Goal: Task Accomplishment & Management: Manage account settings

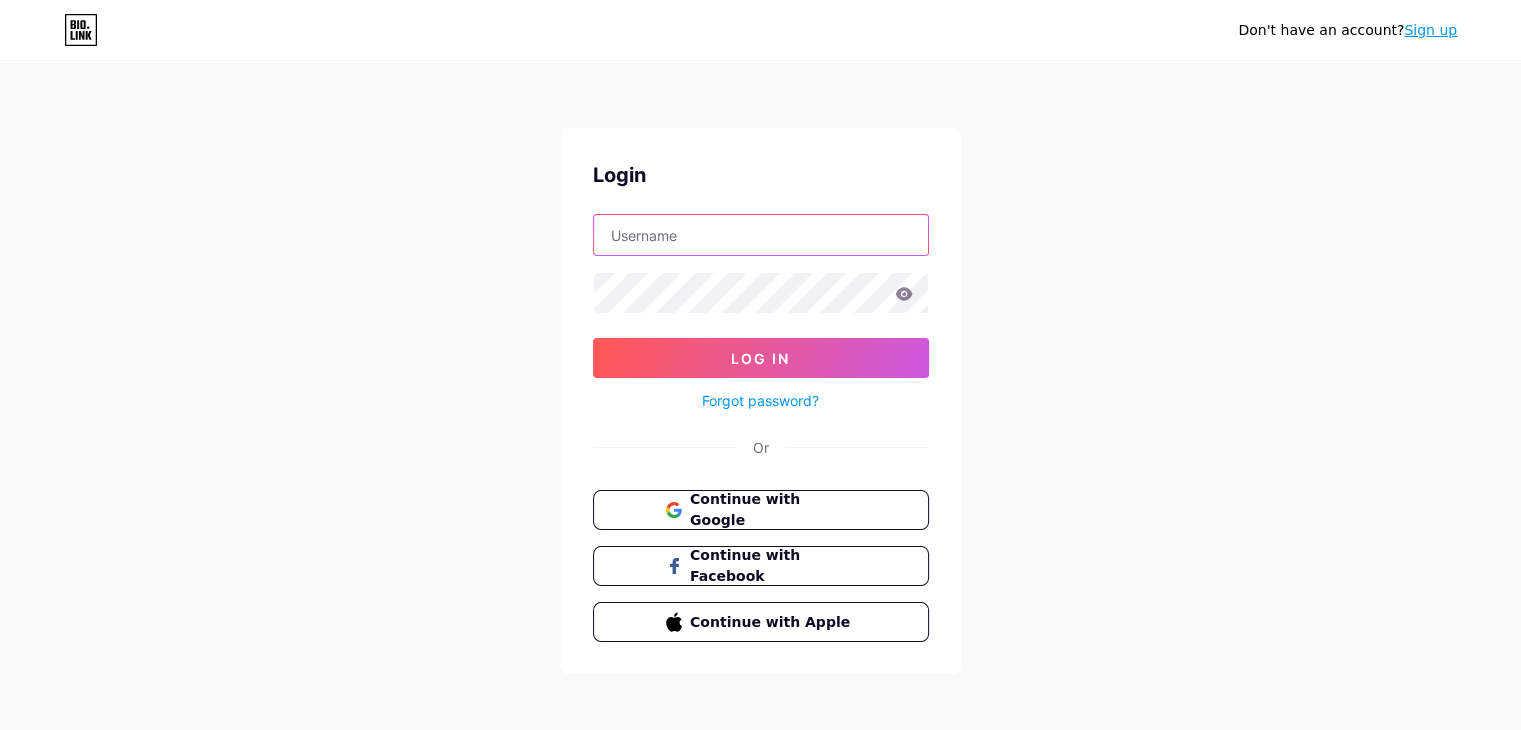
click at [727, 247] on input "text" at bounding box center [761, 235] width 334 height 40
type input "[EMAIL_ADDRESS][DOMAIN_NAME]"
click at [903, 294] on icon at bounding box center [903, 293] width 17 height 13
click at [900, 290] on icon at bounding box center [903, 293] width 17 height 13
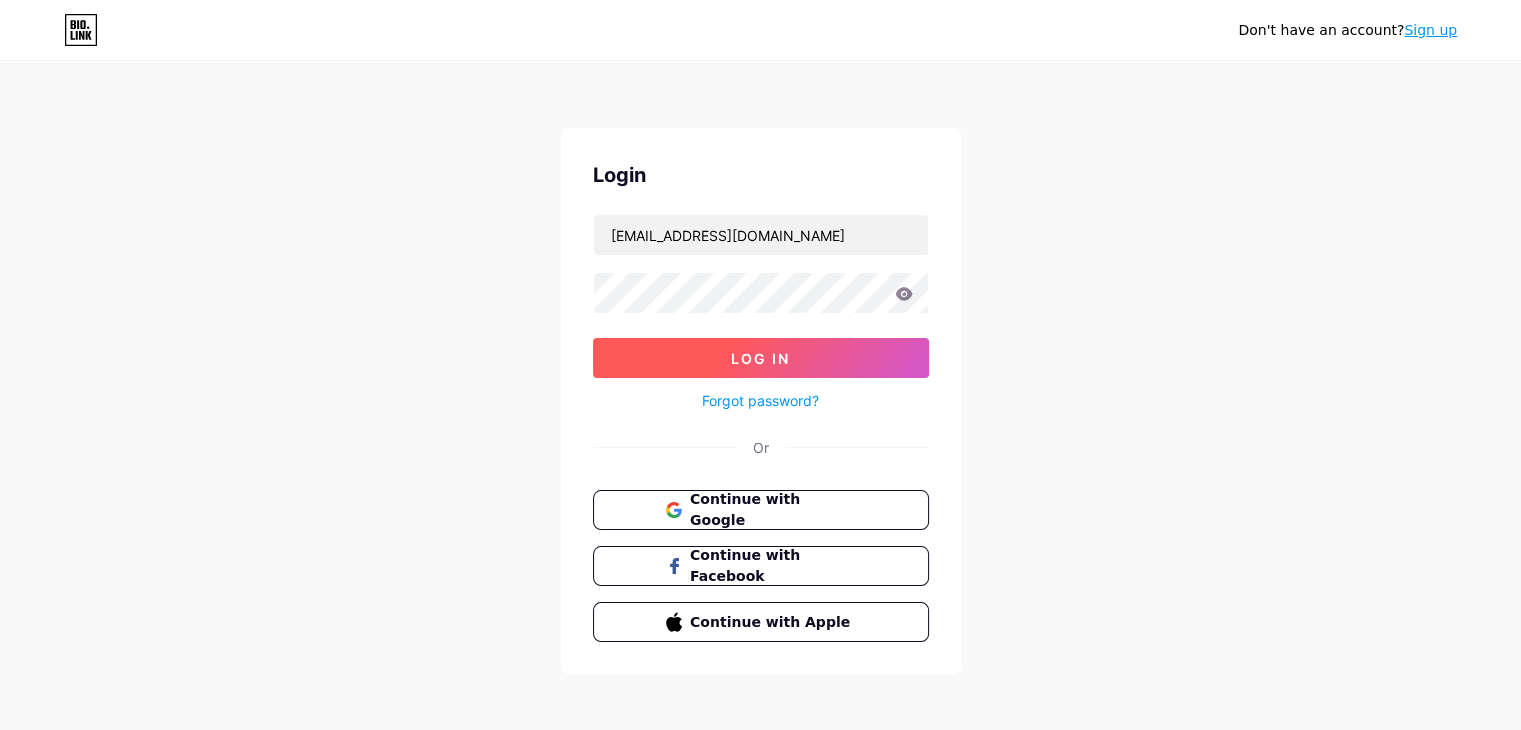
click at [840, 345] on button "Log In" at bounding box center [761, 358] width 336 height 40
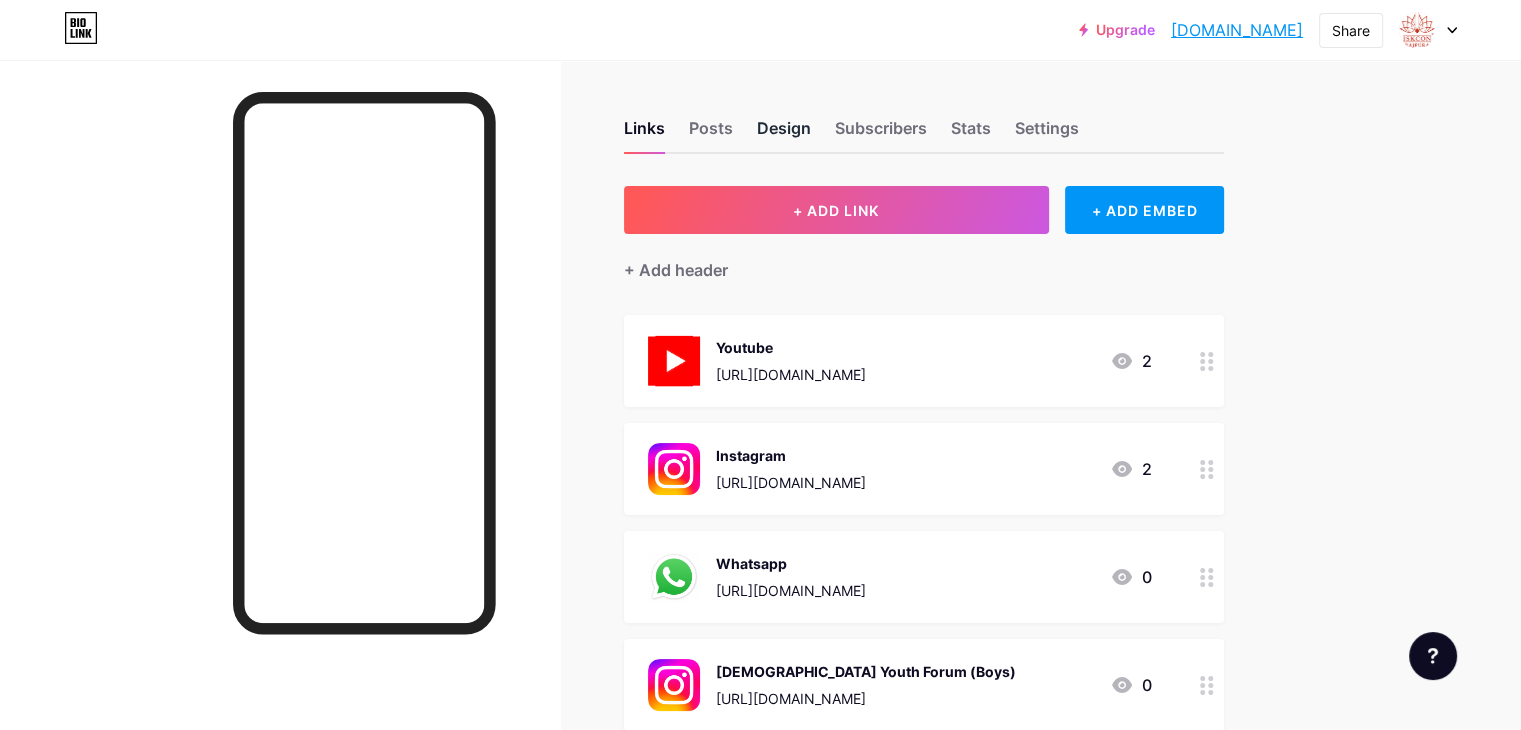
click at [811, 133] on div "Design" at bounding box center [784, 134] width 54 height 36
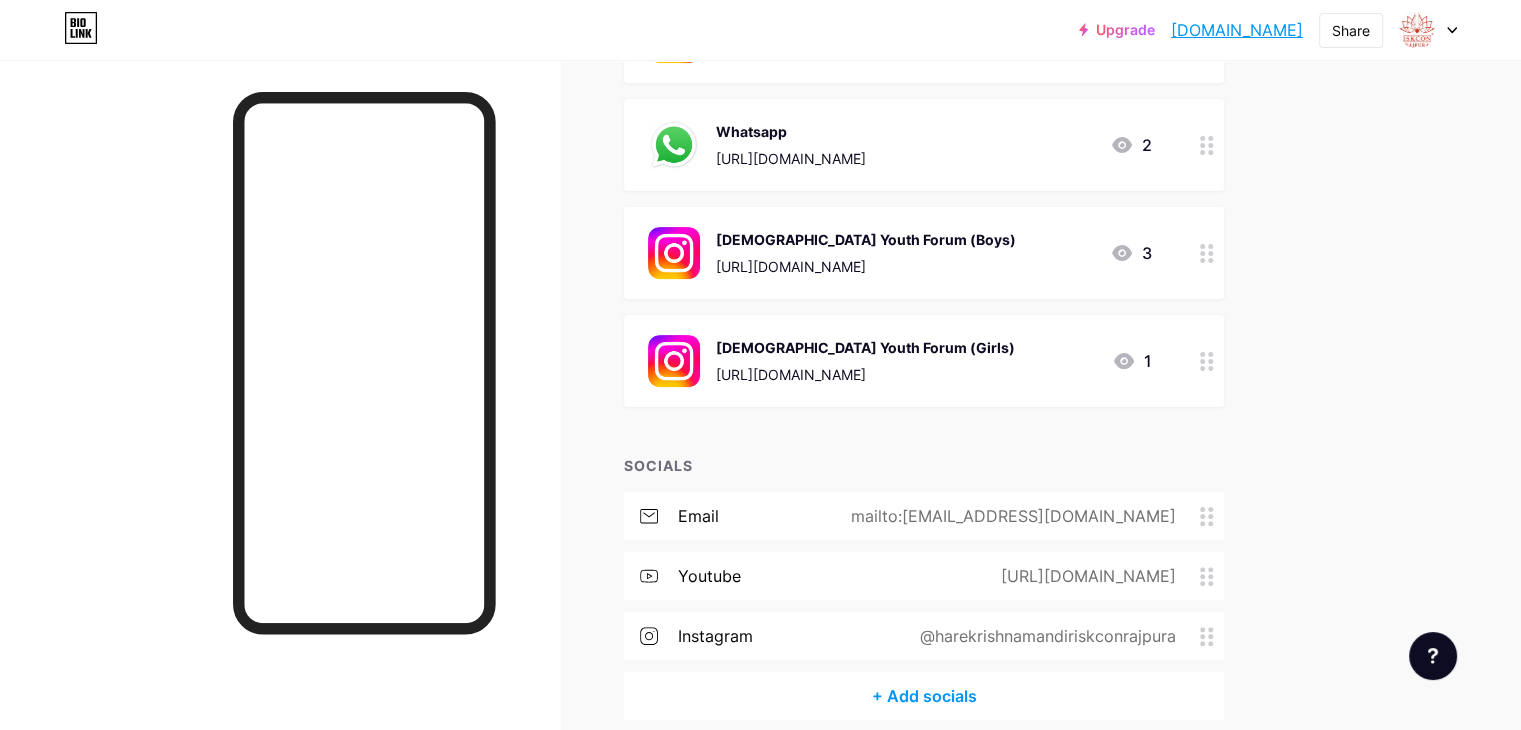
scroll to position [20, 0]
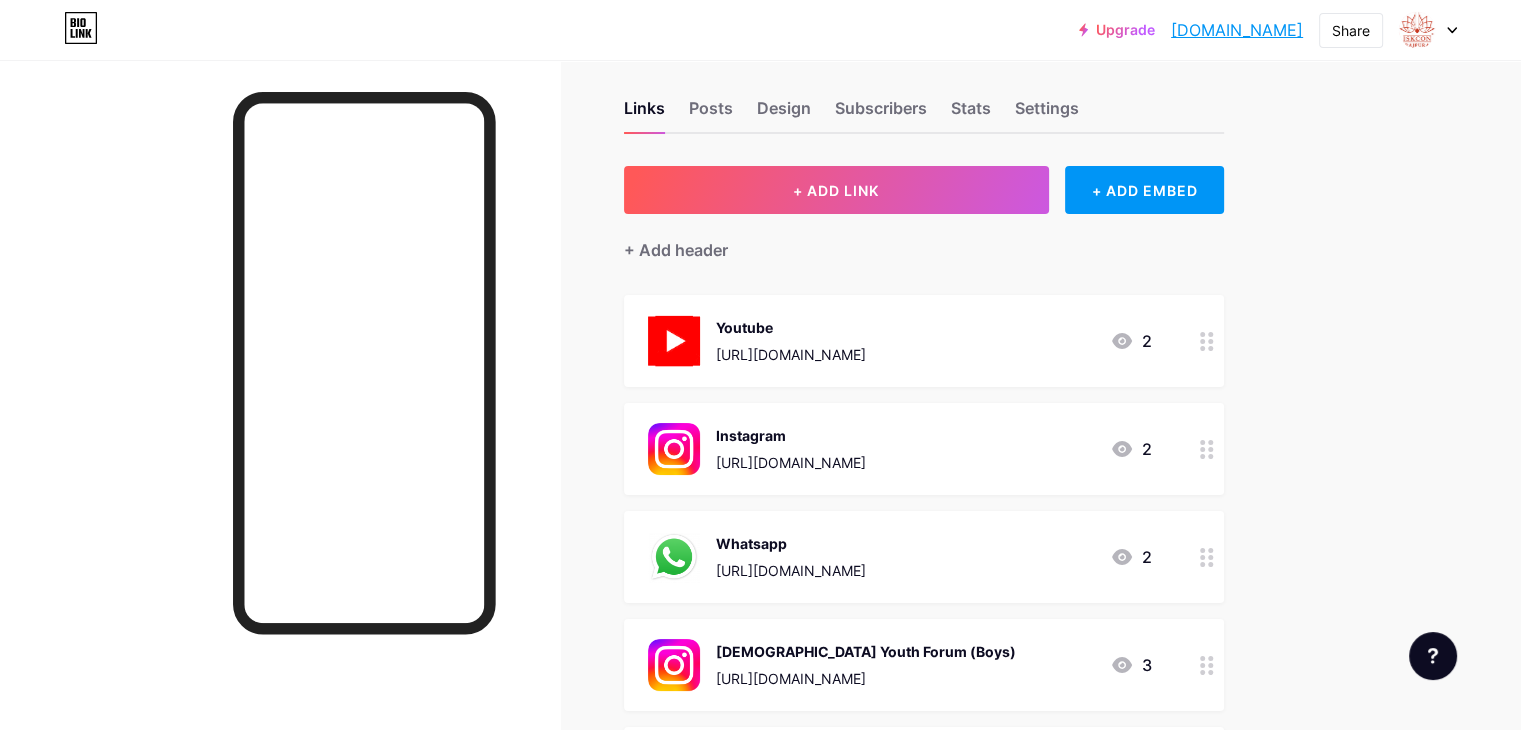
click at [866, 353] on div "[URL][DOMAIN_NAME]" at bounding box center [791, 354] width 150 height 21
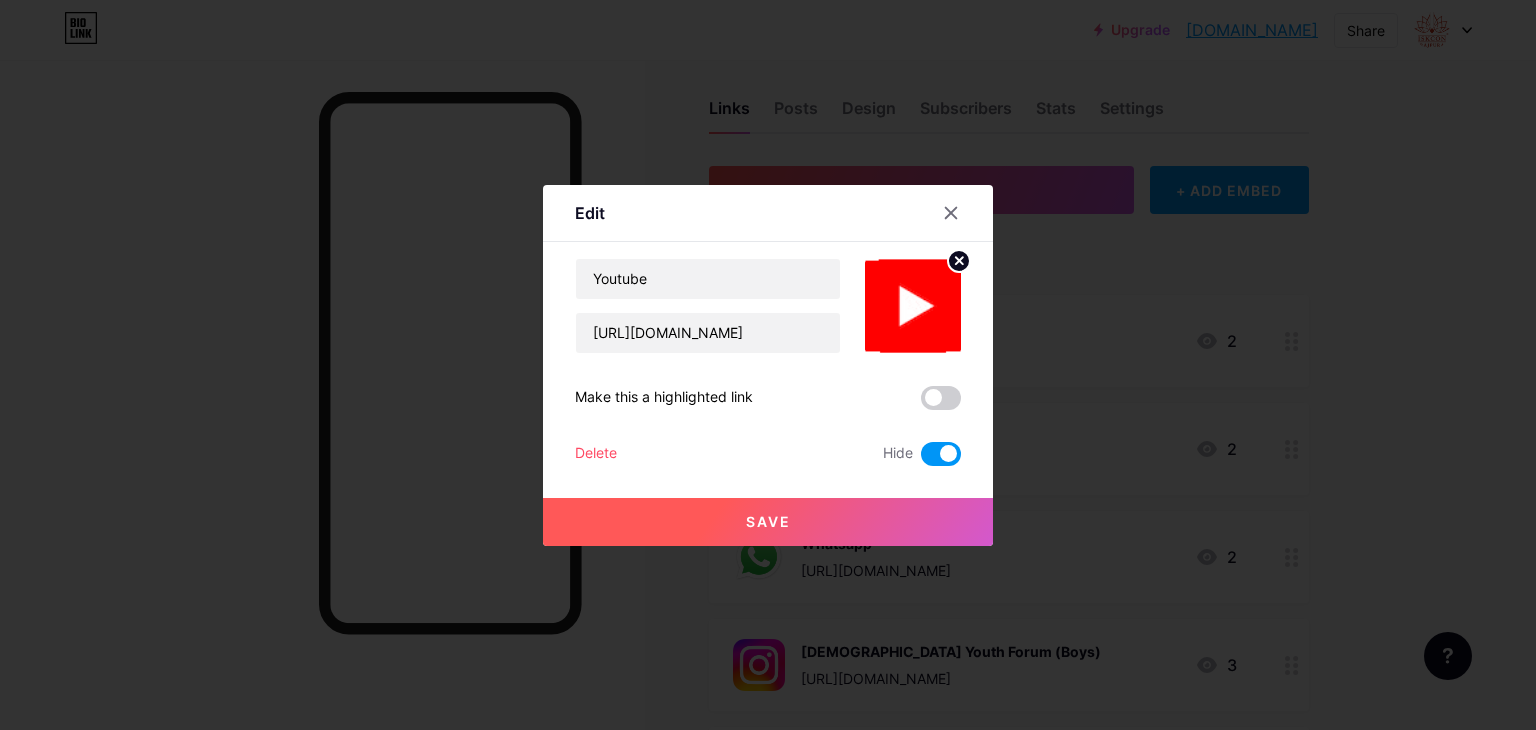
click at [936, 457] on span at bounding box center [941, 454] width 40 height 24
click at [921, 459] on input "checkbox" at bounding box center [921, 459] width 0 height 0
click at [898, 514] on button "Save" at bounding box center [768, 522] width 450 height 48
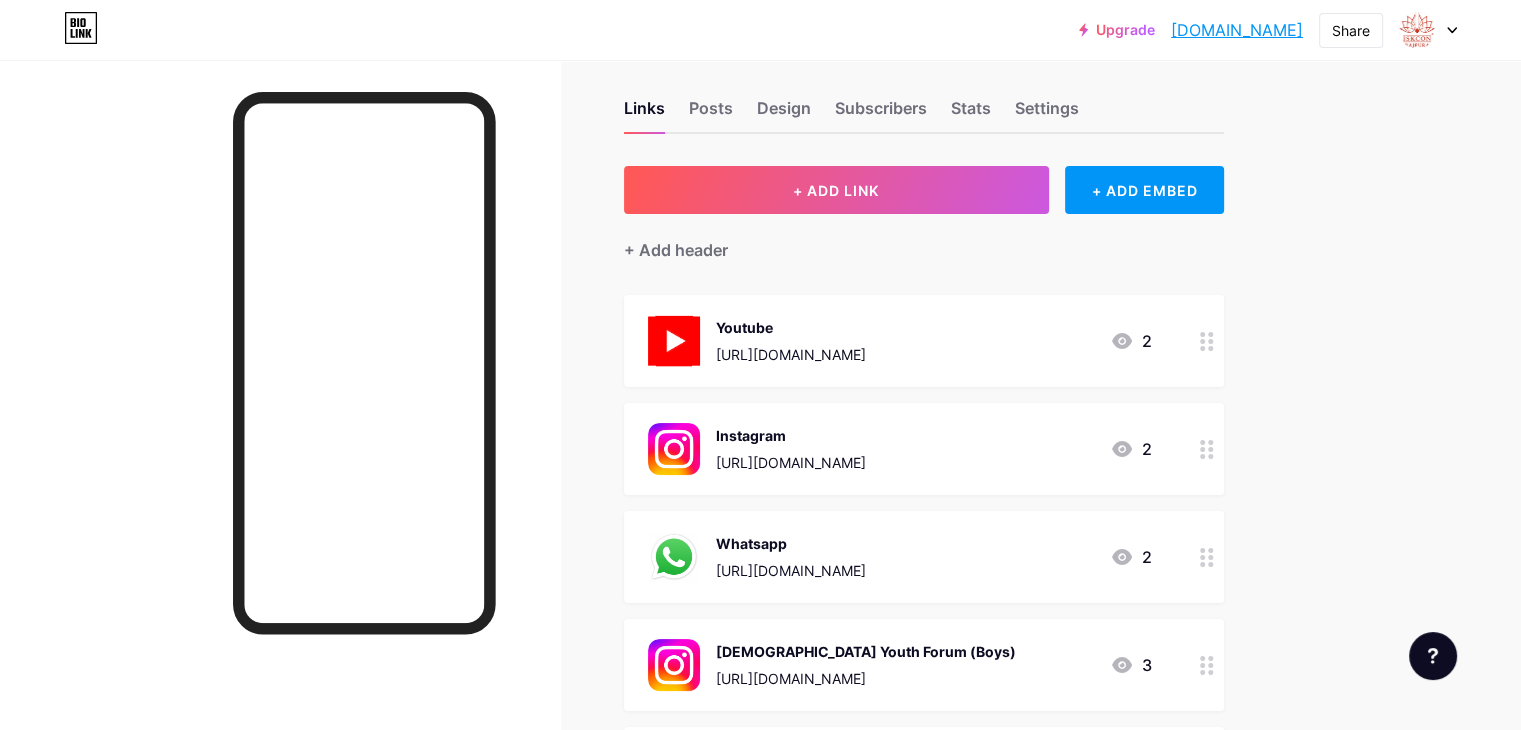
click at [866, 432] on div "Instagram" at bounding box center [791, 435] width 150 height 21
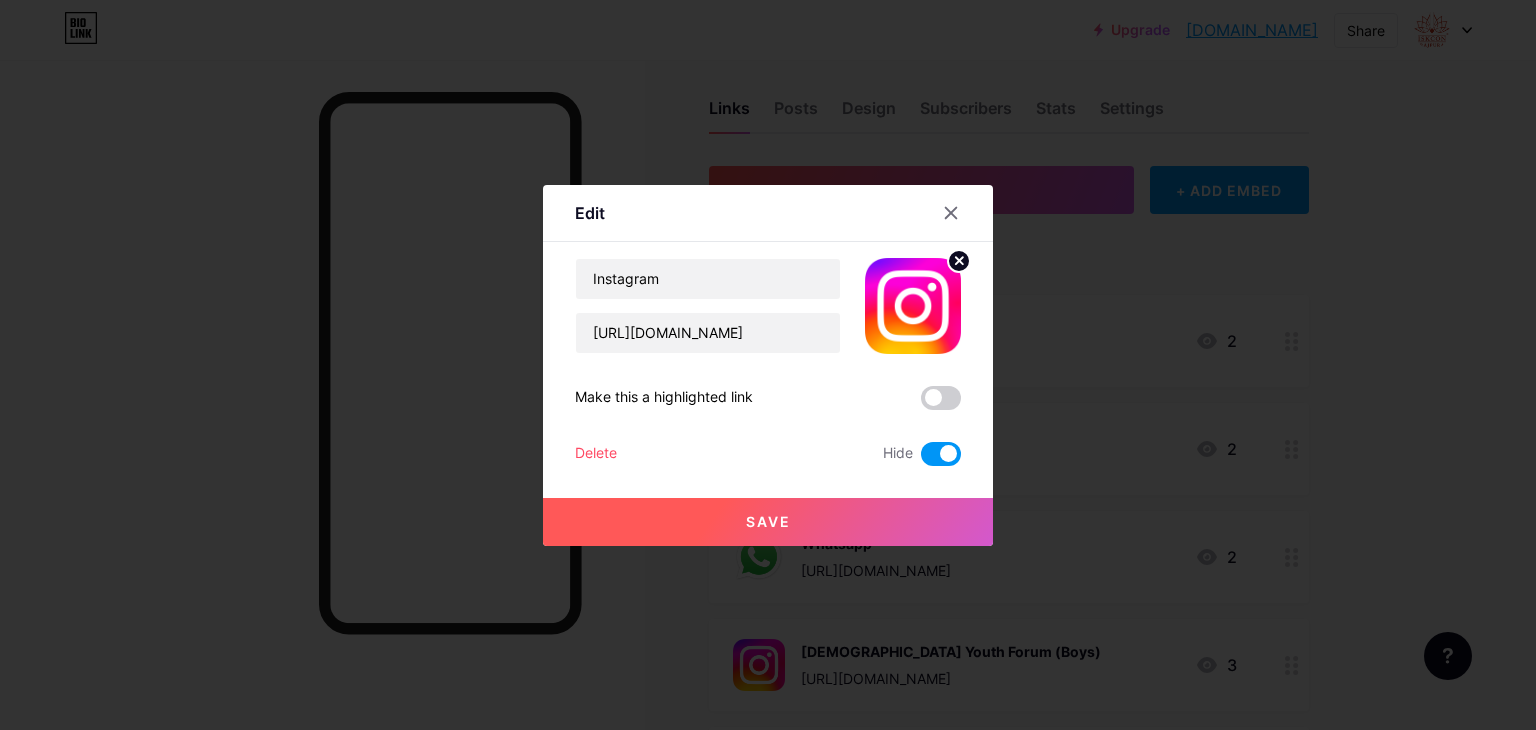
click at [939, 460] on span at bounding box center [941, 454] width 40 height 24
click at [921, 459] on input "checkbox" at bounding box center [921, 459] width 0 height 0
click at [914, 517] on button "Save" at bounding box center [768, 522] width 450 height 48
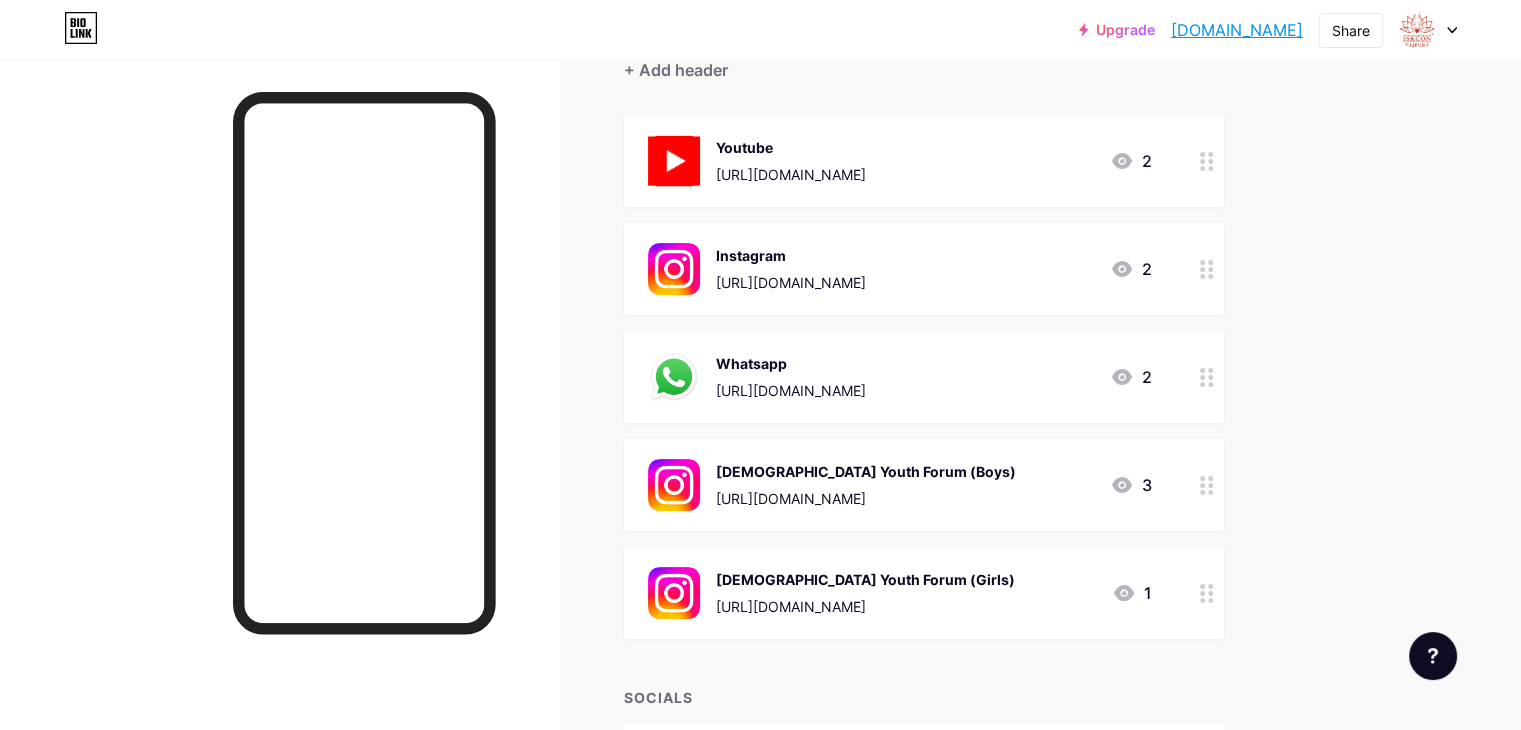
scroll to position [220, 0]
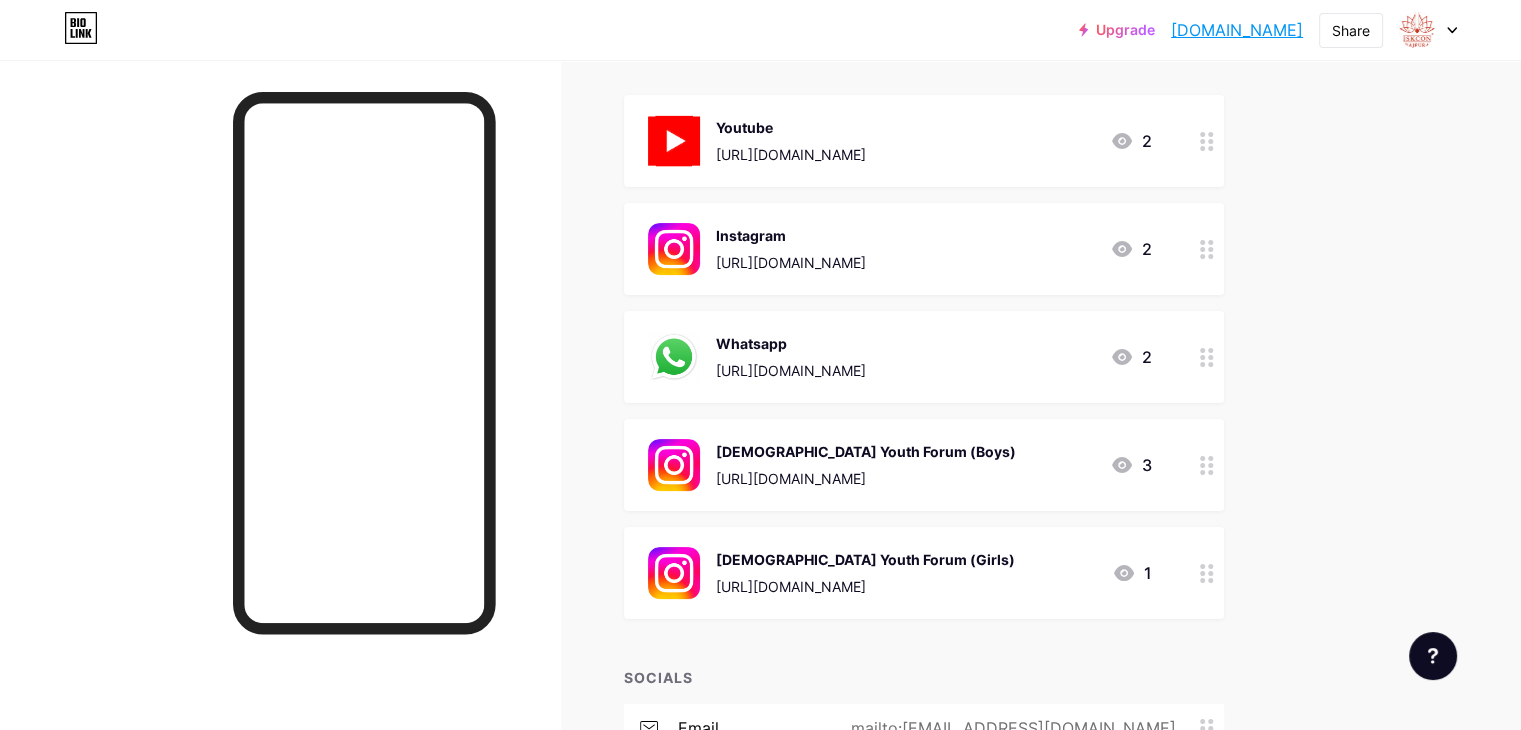
click at [866, 369] on div "[URL][DOMAIN_NAME]" at bounding box center [791, 370] width 150 height 21
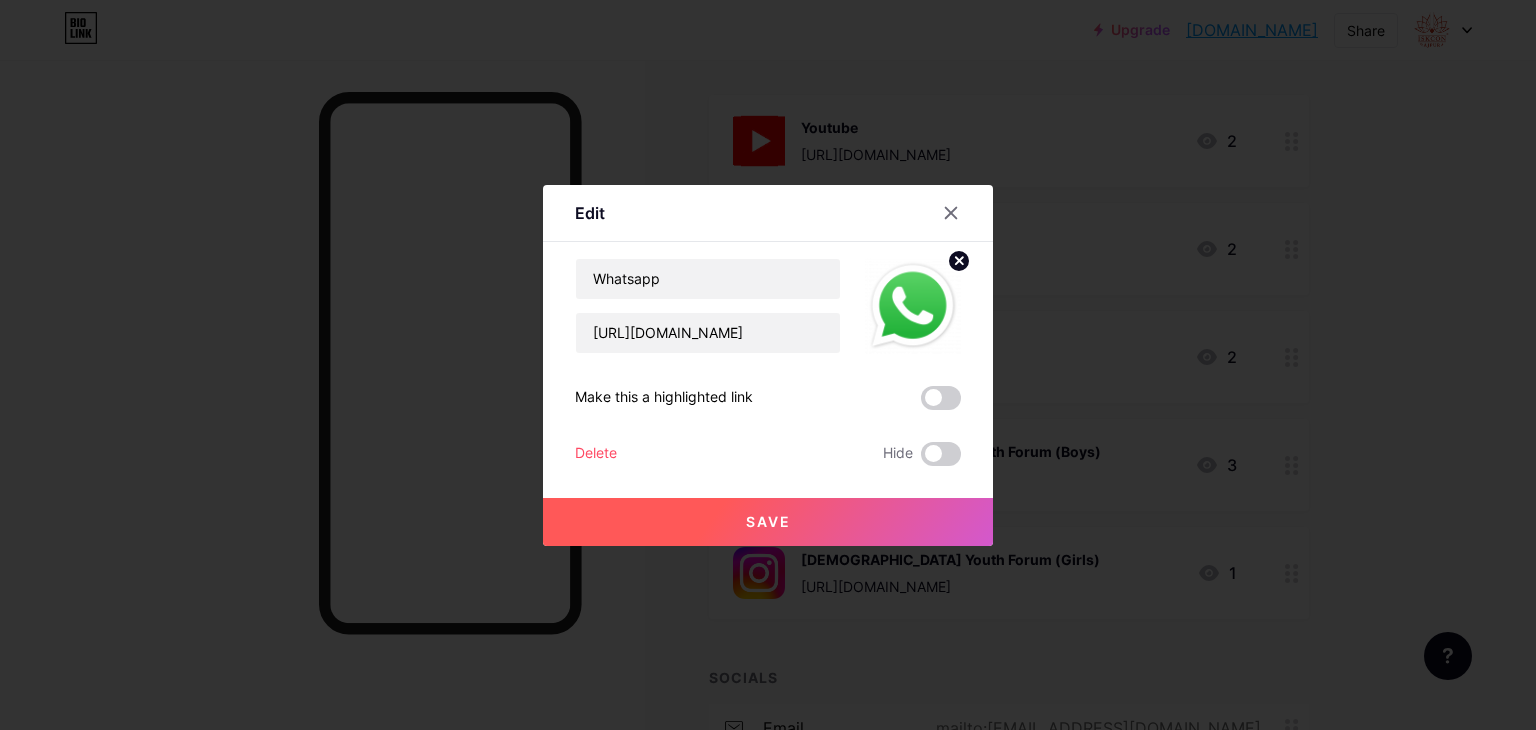
click at [868, 513] on button "Save" at bounding box center [768, 522] width 450 height 48
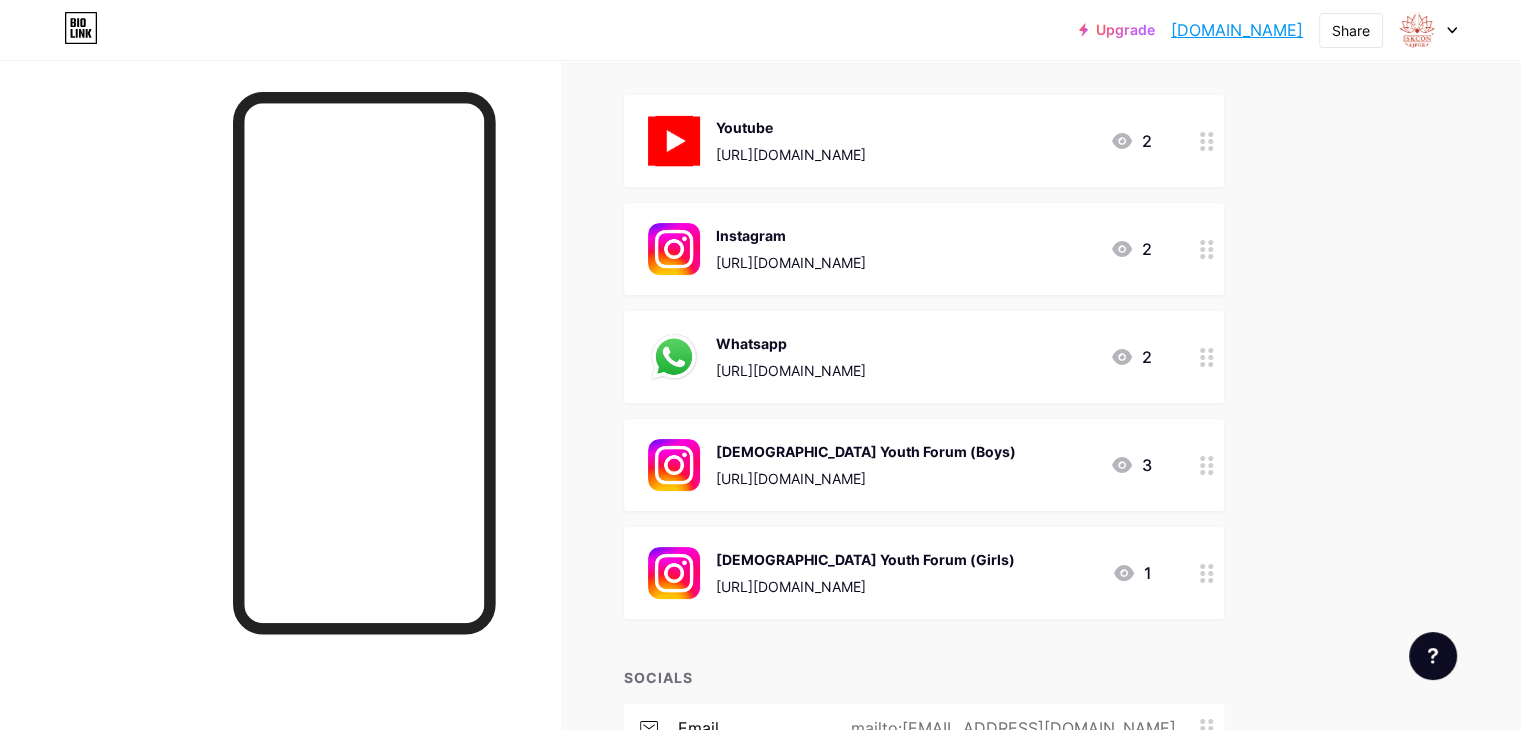
click at [842, 360] on div "[URL][DOMAIN_NAME]" at bounding box center [791, 370] width 150 height 21
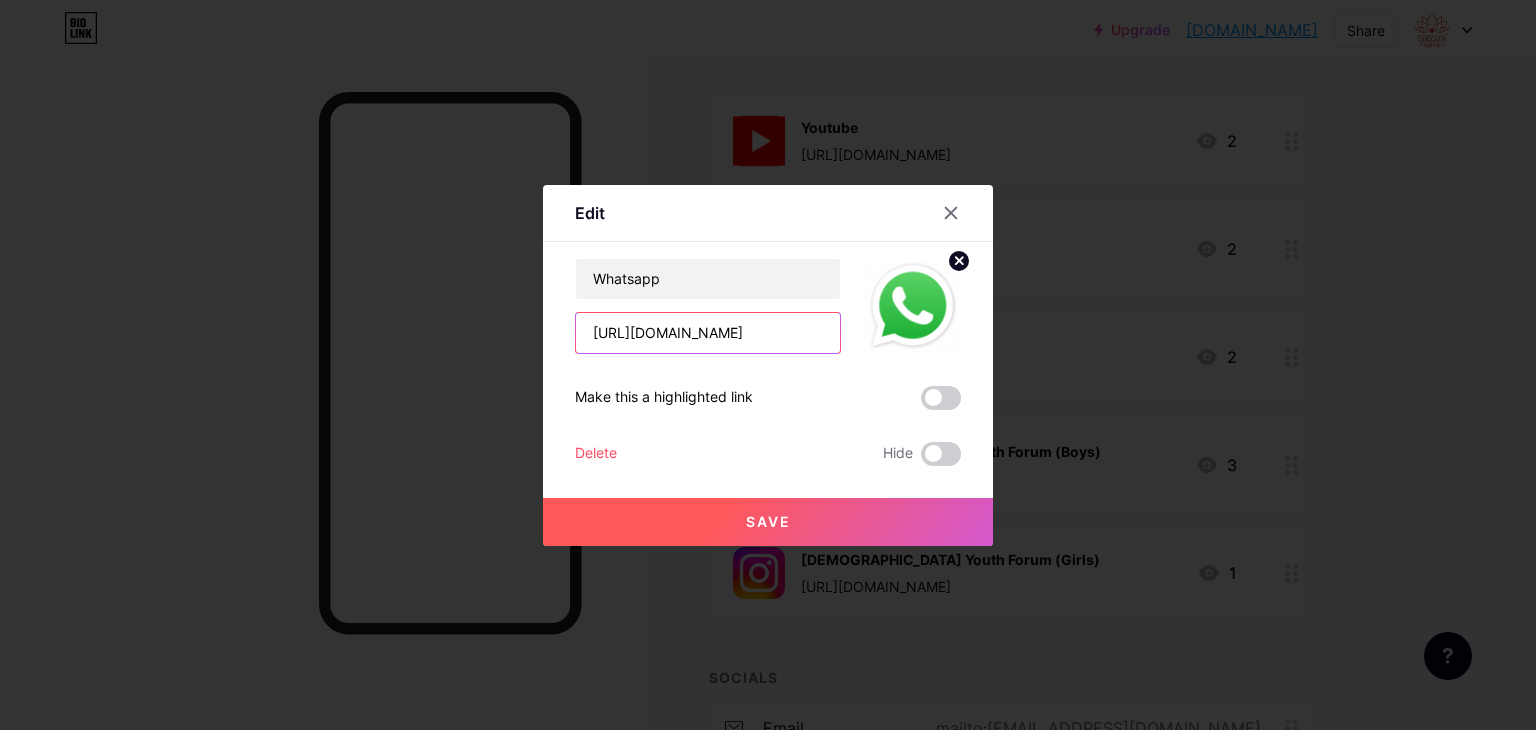
click at [770, 336] on input "[URL][DOMAIN_NAME]" at bounding box center [708, 333] width 264 height 40
click at [950, 208] on icon at bounding box center [951, 213] width 16 height 16
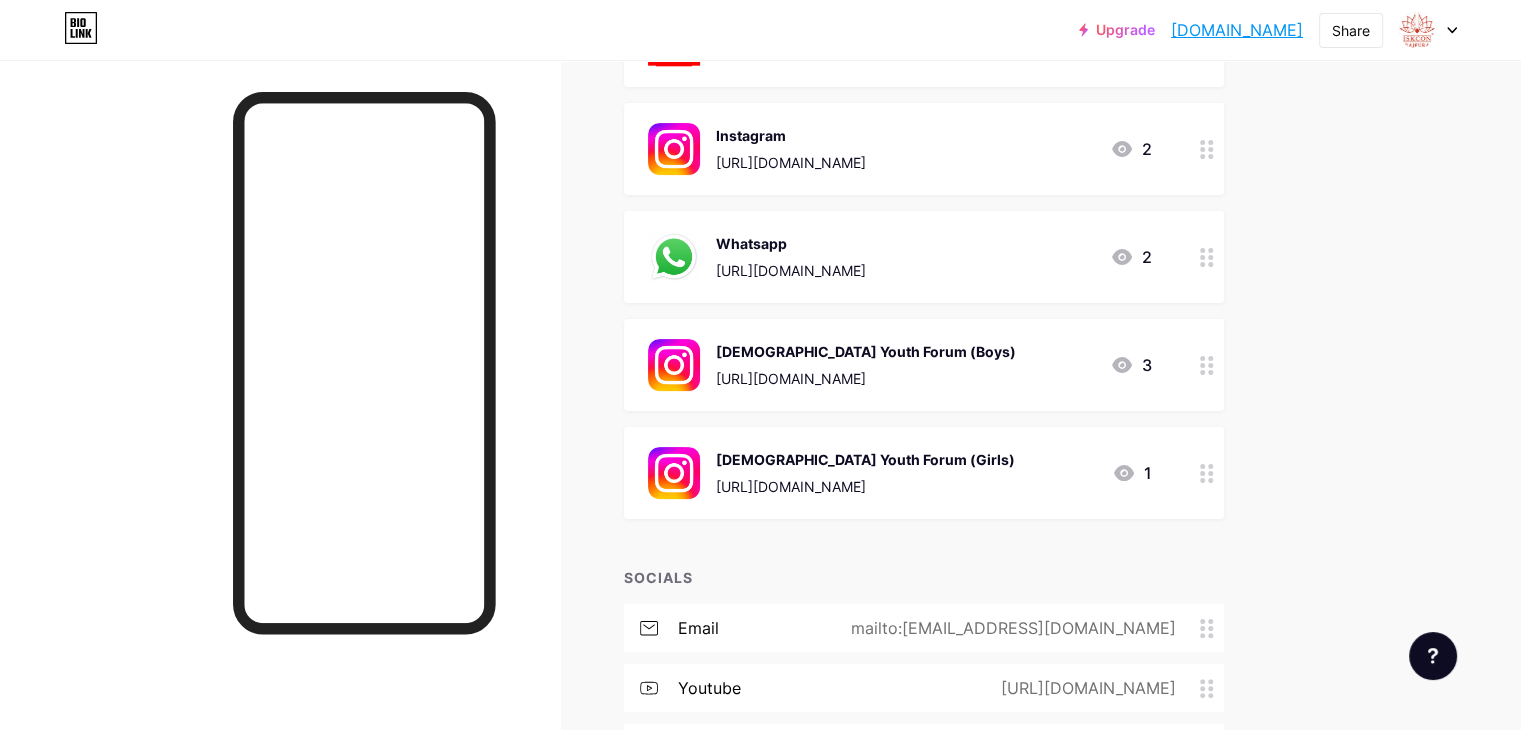
scroll to position [520, 0]
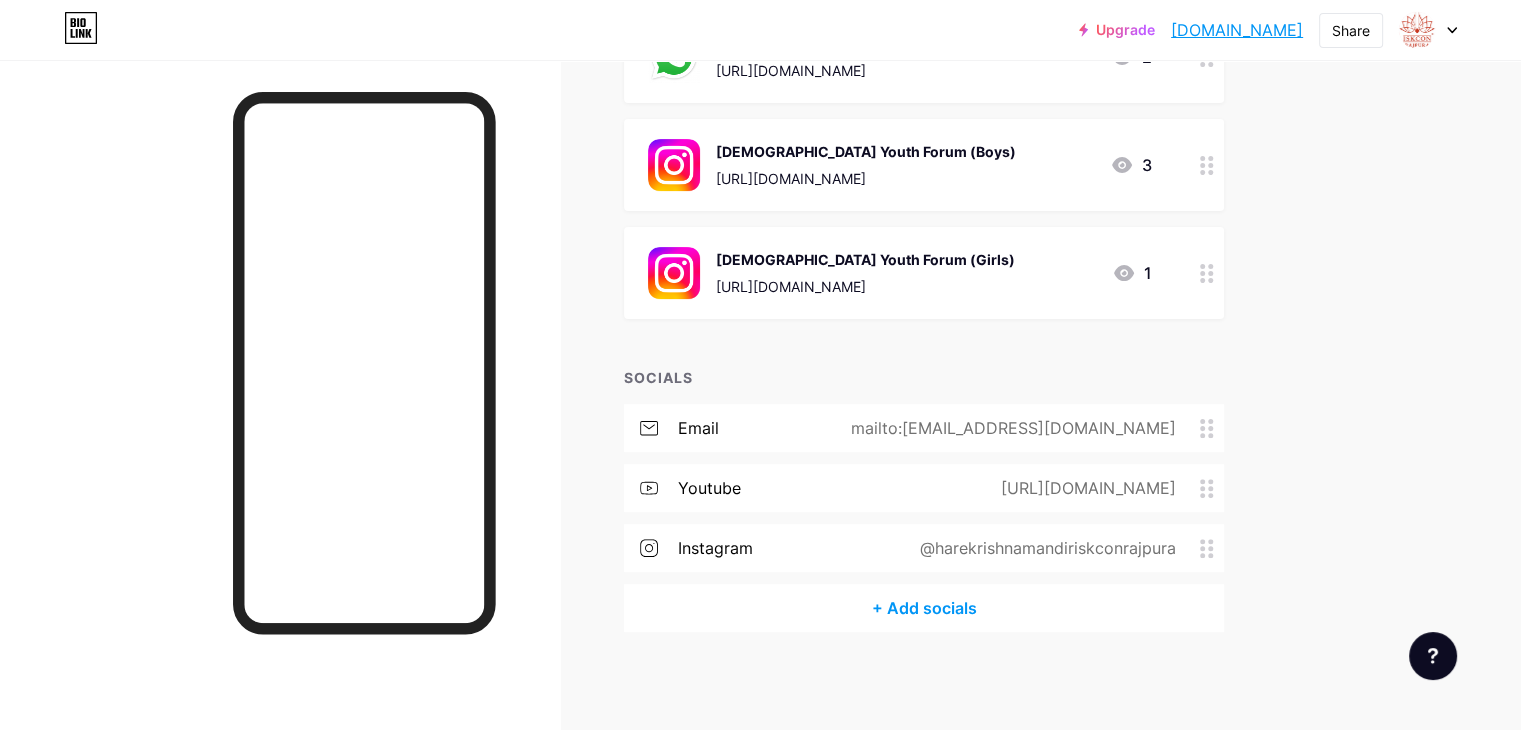
click at [1020, 606] on div "+ Add socials" at bounding box center [924, 608] width 600 height 48
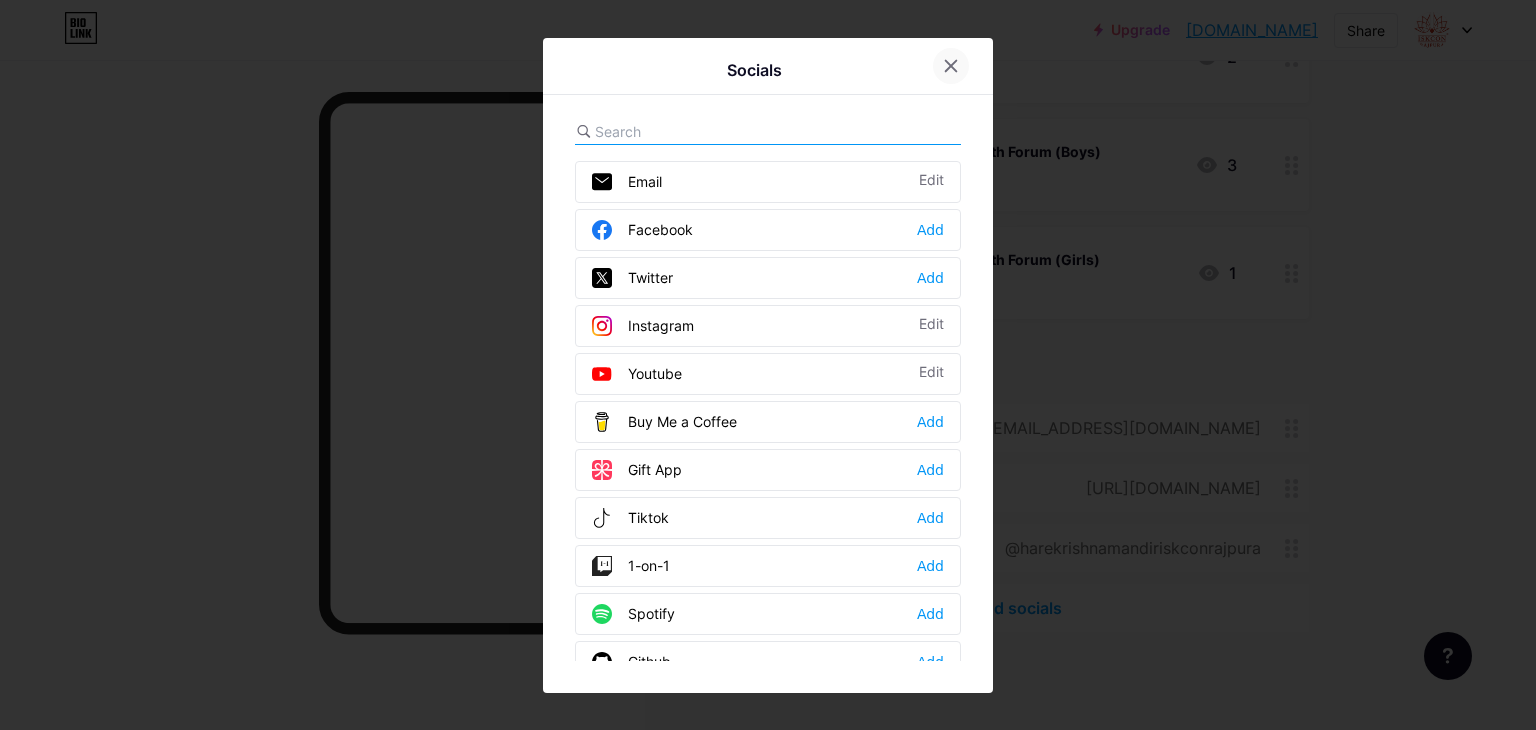
click at [950, 68] on icon at bounding box center [951, 66] width 16 height 16
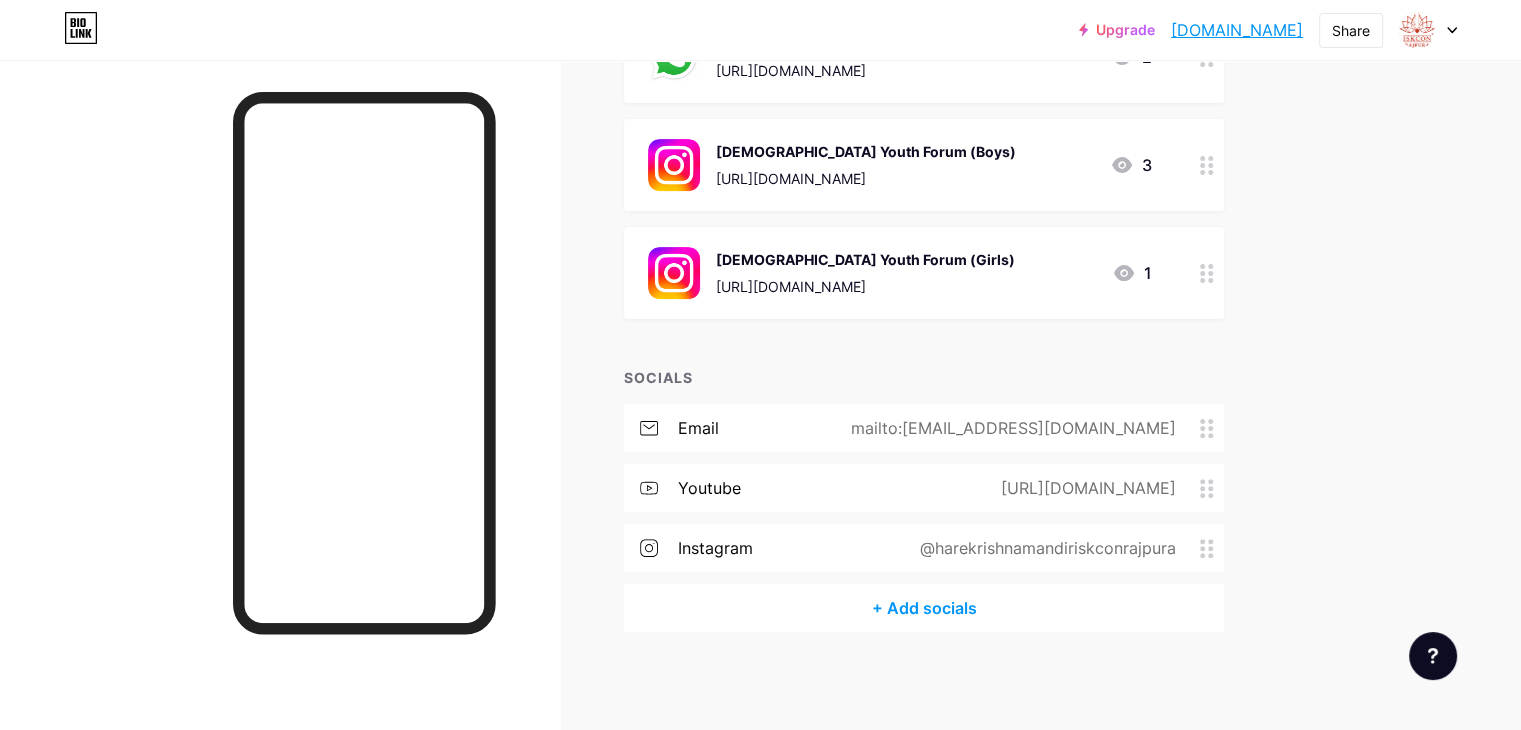
click at [1011, 621] on div "+ Add socials" at bounding box center [924, 608] width 600 height 48
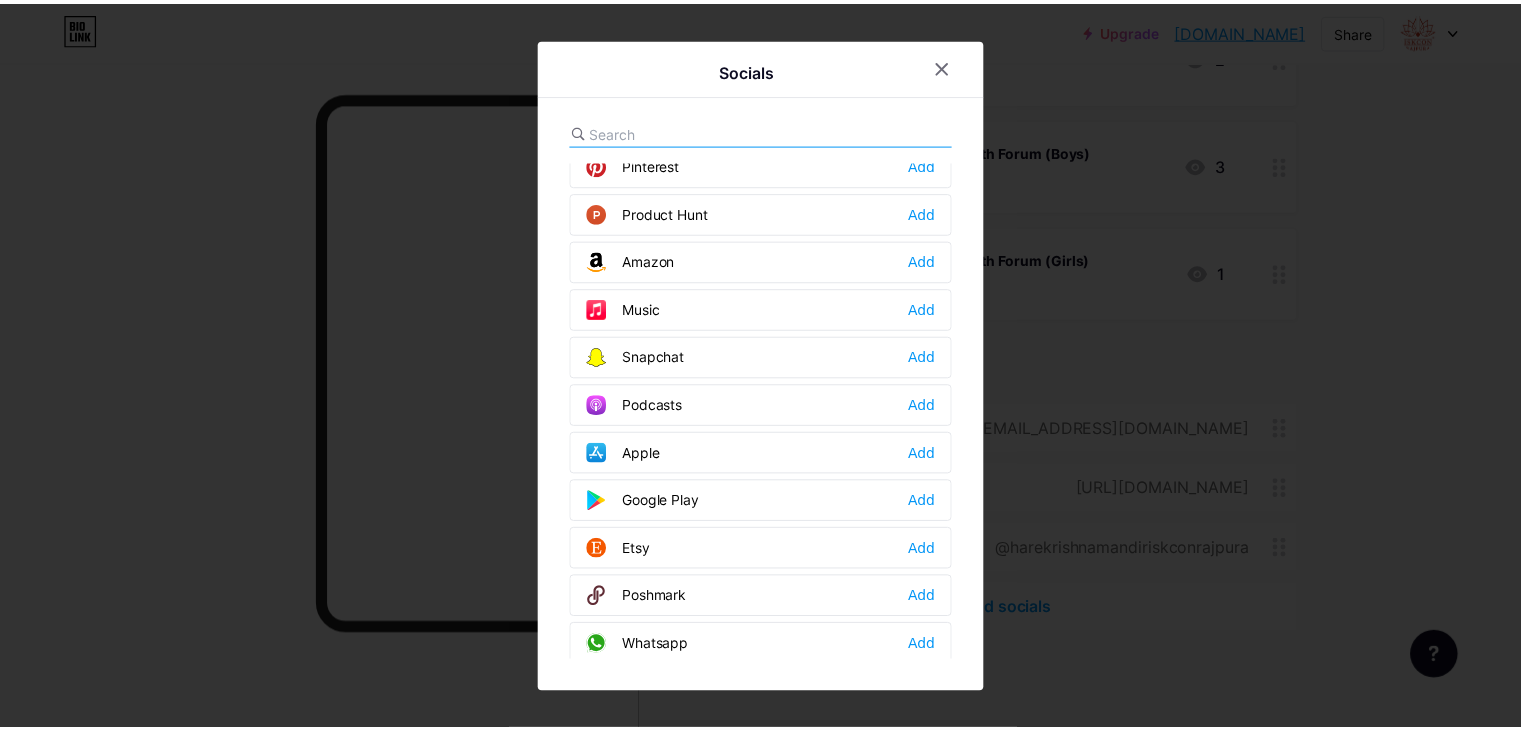
scroll to position [1300, 0]
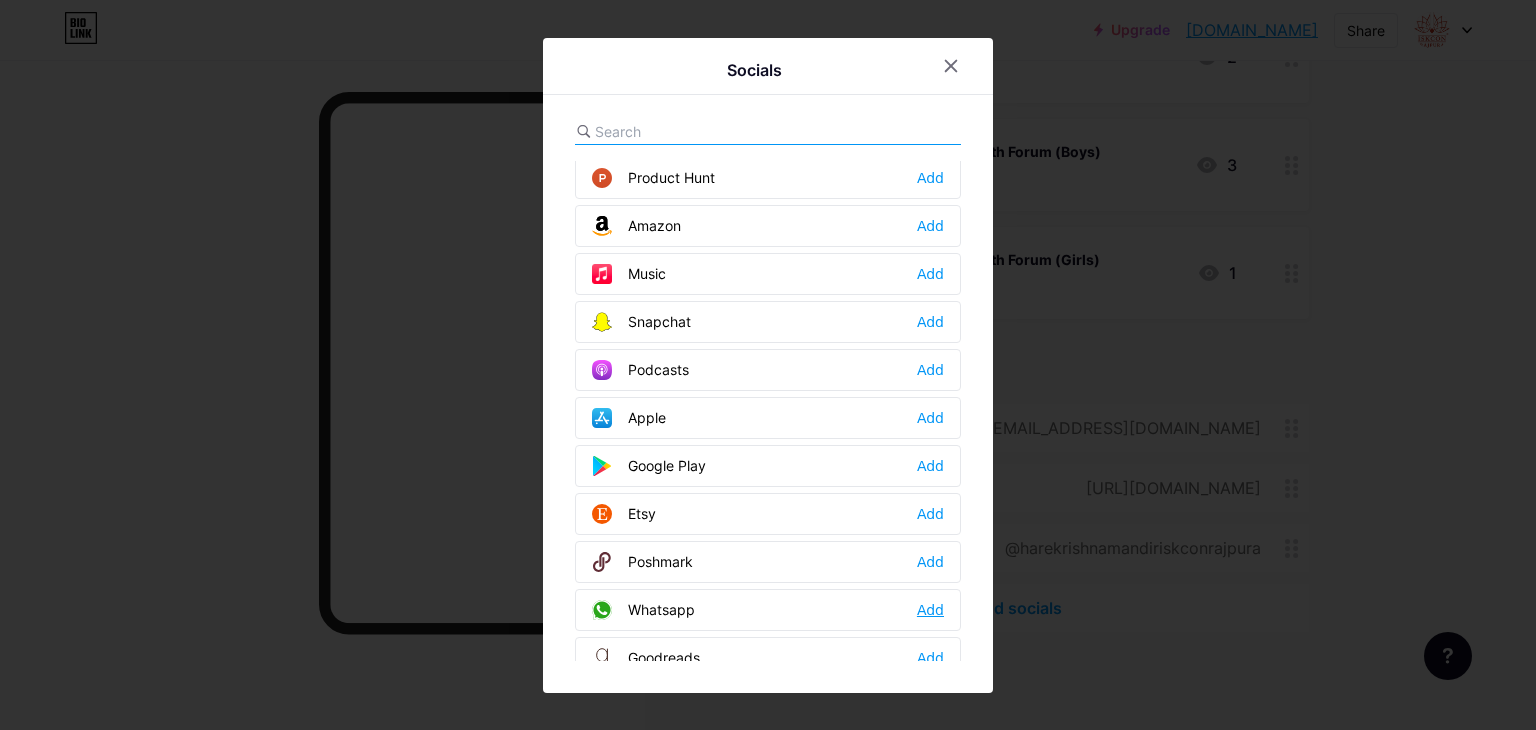
click at [926, 600] on div "Add" at bounding box center [930, 610] width 27 height 20
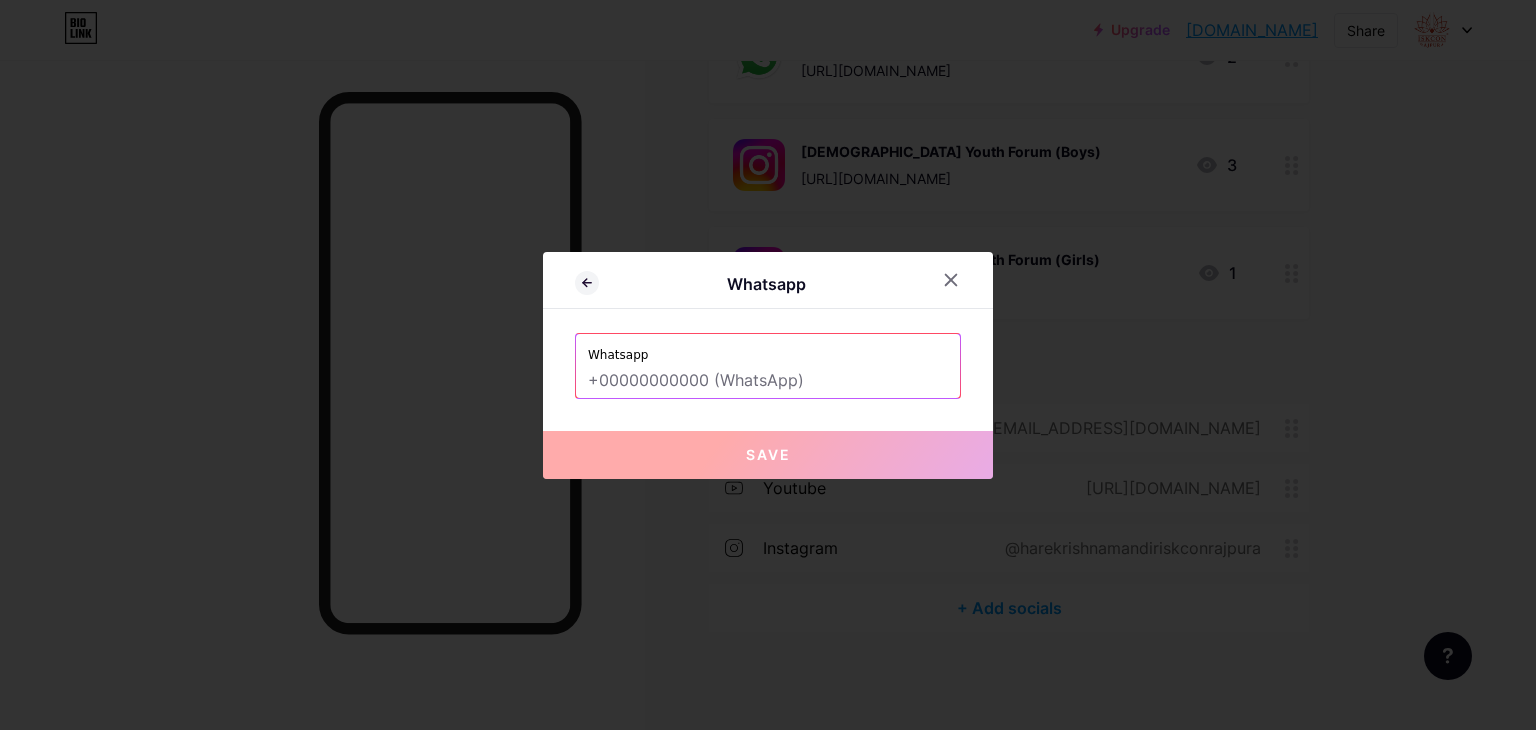
click at [742, 381] on input "text" at bounding box center [768, 381] width 360 height 34
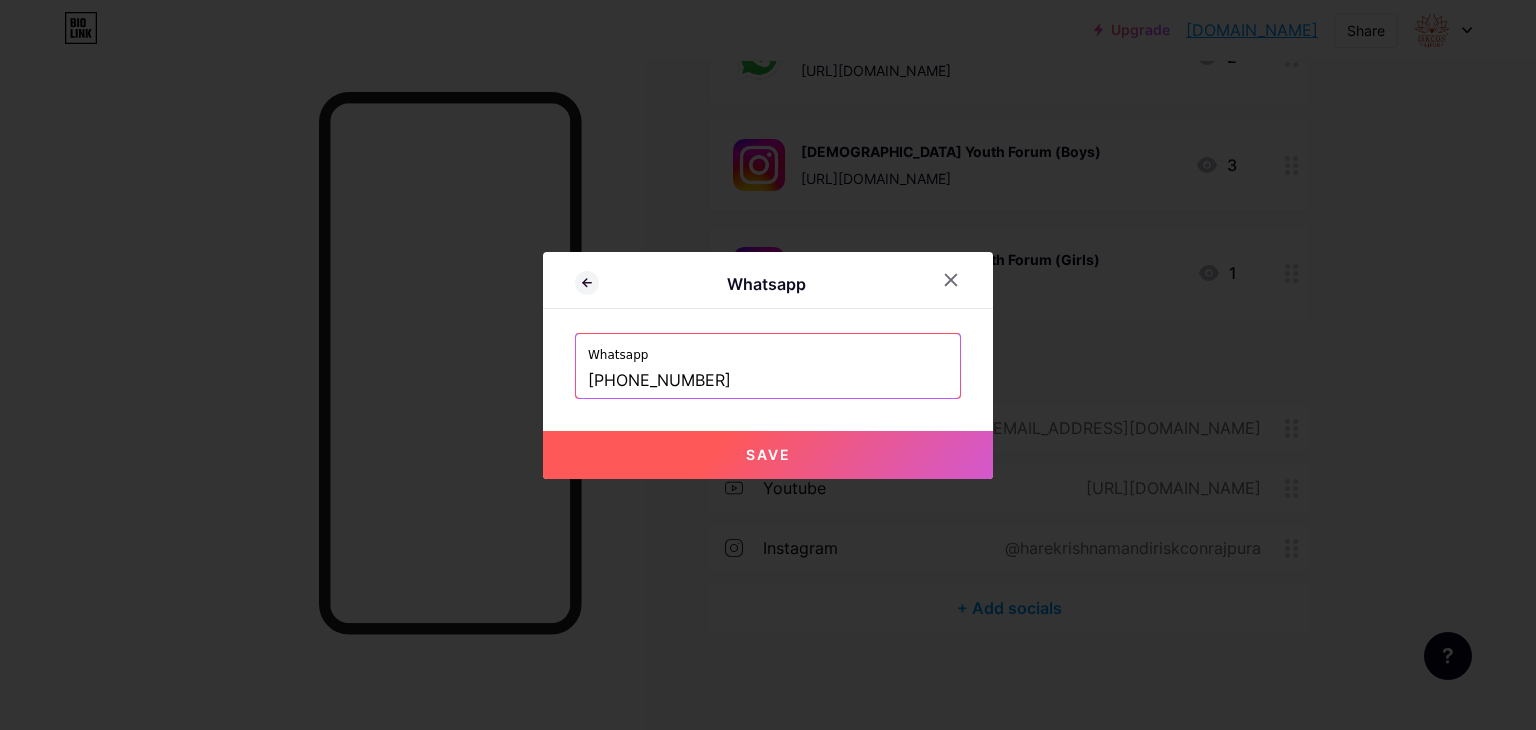
click at [776, 457] on span "Save" at bounding box center [768, 454] width 45 height 17
type input "https://wa.me/+918427923242"
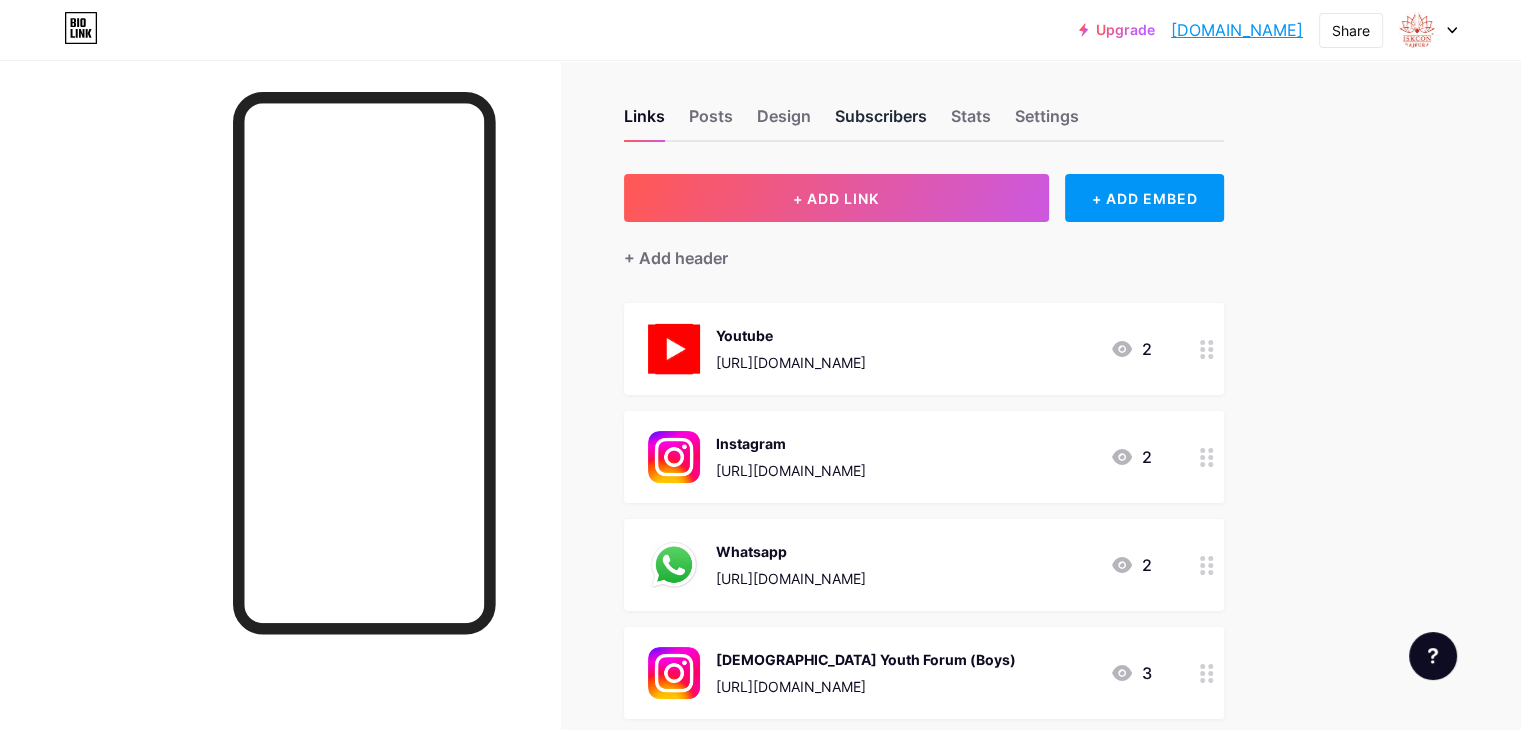
scroll to position [0, 0]
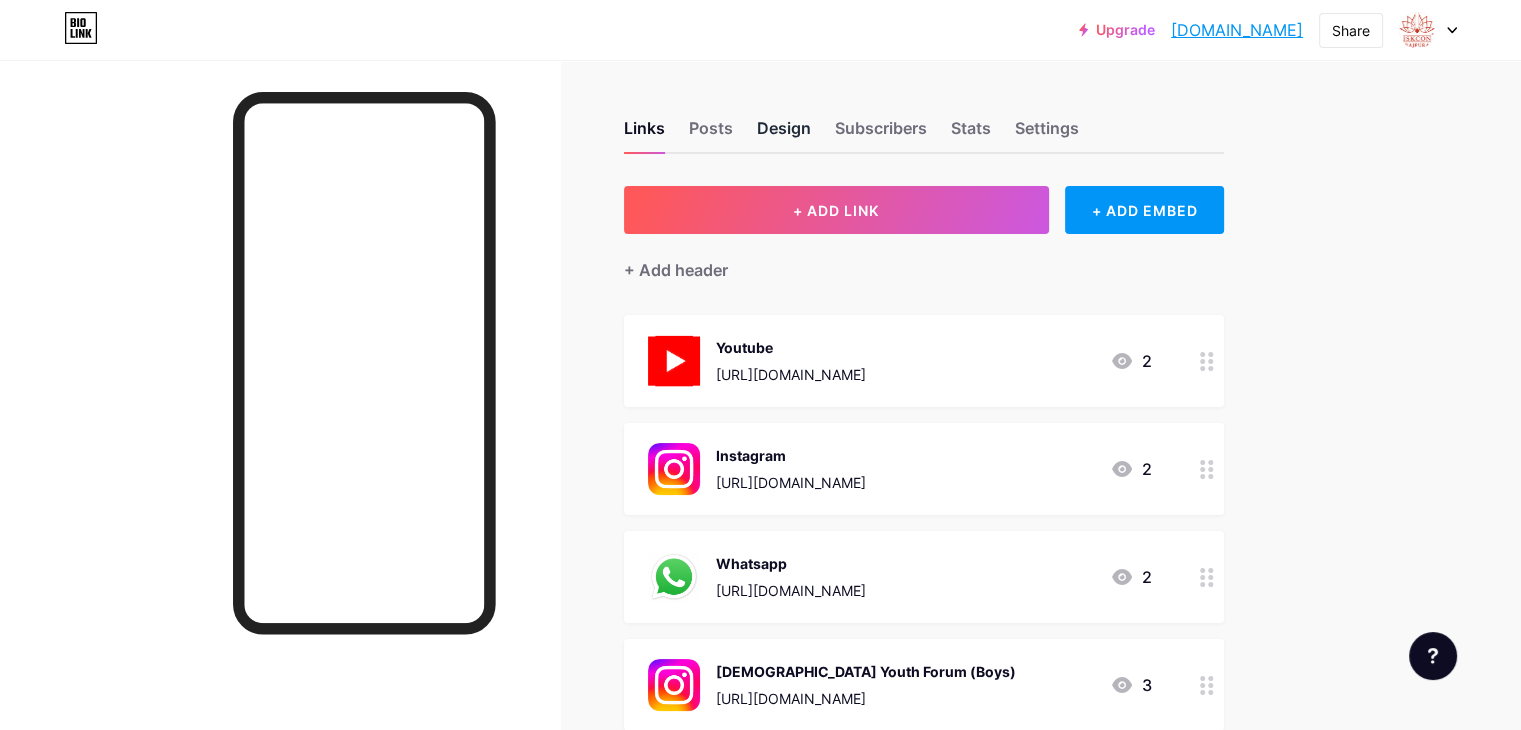
click at [811, 141] on div "Design" at bounding box center [784, 134] width 54 height 36
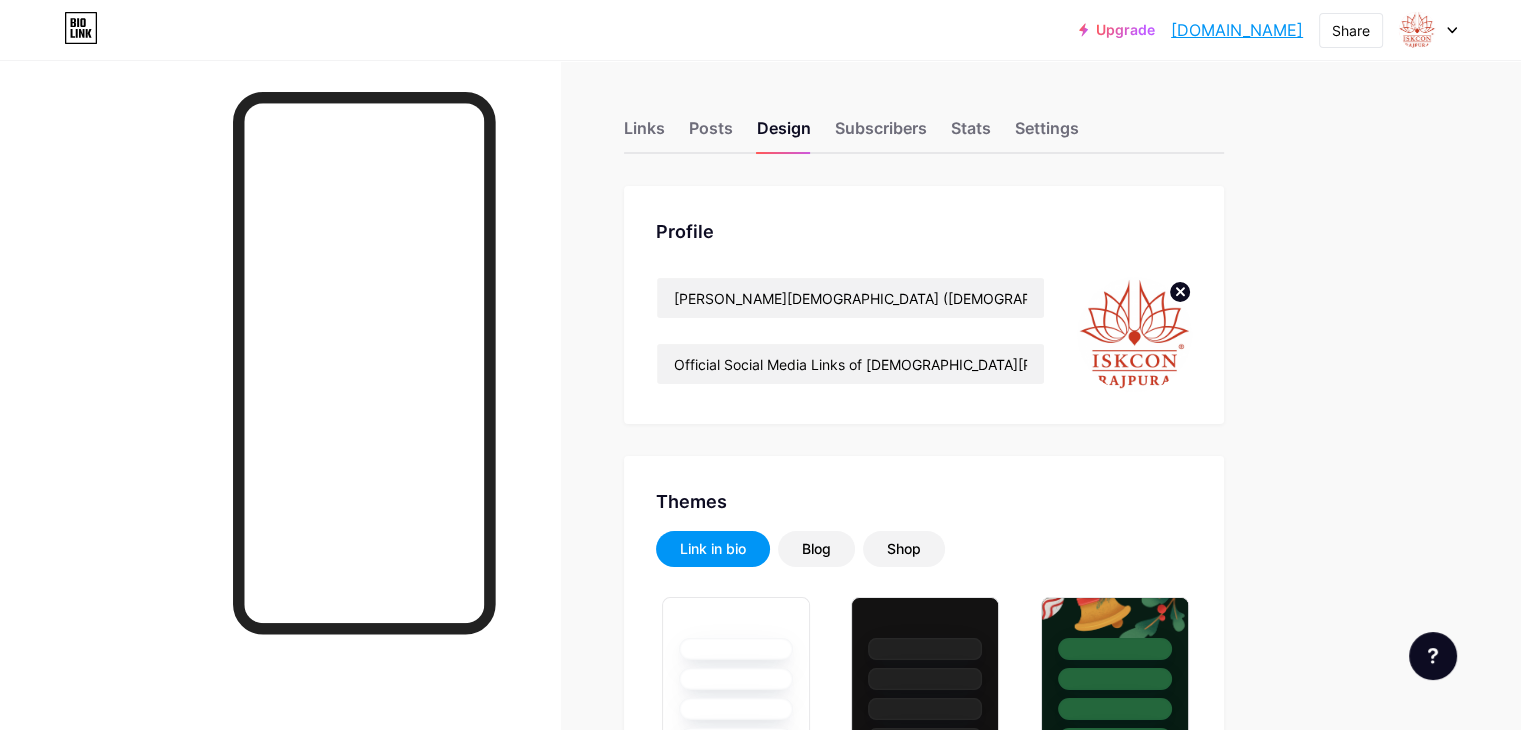
type input "#ffffff"
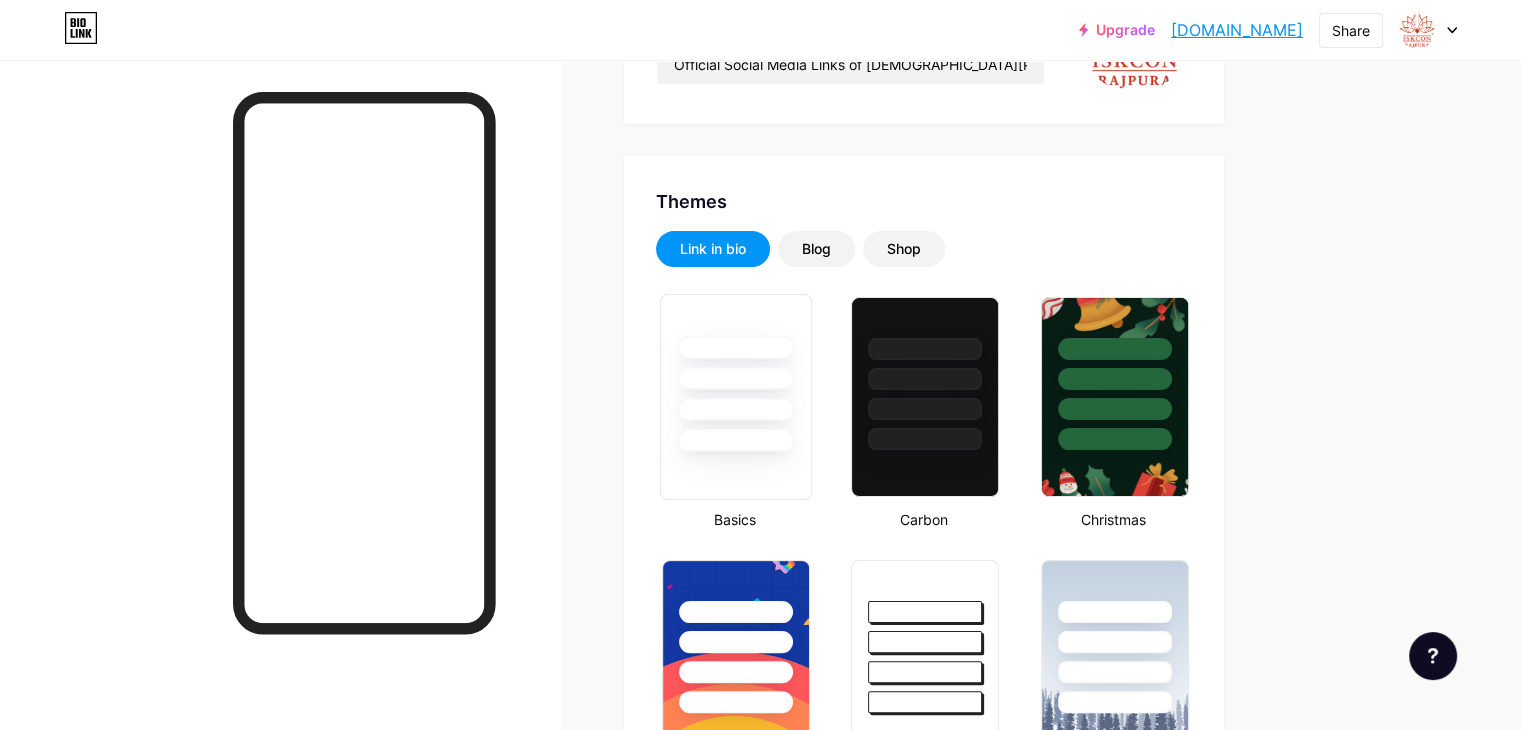
click at [794, 432] on div at bounding box center [735, 440] width 117 height 23
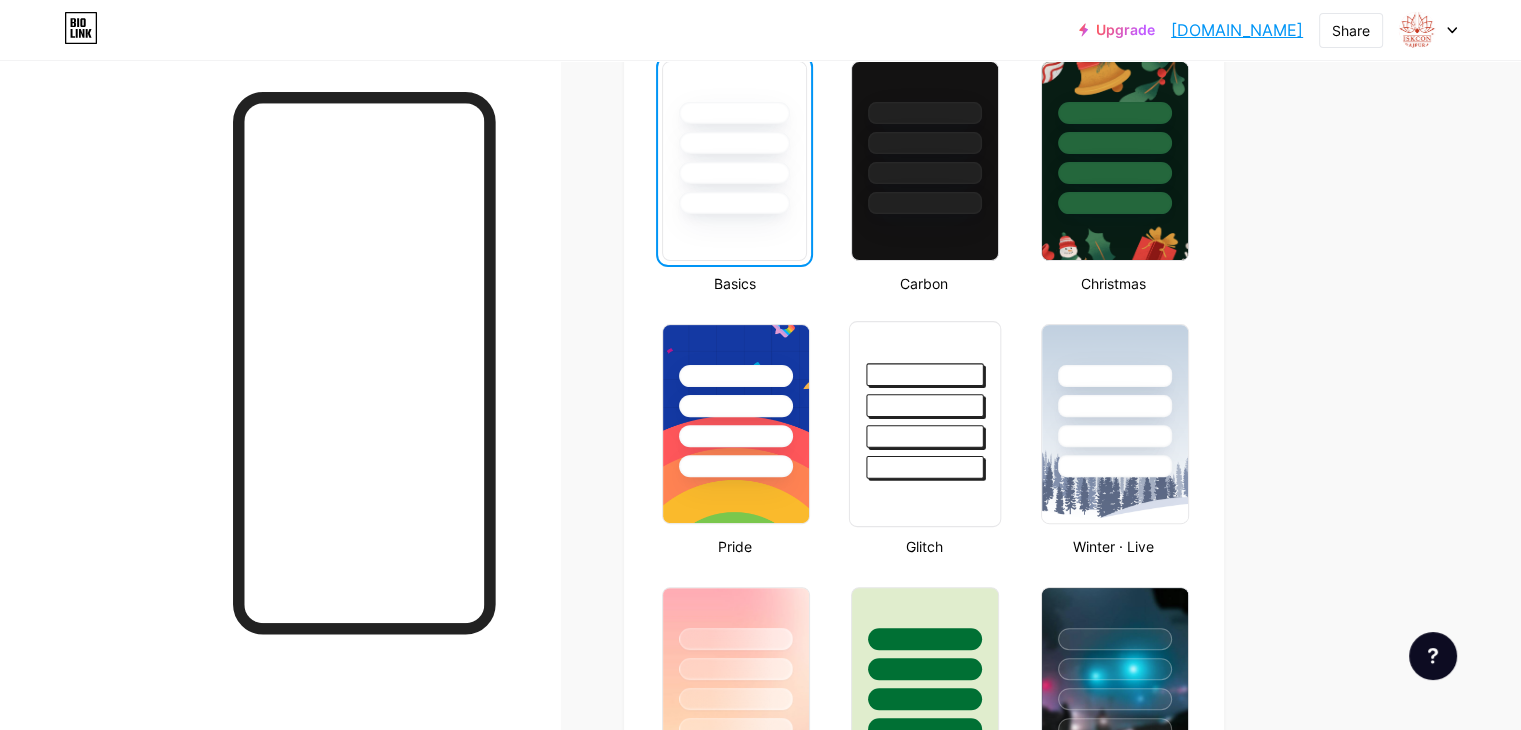
scroll to position [700, 0]
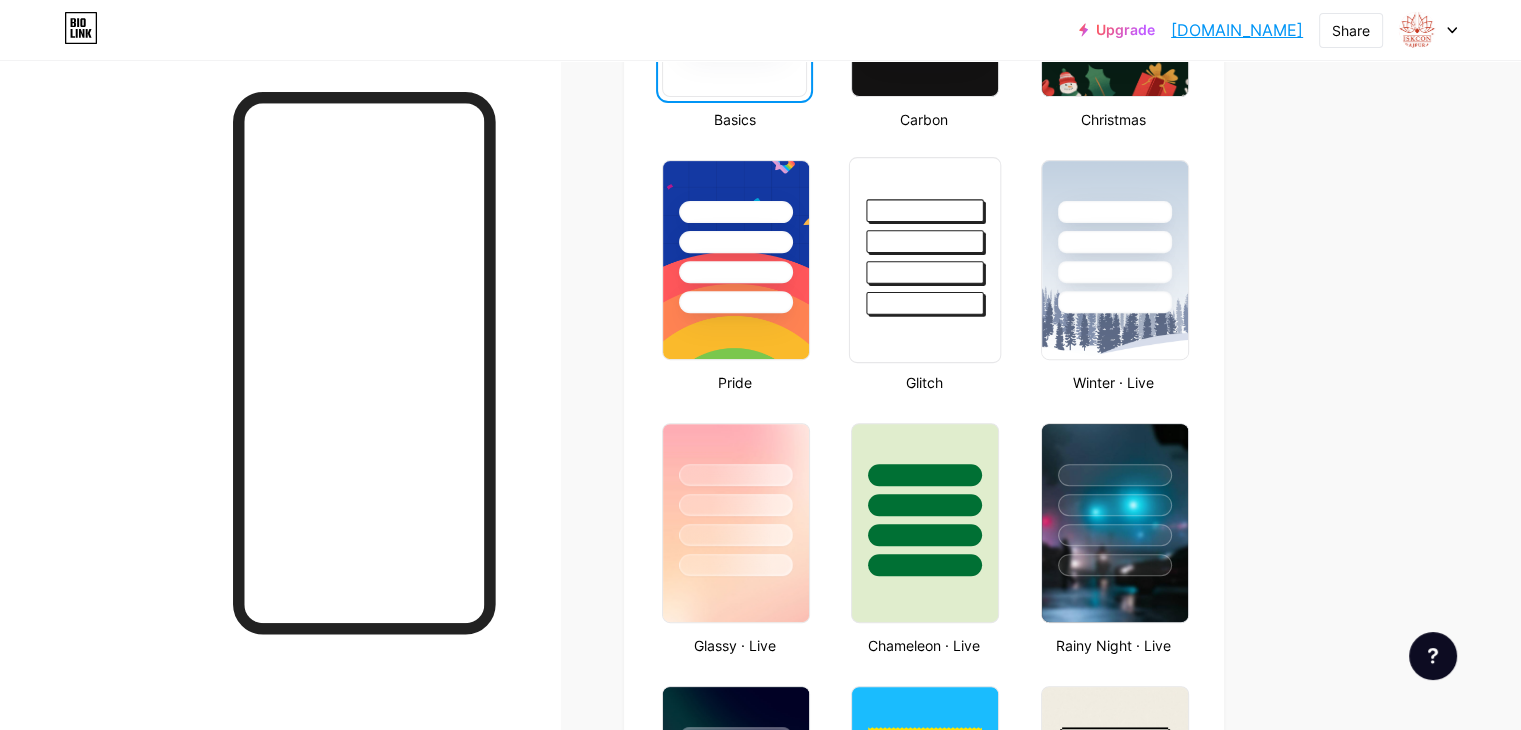
click at [984, 312] on div at bounding box center [925, 303] width 117 height 23
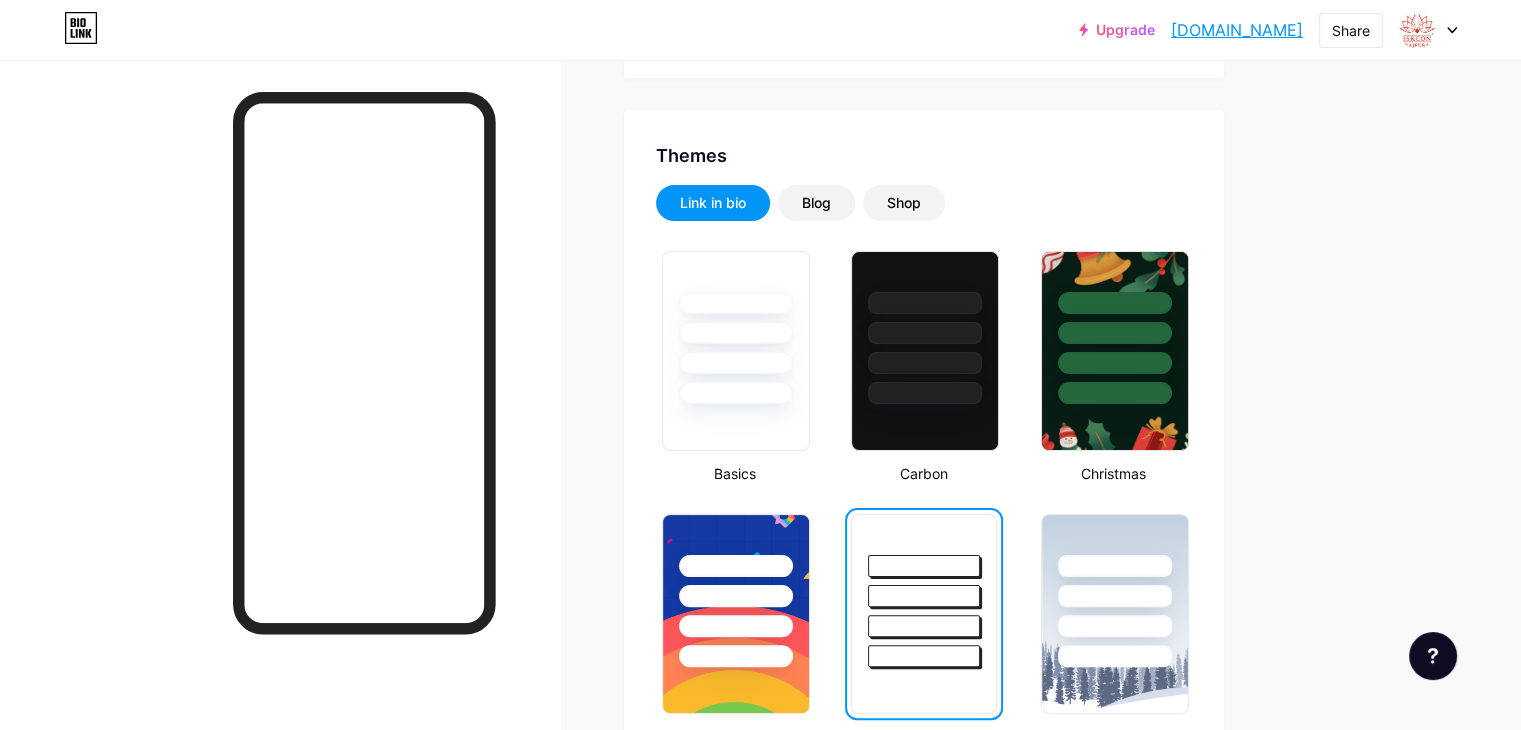
scroll to position [300, 0]
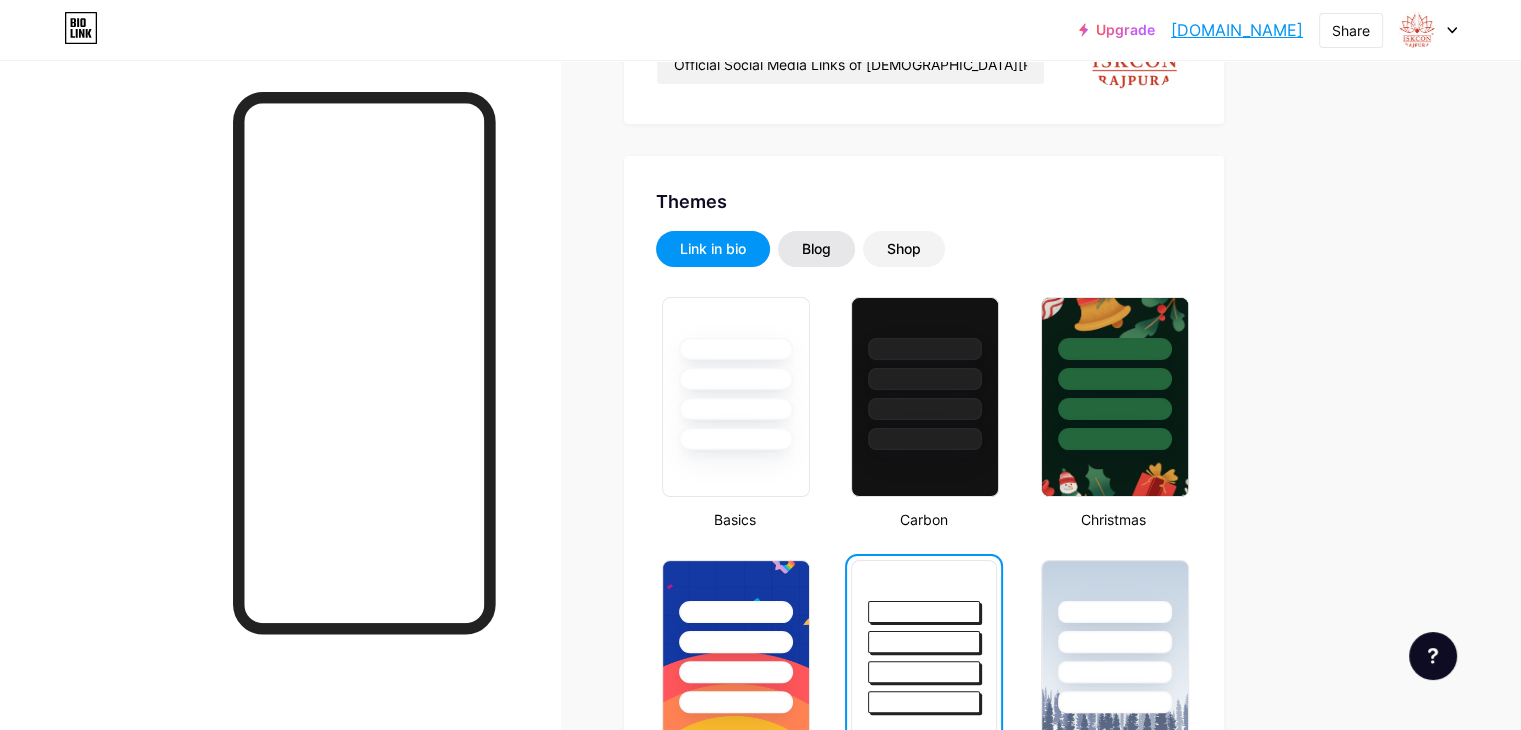
click at [831, 252] on div "Blog" at bounding box center [816, 249] width 29 height 20
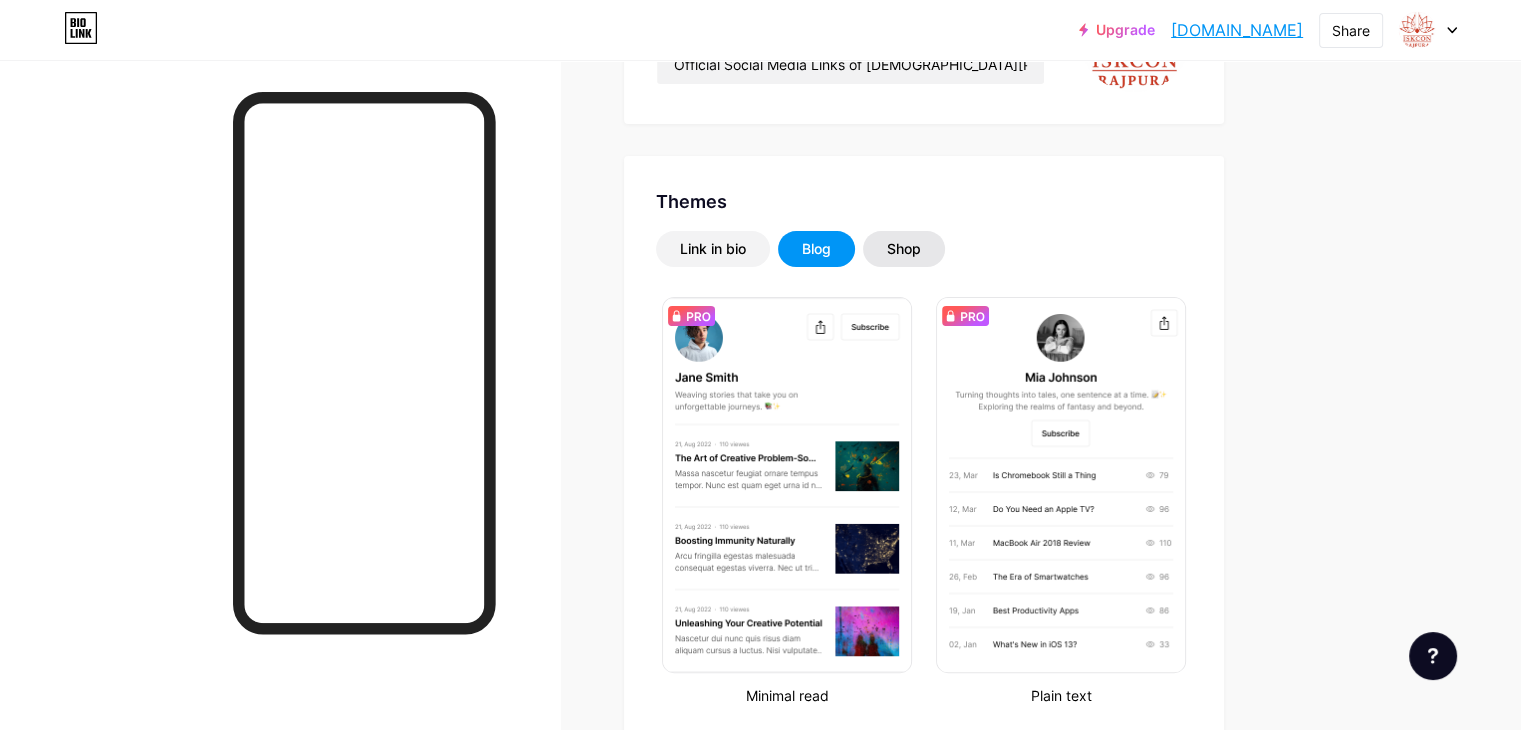
click at [945, 259] on div "Shop" at bounding box center [904, 249] width 82 height 36
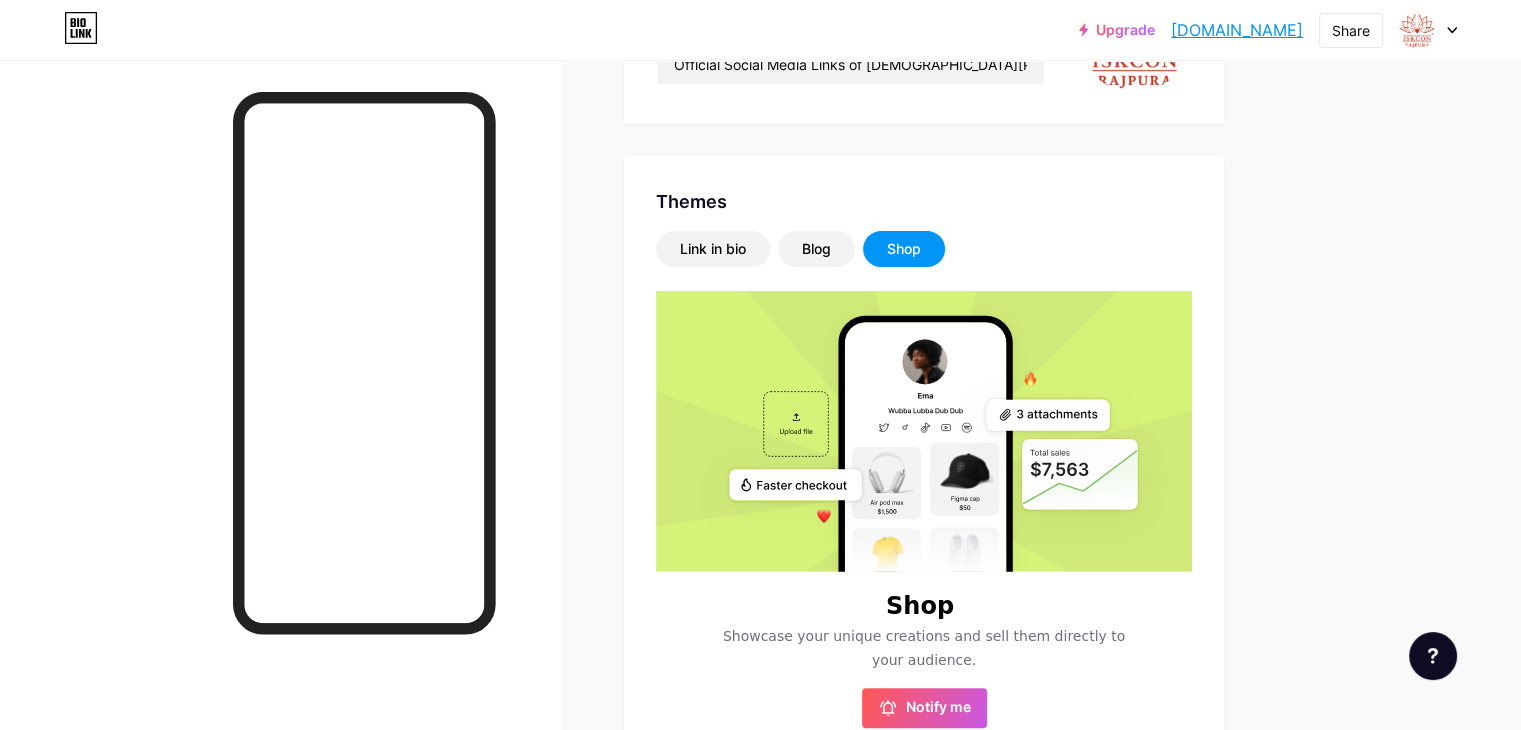
click at [921, 249] on div "Shop" at bounding box center [904, 249] width 34 height 20
click at [770, 231] on div "Link in bio" at bounding box center [713, 249] width 114 height 36
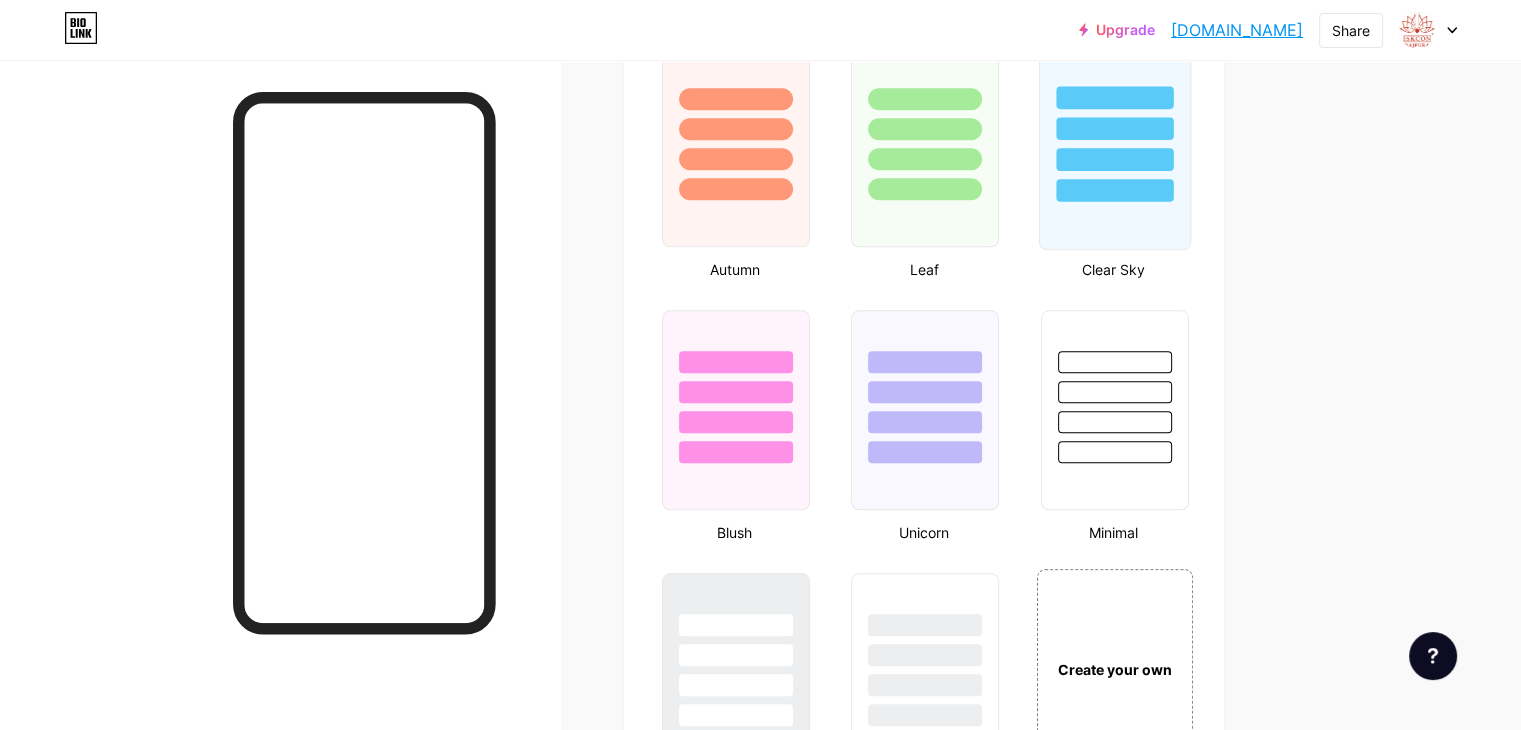
scroll to position [1900, 0]
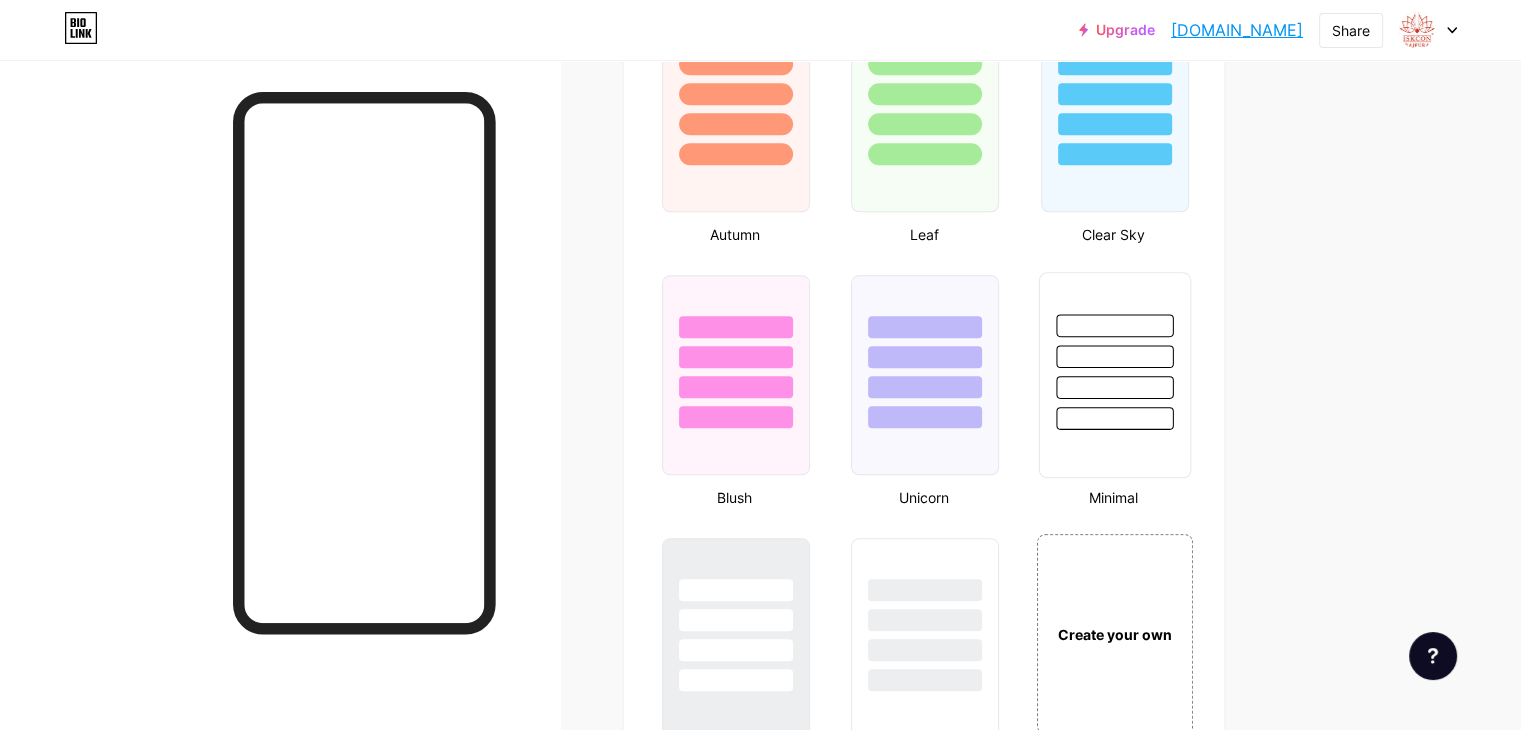
click at [1189, 399] on div at bounding box center [1114, 351] width 150 height 157
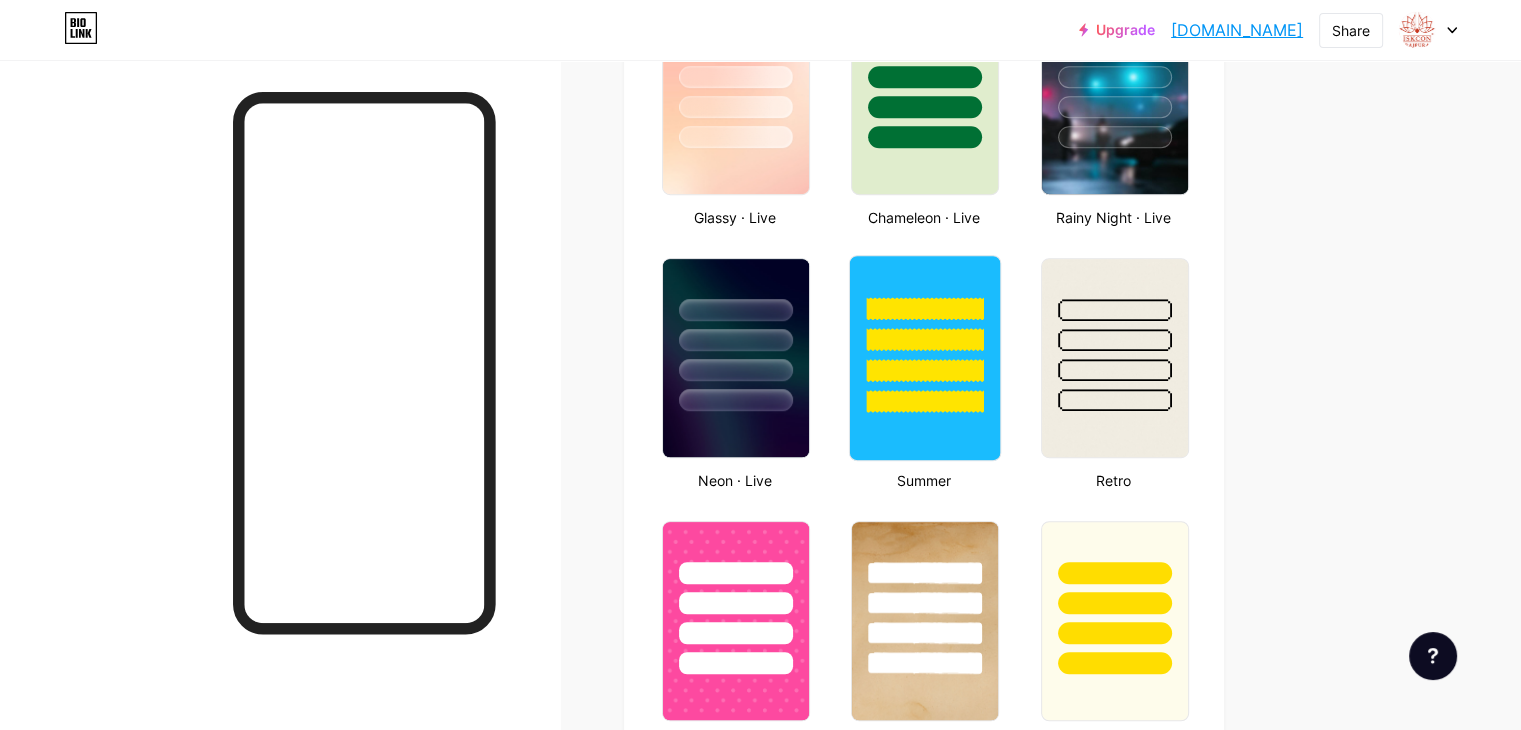
scroll to position [900, 0]
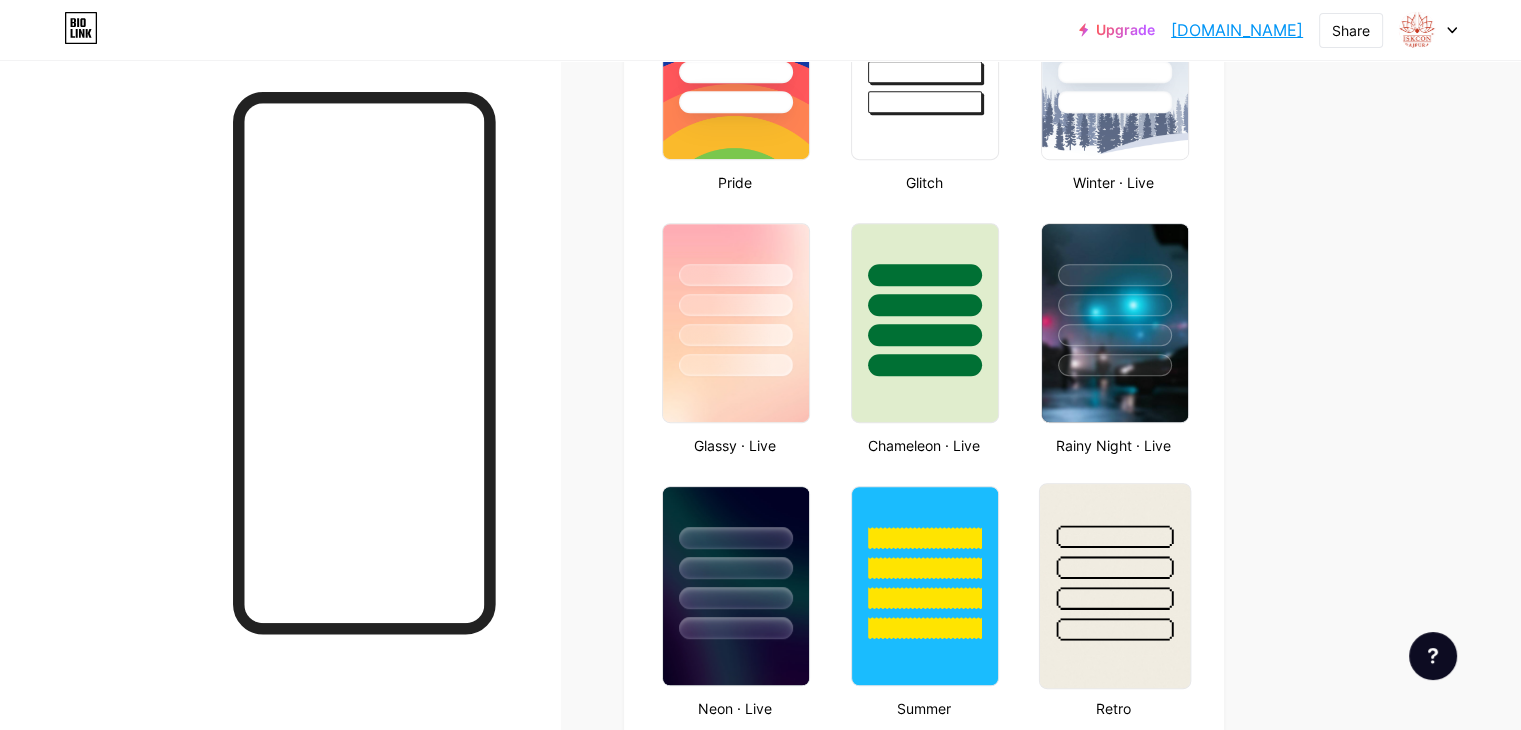
click at [1173, 543] on div at bounding box center [1114, 536] width 117 height 23
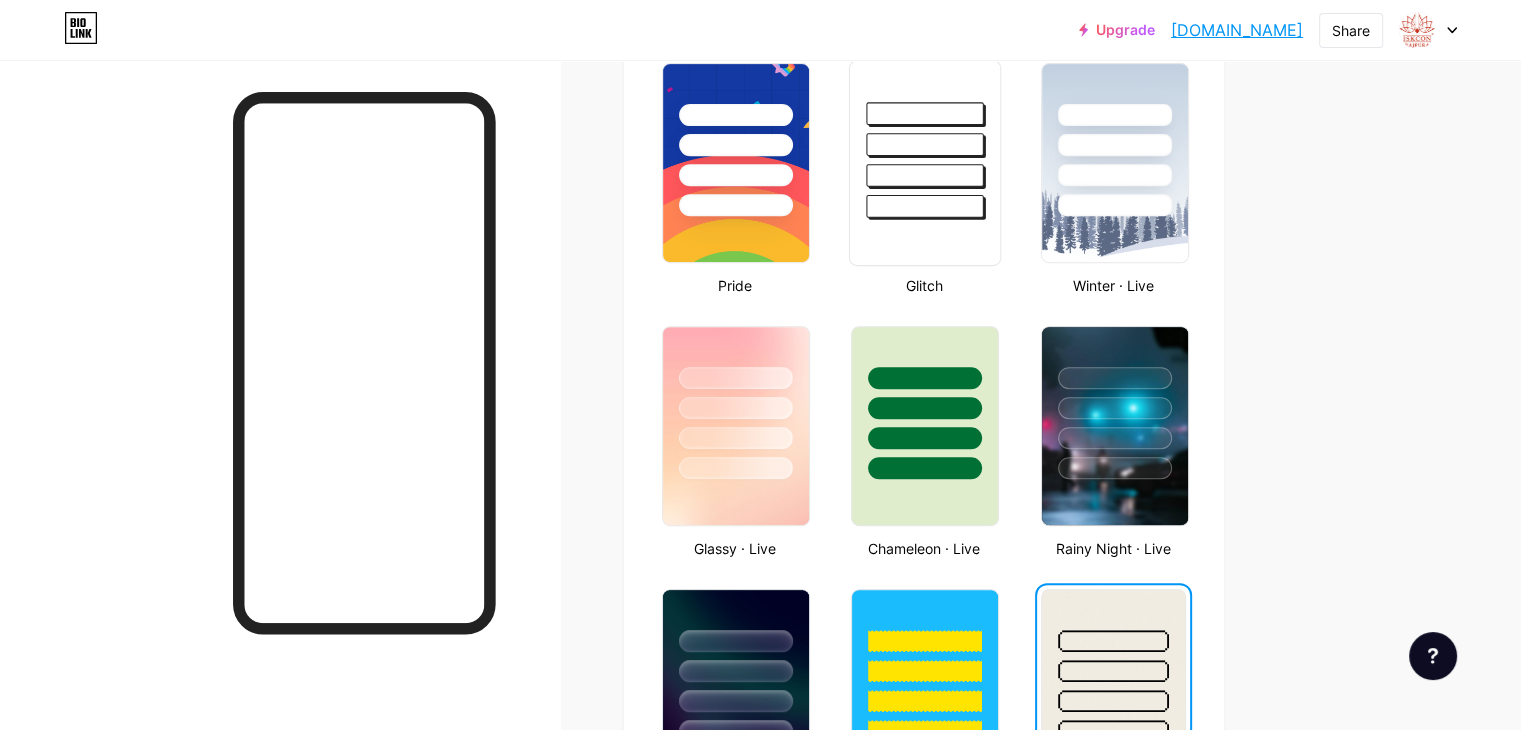
scroll to position [600, 0]
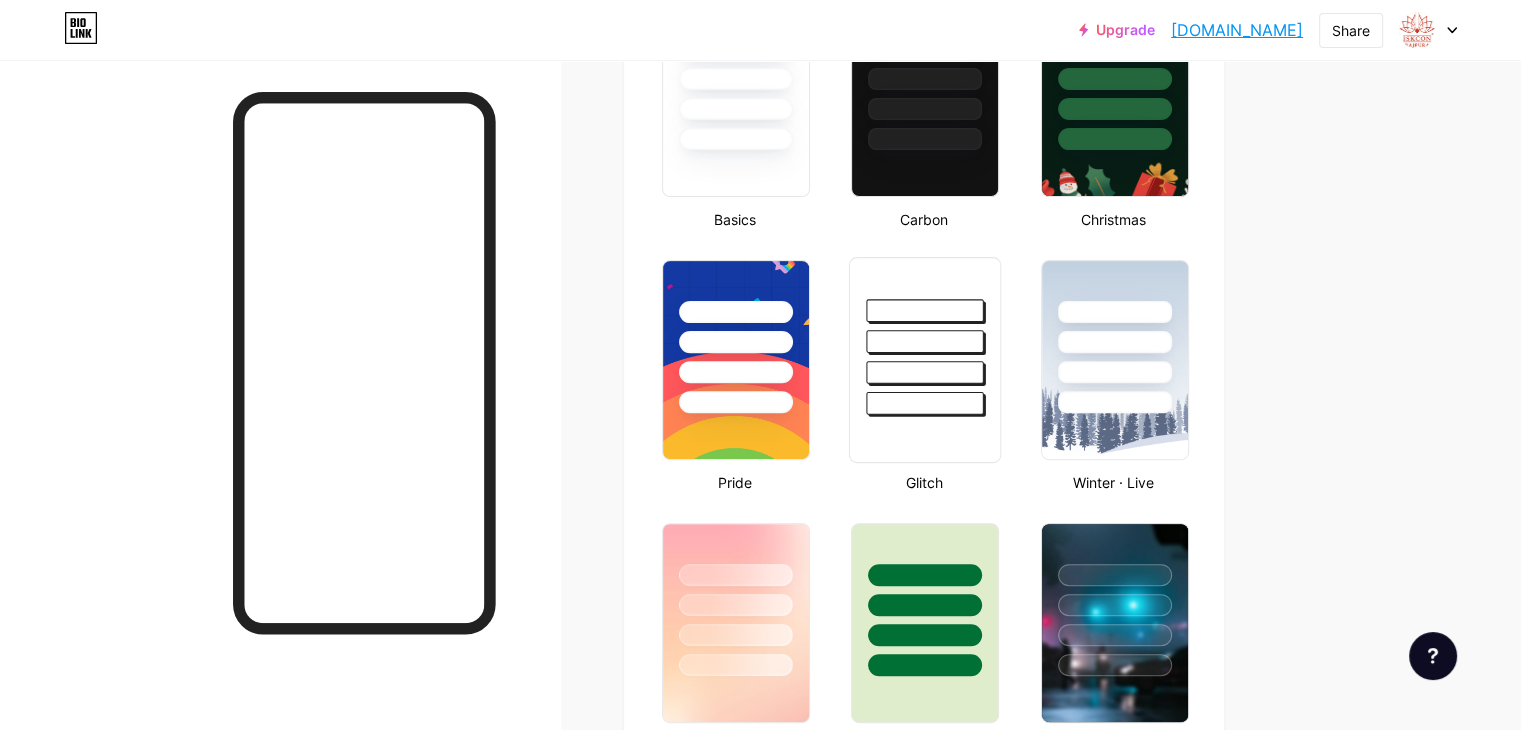
click at [972, 357] on div at bounding box center [925, 336] width 150 height 157
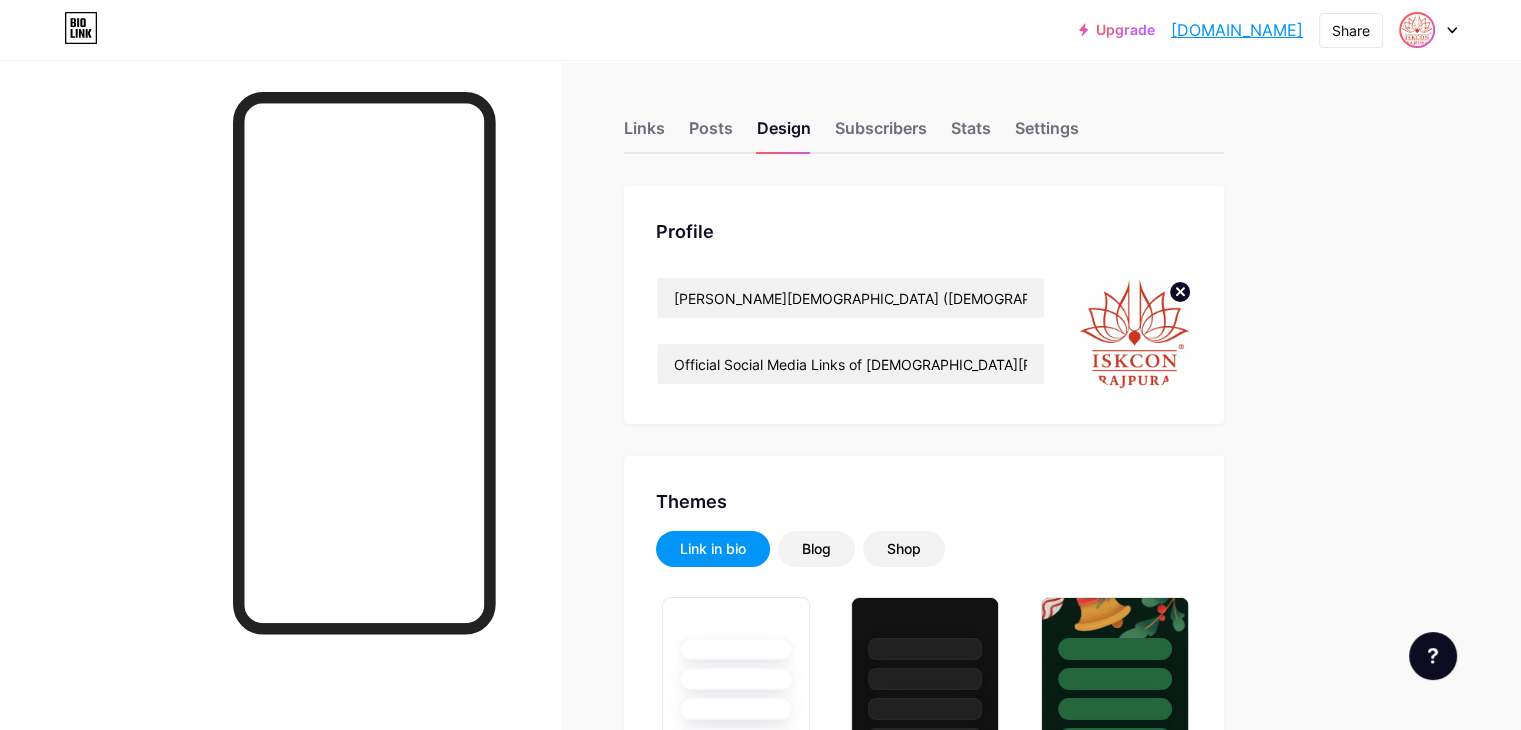
click at [1416, 38] on img at bounding box center [1417, 30] width 32 height 32
click at [1311, 225] on link "Account settings" at bounding box center [1332, 227] width 248 height 54
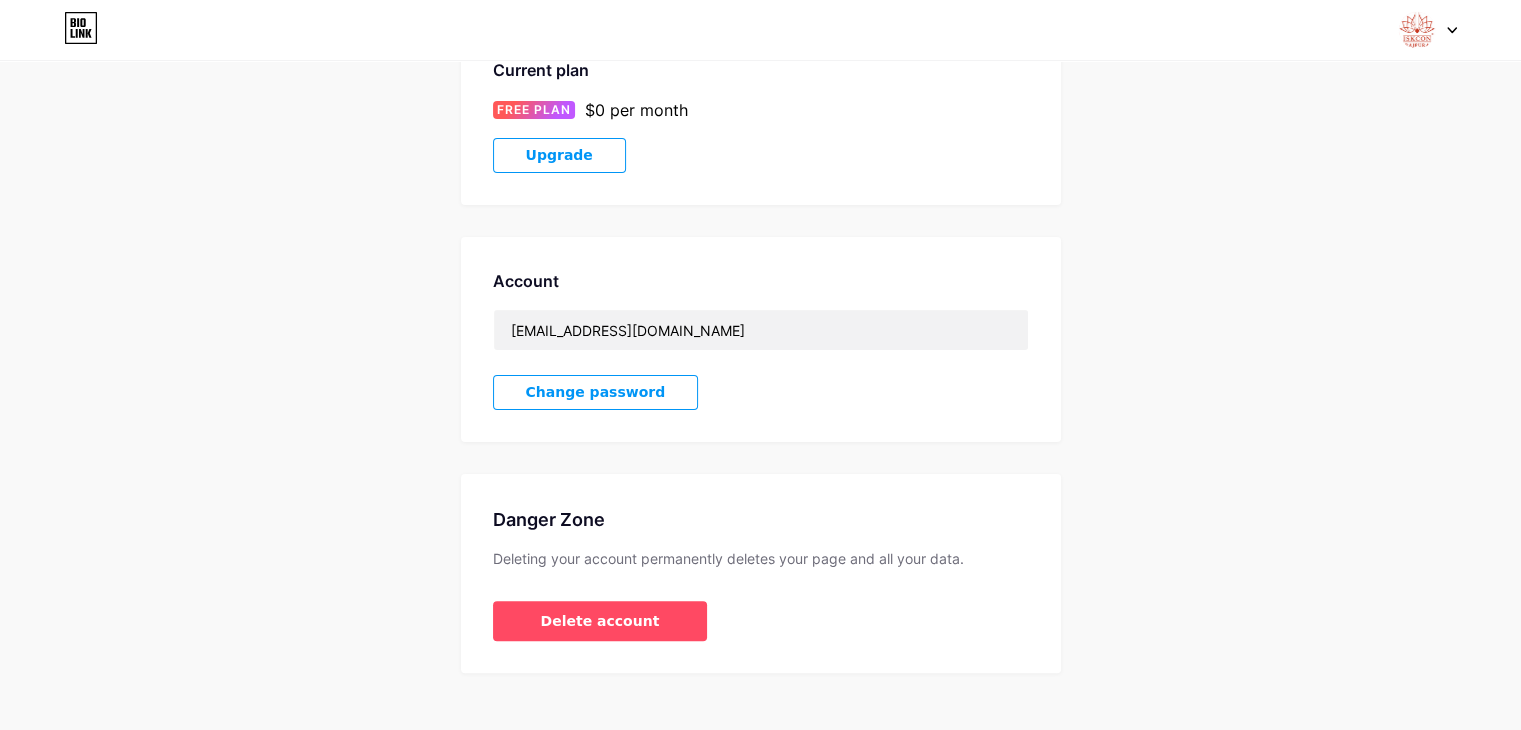
scroll to position [387, 0]
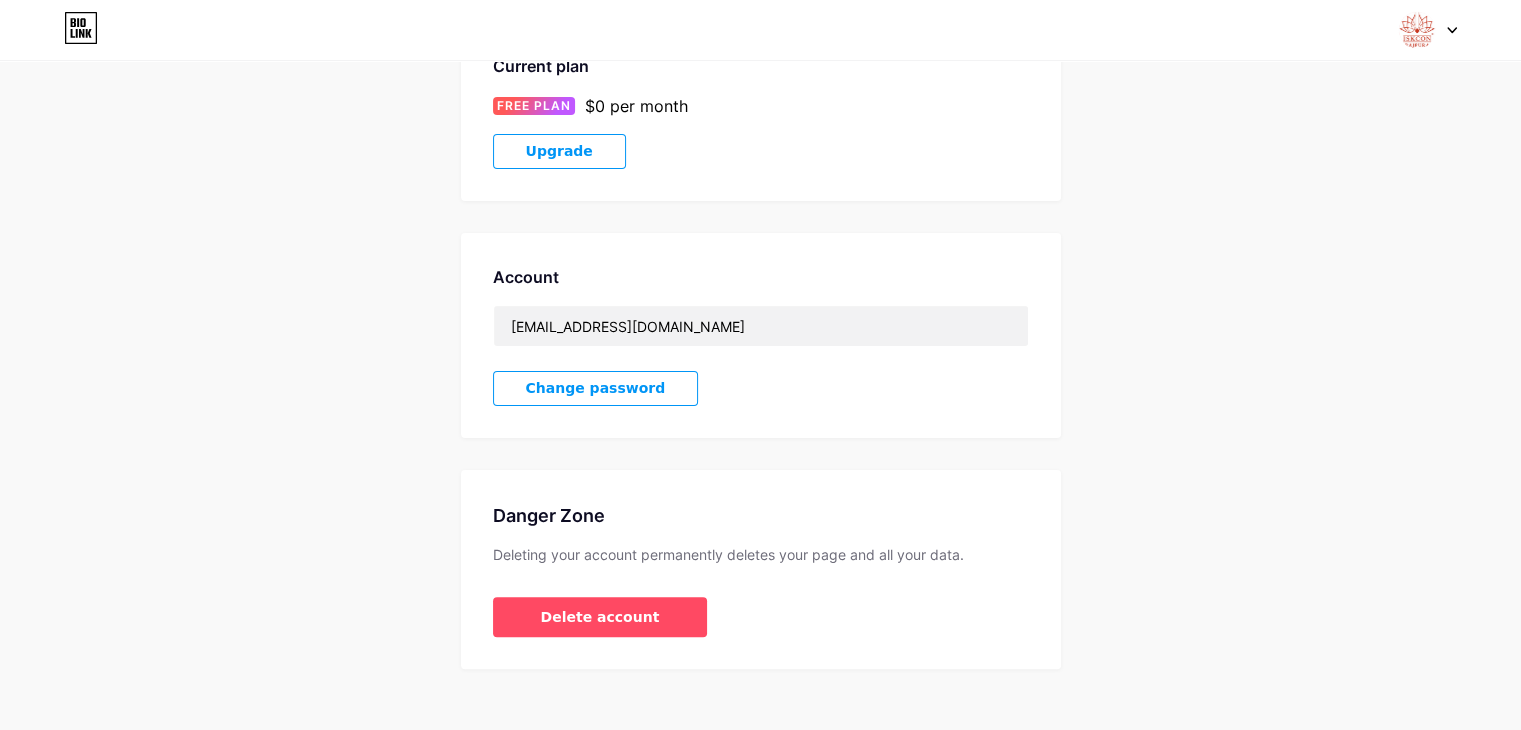
click at [613, 380] on span "Change password" at bounding box center [596, 388] width 140 height 17
click at [852, 477] on button "Save" at bounding box center [880, 501] width 225 height 48
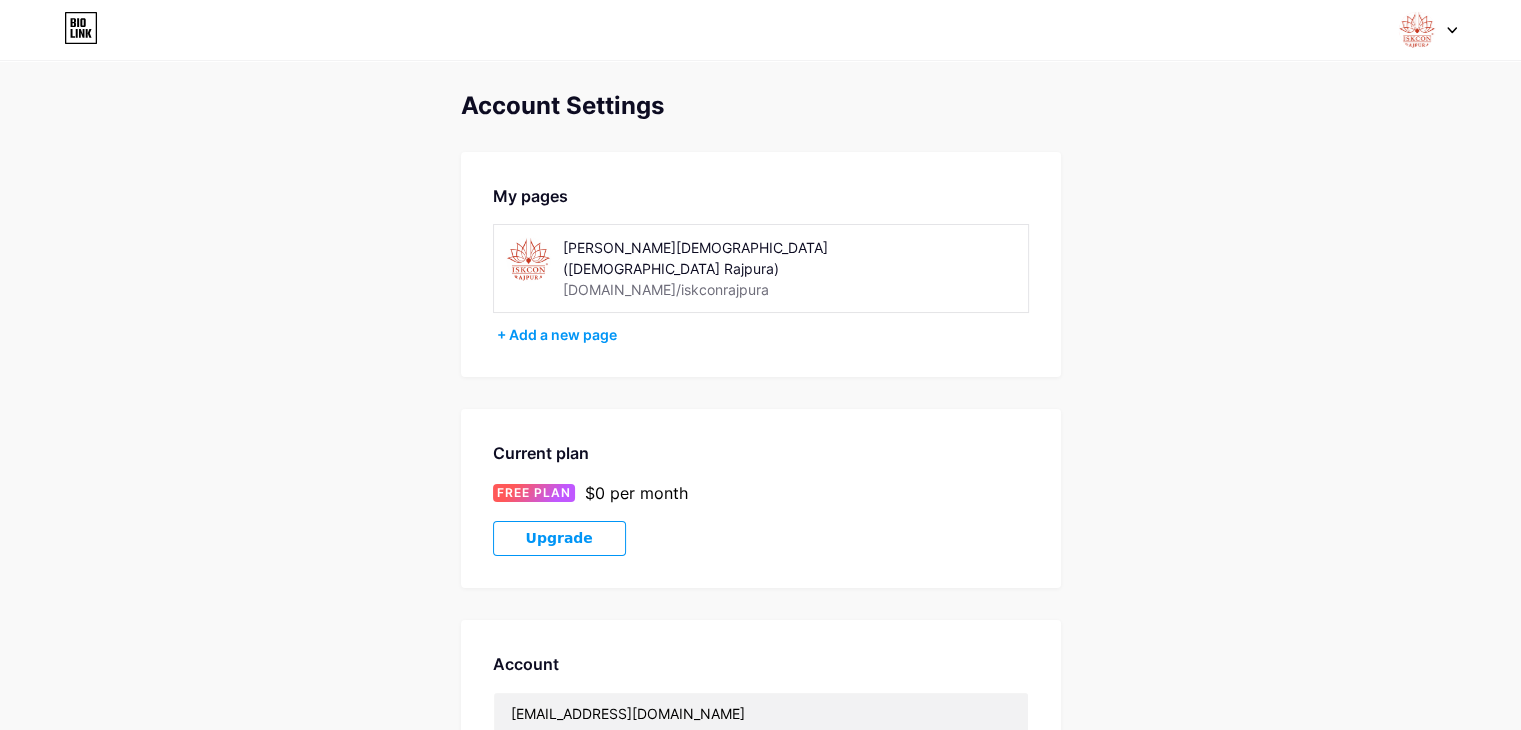
click at [83, 31] on icon at bounding box center [81, 33] width 5 height 9
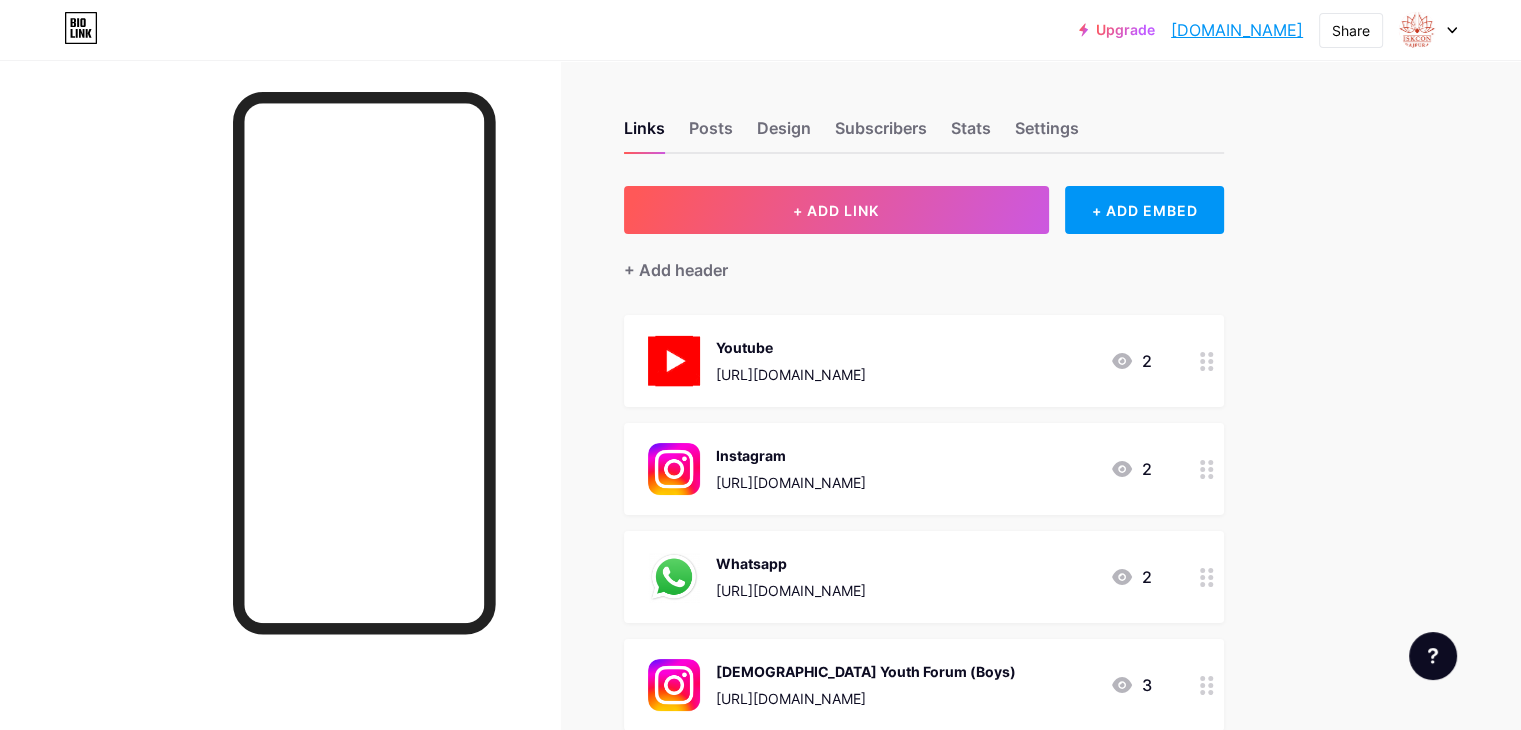
click at [1220, 29] on link "[DOMAIN_NAME]" at bounding box center [1237, 30] width 132 height 24
click at [1079, 122] on div "Settings" at bounding box center [1047, 134] width 64 height 36
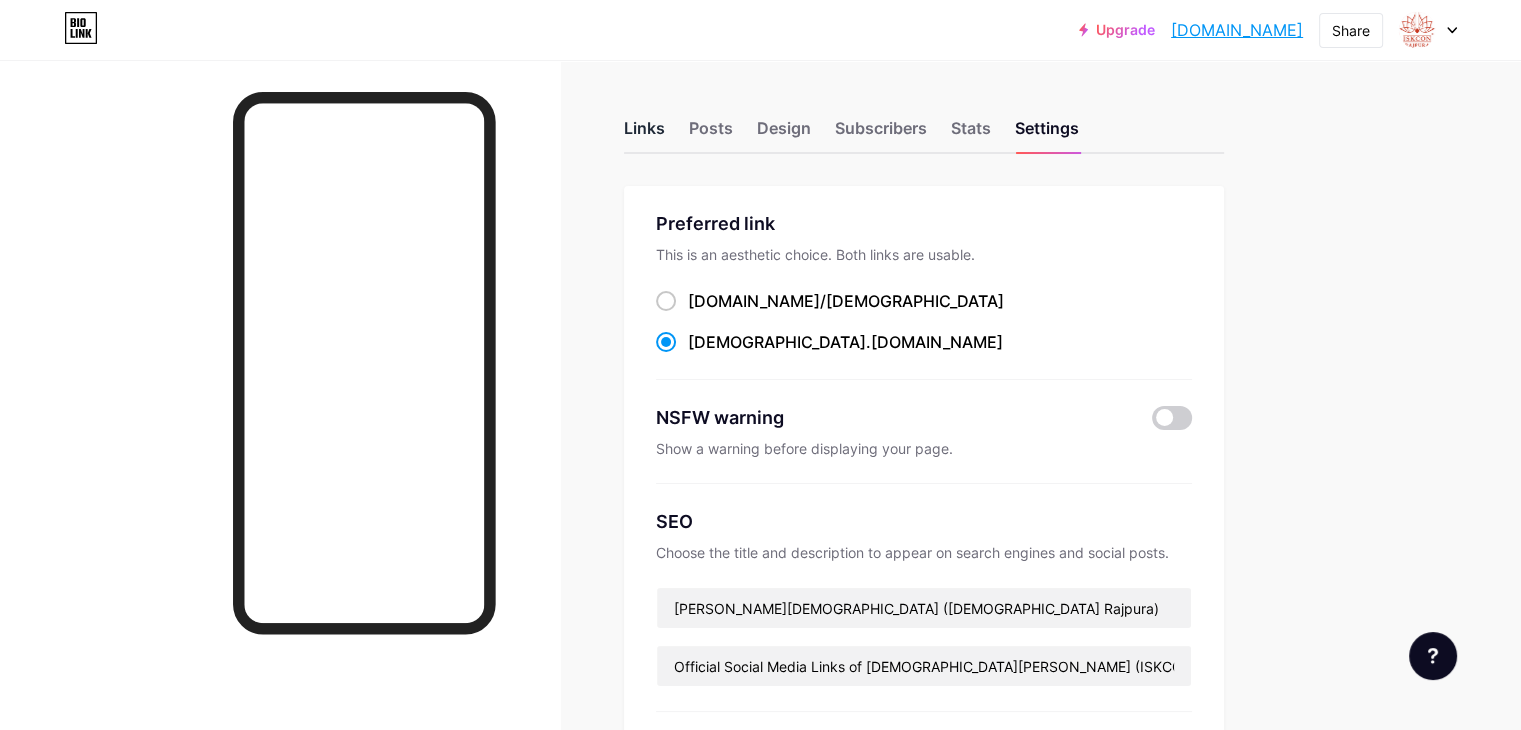
click at [665, 133] on div "Links" at bounding box center [644, 134] width 41 height 36
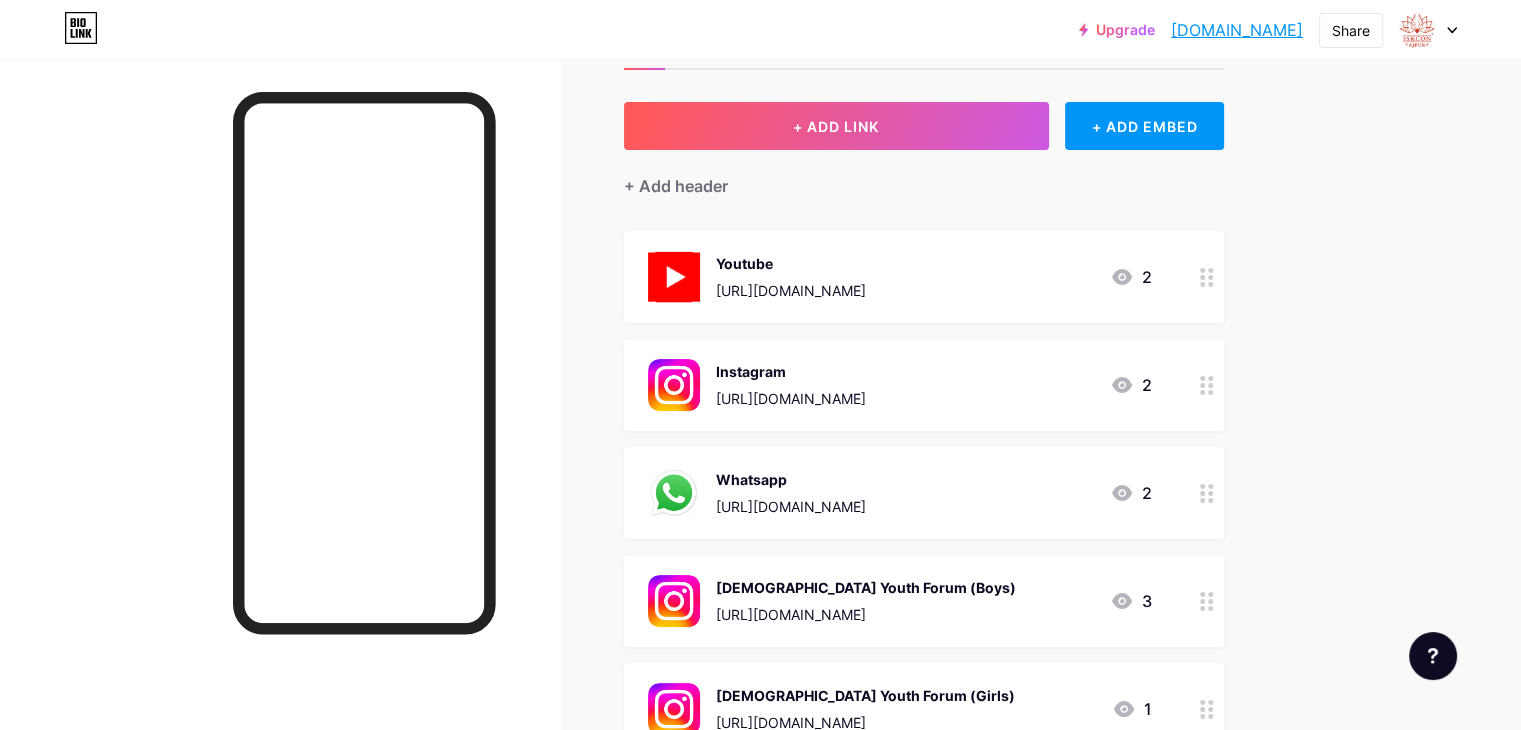
scroll to position [80, 0]
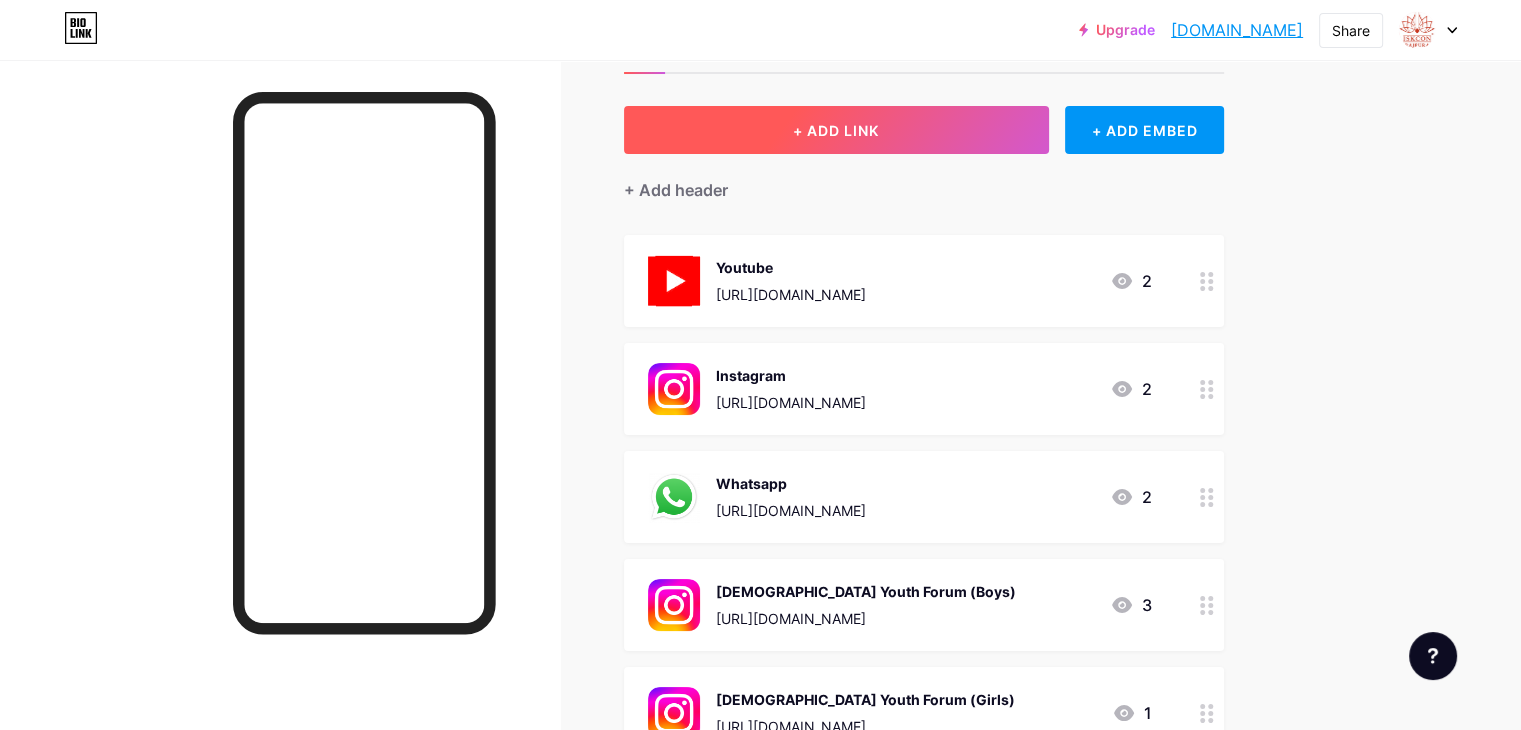
click at [945, 145] on button "+ ADD LINK" at bounding box center [836, 130] width 425 height 48
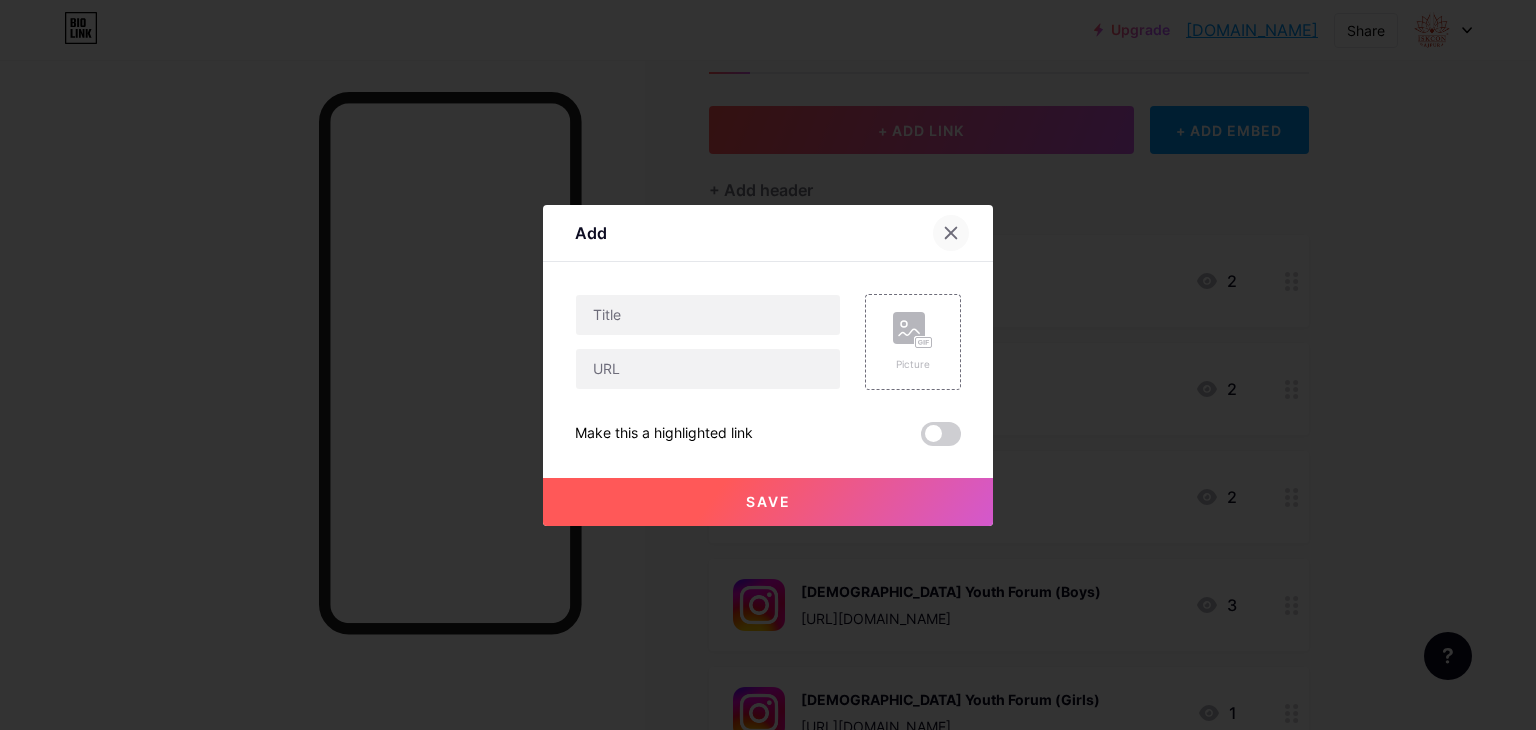
click at [946, 229] on icon at bounding box center [951, 232] width 11 height 11
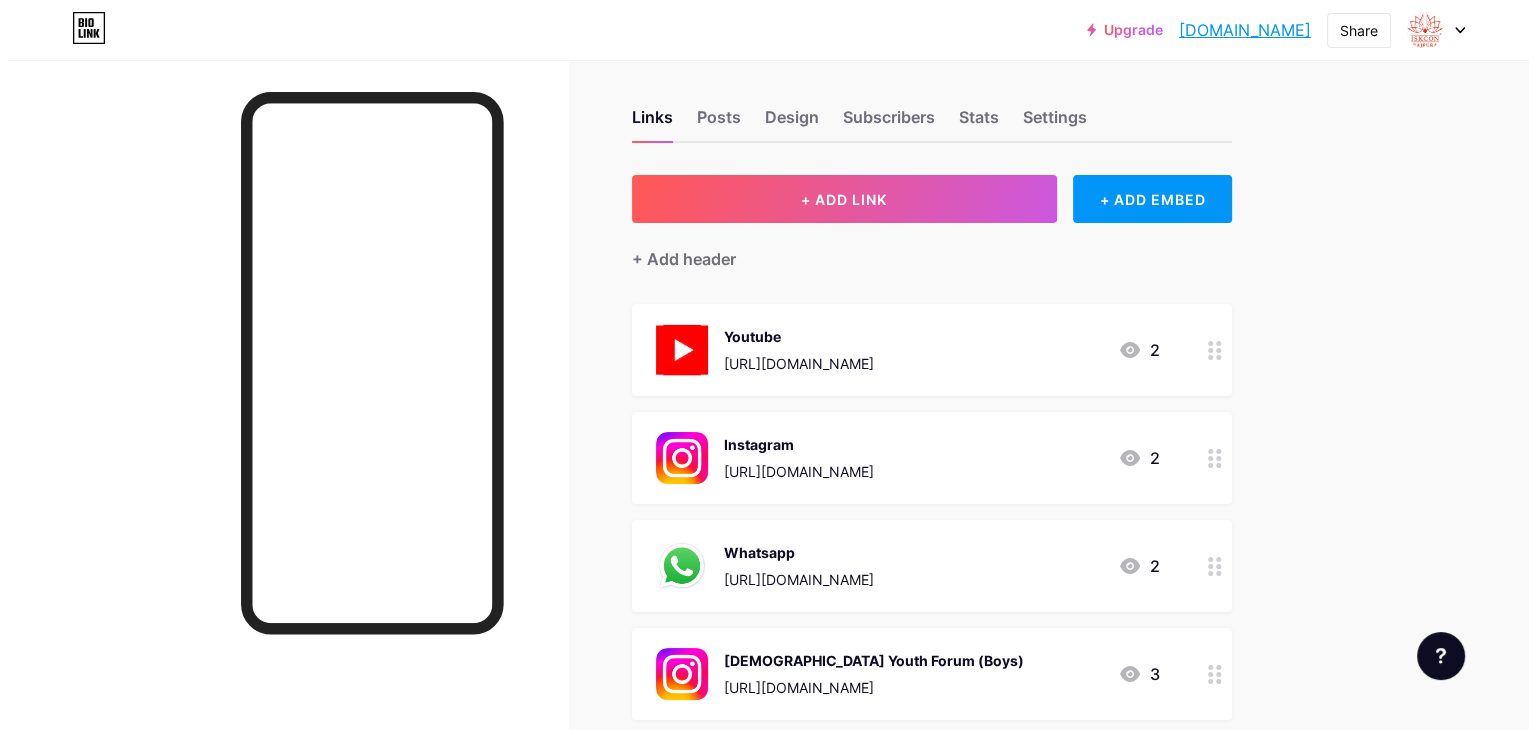
scroll to position [0, 0]
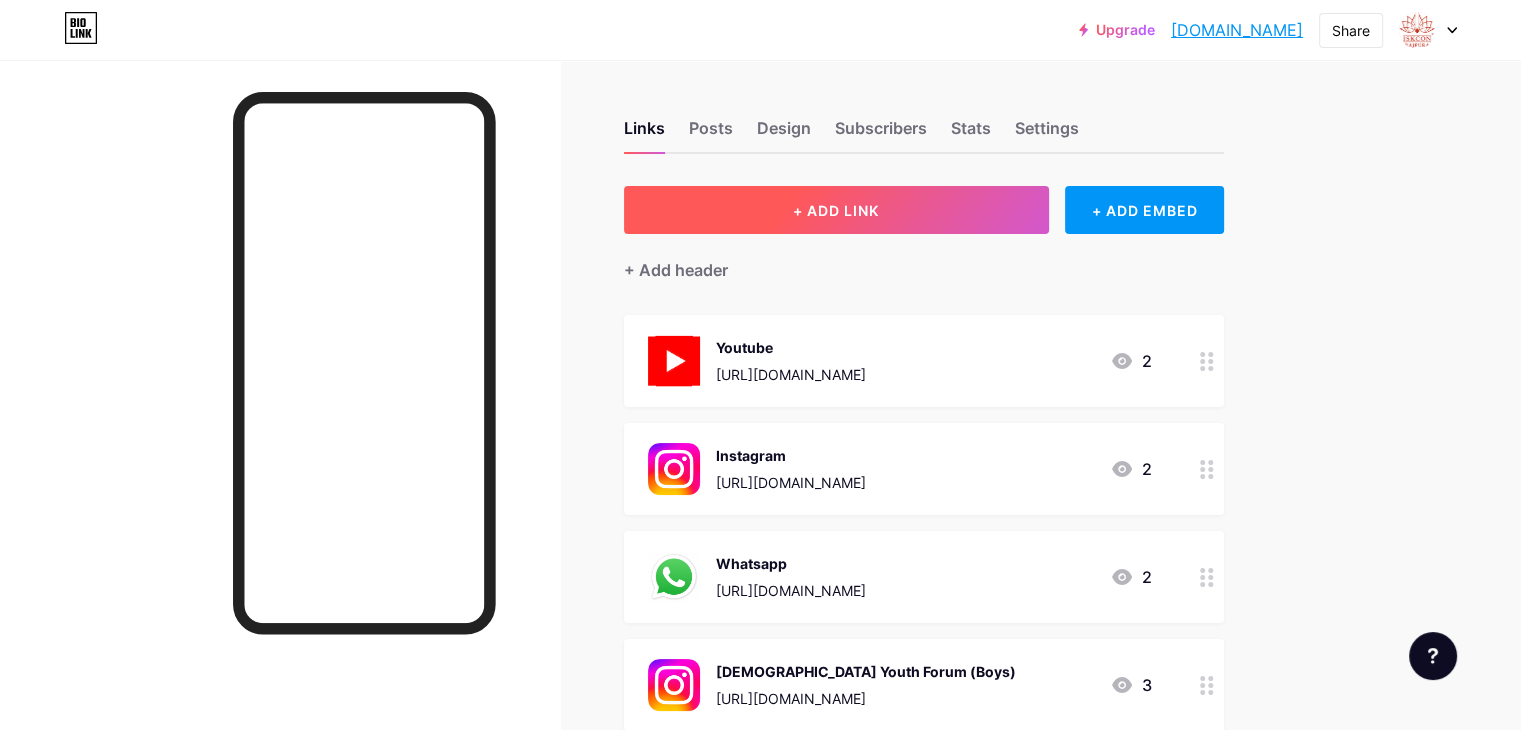
click at [879, 205] on span "+ ADD LINK" at bounding box center [836, 210] width 86 height 17
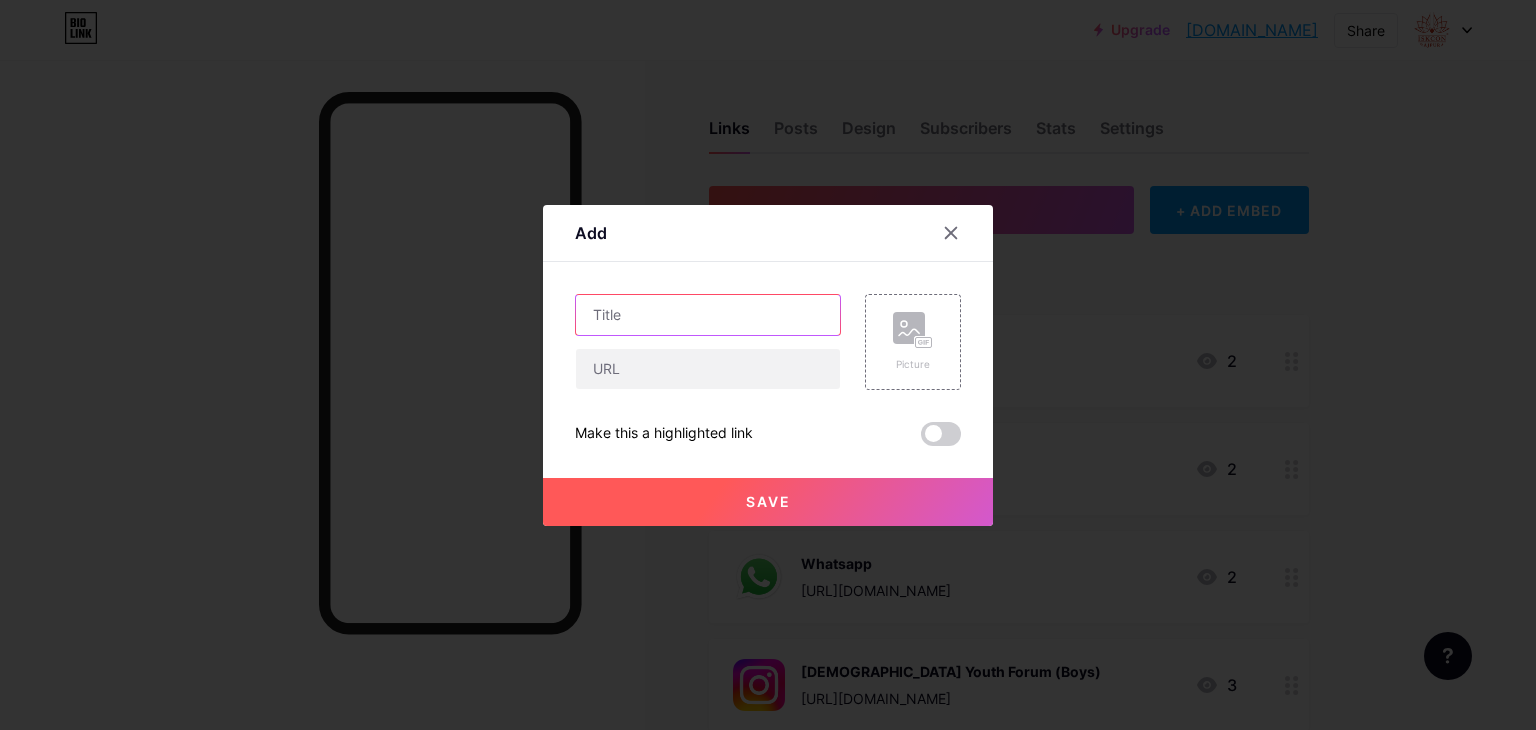
click at [641, 322] on input "text" at bounding box center [708, 315] width 264 height 40
paste input "HG Achintya Chaitanya Das"
type input "HG Achintya Chaitanya Das"
click at [695, 354] on input "text" at bounding box center [708, 369] width 264 height 40
drag, startPoint x: 765, startPoint y: 309, endPoint x: 478, endPoint y: 302, distance: 287.0
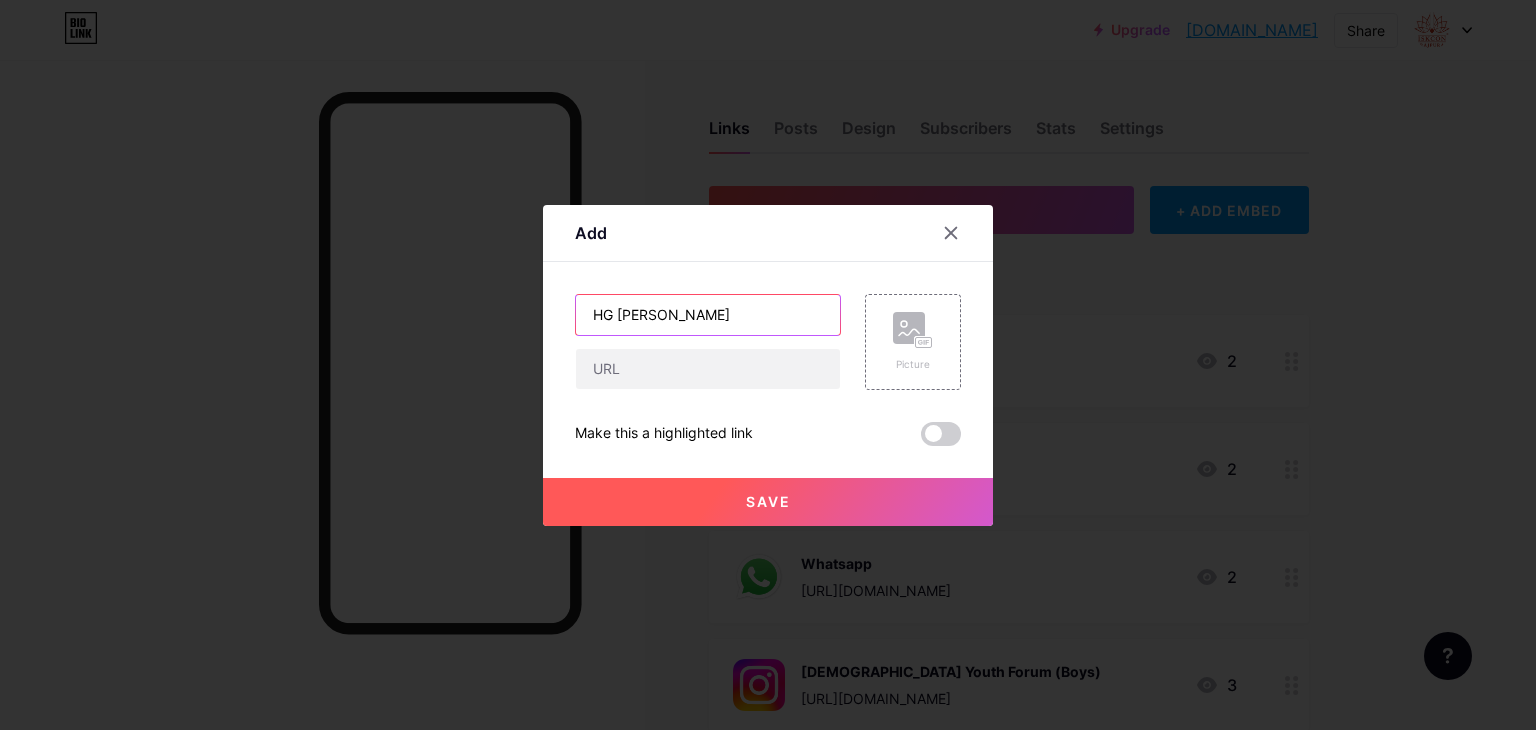
click at [478, 302] on div "Add Content YouTube Play YouTube video without leaving your page. ADD Vimeo Pla…" at bounding box center [768, 365] width 1536 height 730
click at [682, 360] on input "text" at bounding box center [708, 369] width 264 height 40
paste input "https://youtube.com/playlist?list=PLOsFQwyDmozurFuRRfkq1qhYm23wcplnL&feature=sh…"
type input "https://youtube.com/playlist?list=PLOsFQwyDmozurFuRRfkq1qhYm23wcplnL&feature=sh…"
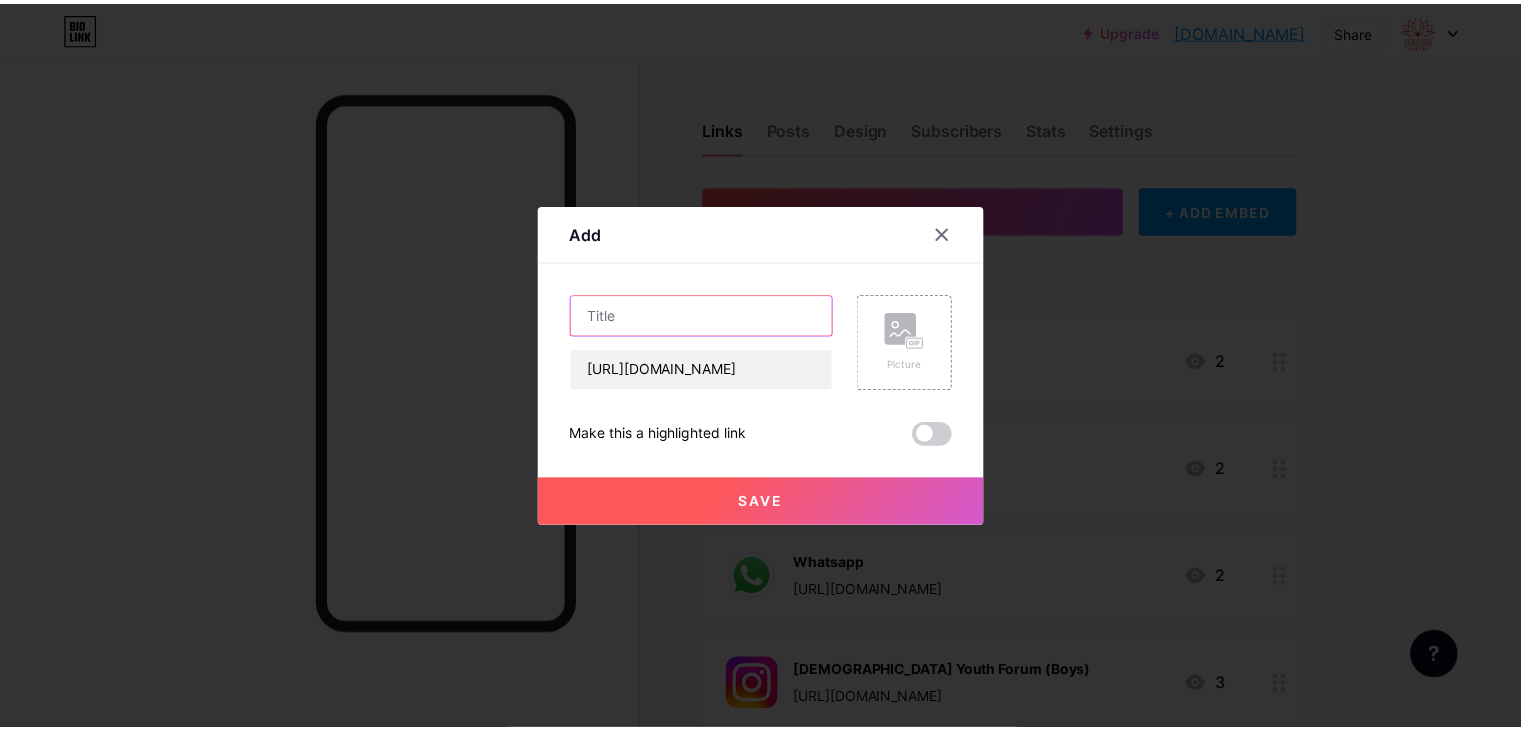
scroll to position [0, 0]
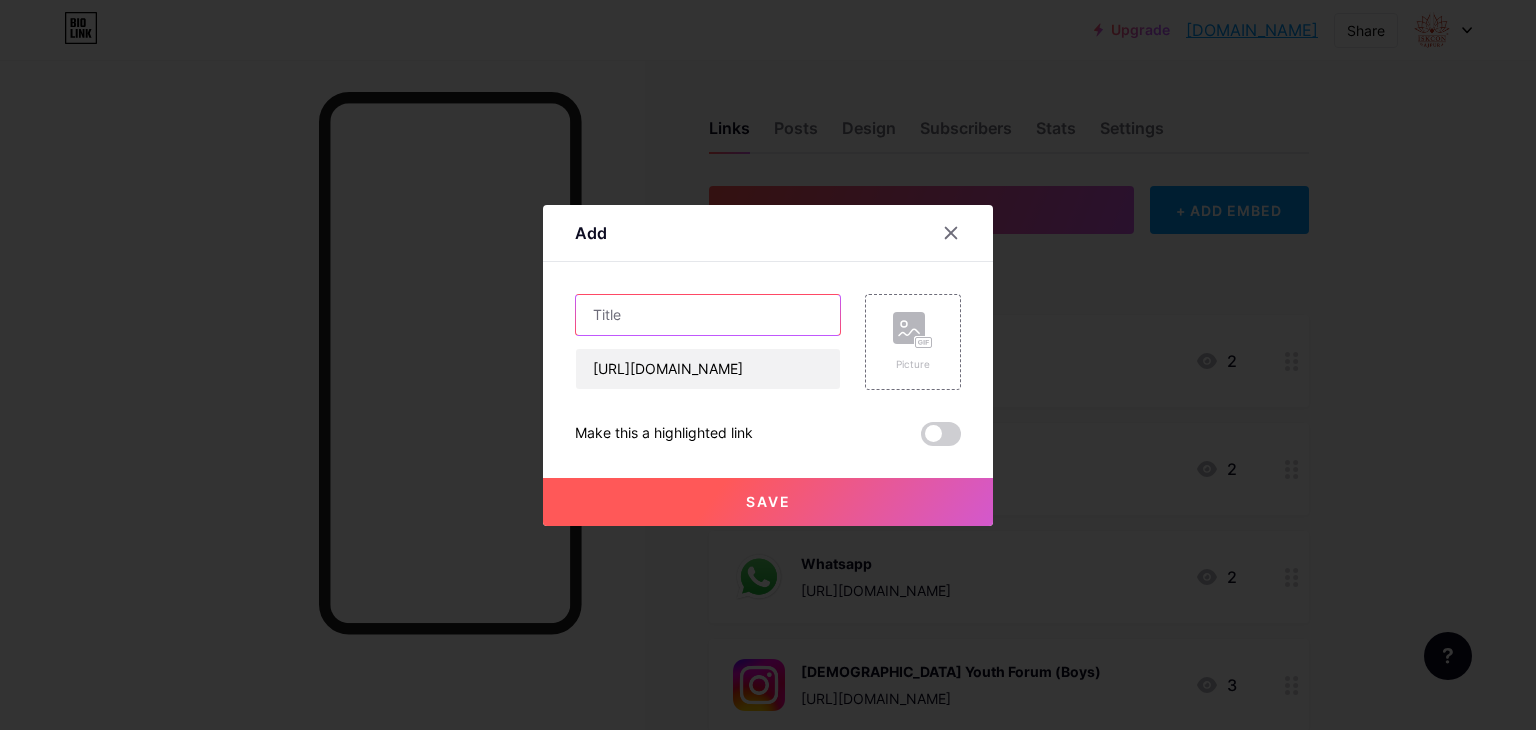
click at [661, 314] on input "text" at bounding box center [708, 315] width 264 height 40
paste input "HG Vegavan Das"
type input "HG Vegavan Das"
click at [834, 497] on button "Save" at bounding box center [768, 502] width 450 height 48
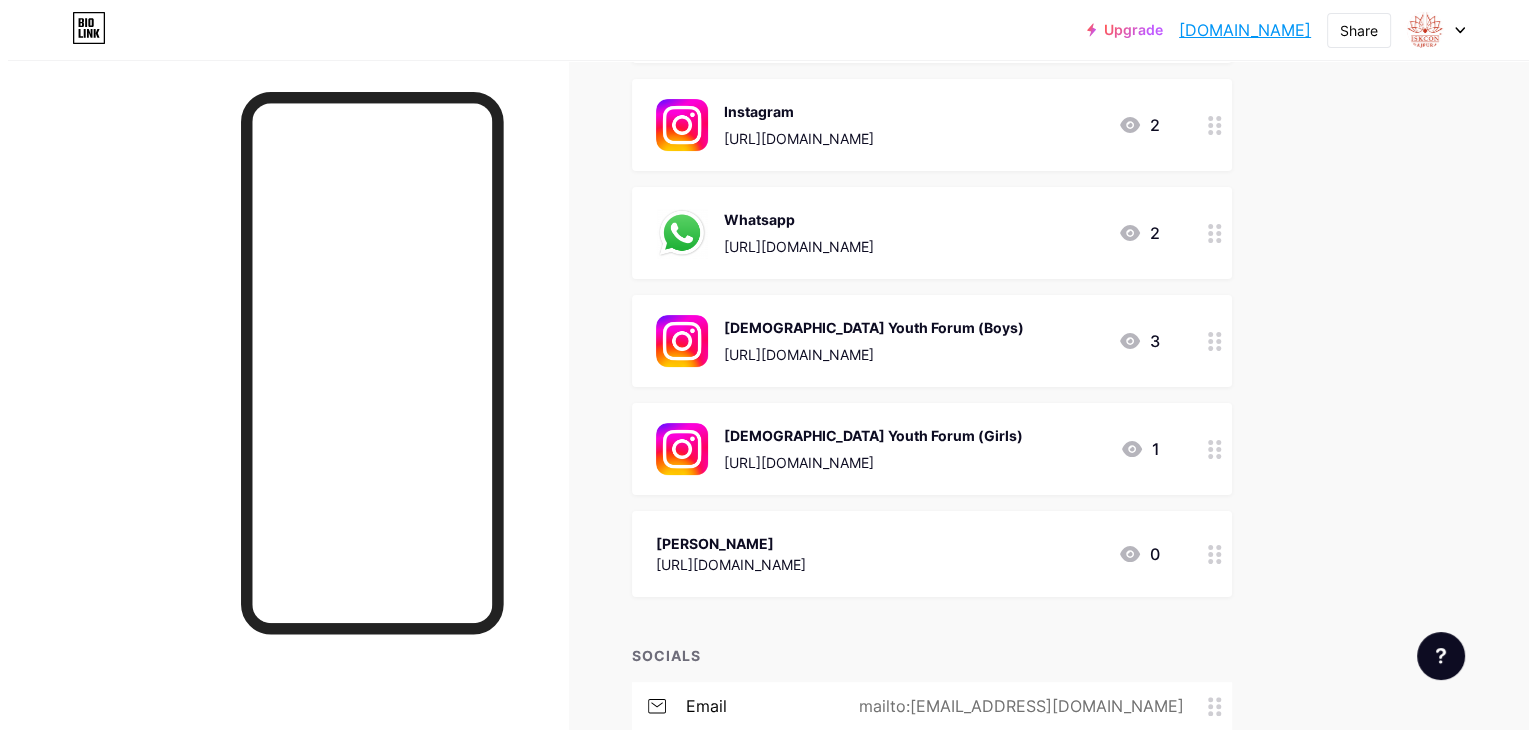
scroll to position [600, 0]
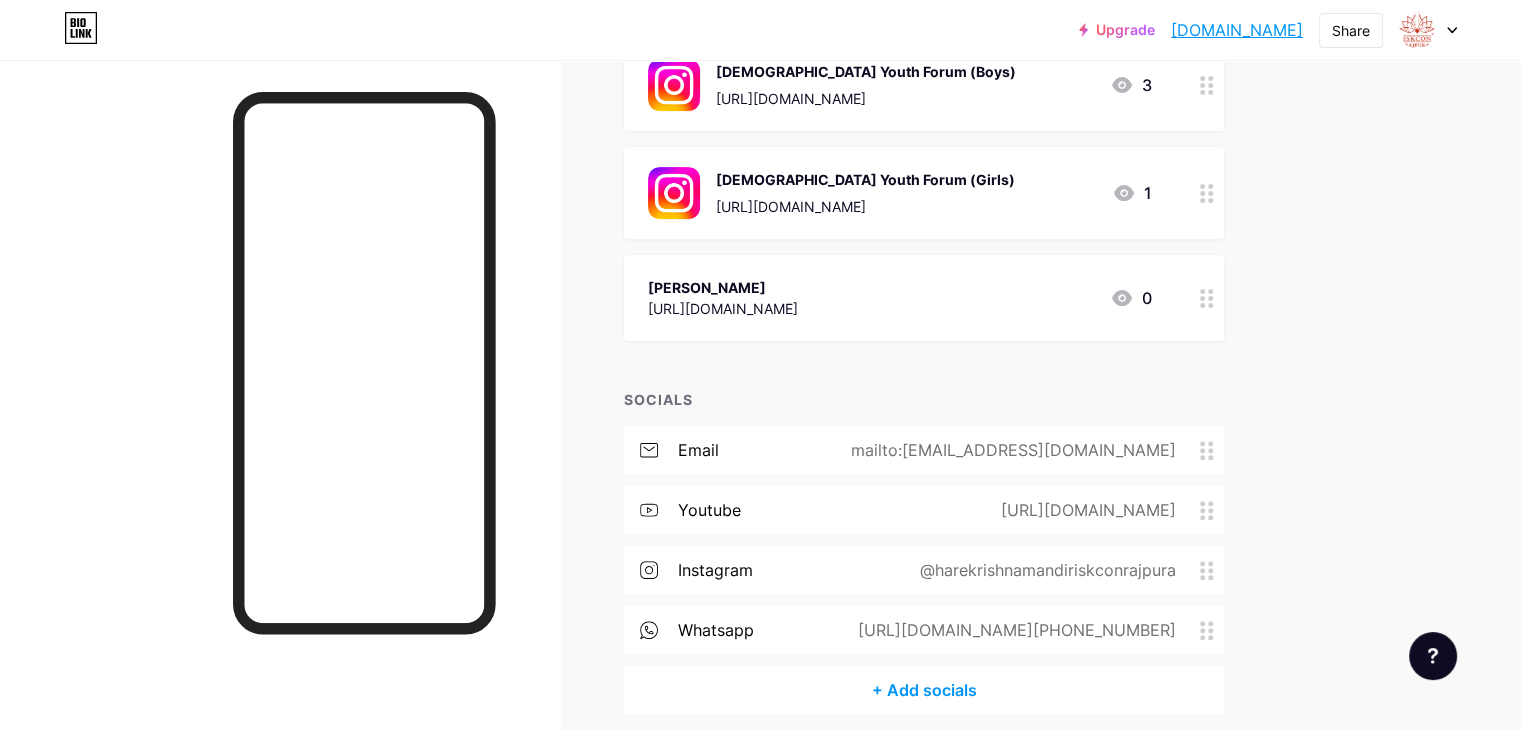
click at [798, 291] on div "HG Vegavan Das" at bounding box center [723, 287] width 150 height 21
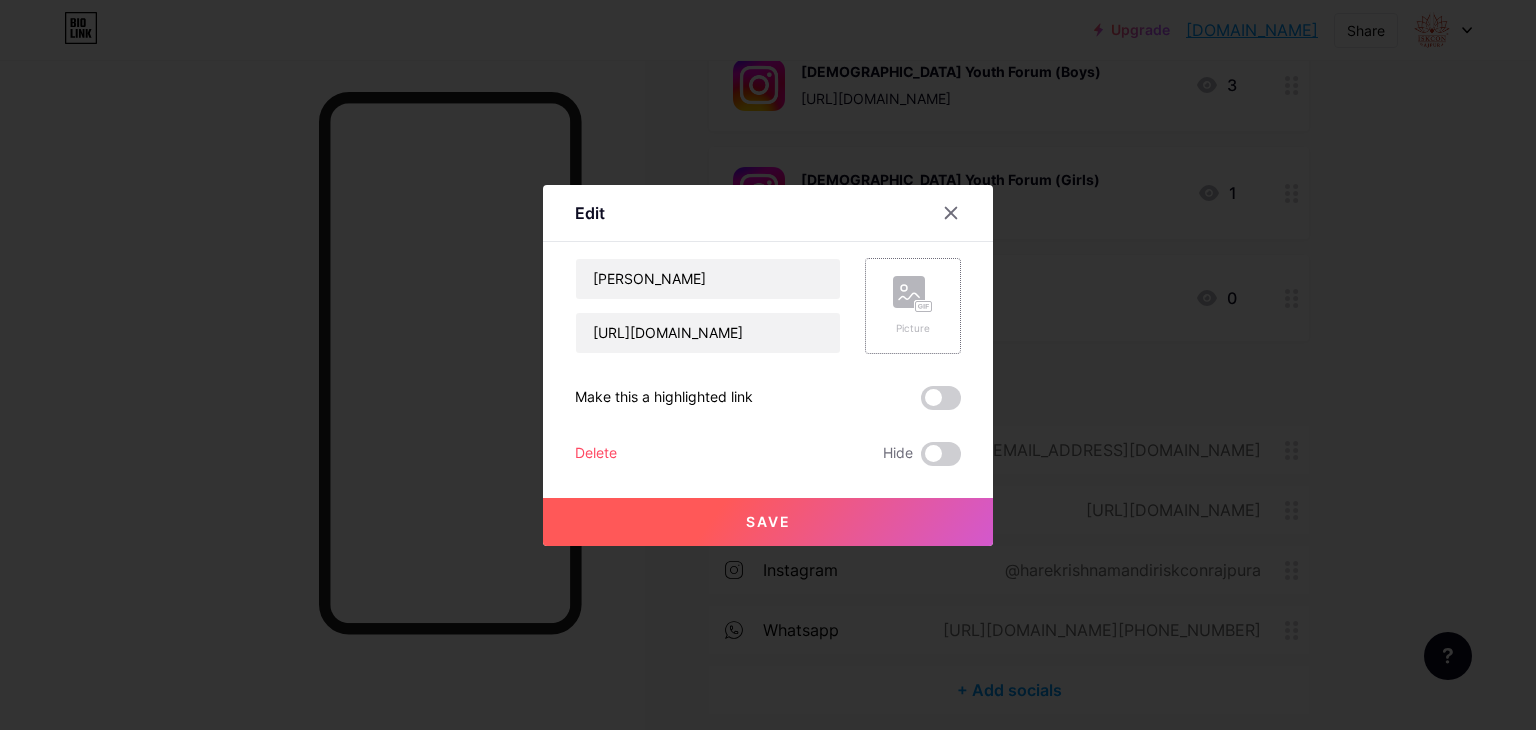
click at [912, 304] on rect at bounding box center [909, 292] width 32 height 32
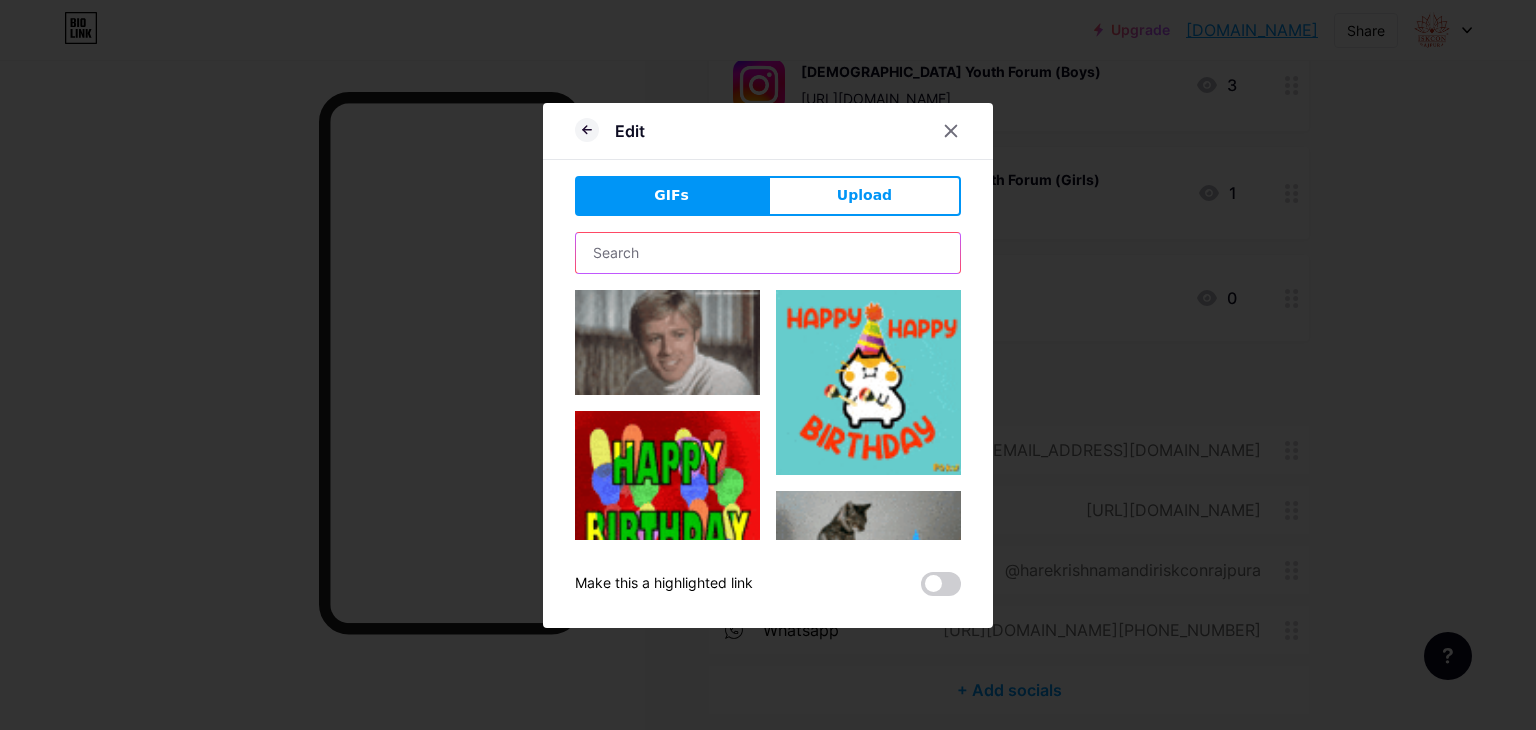
click at [789, 241] on input "text" at bounding box center [768, 253] width 384 height 40
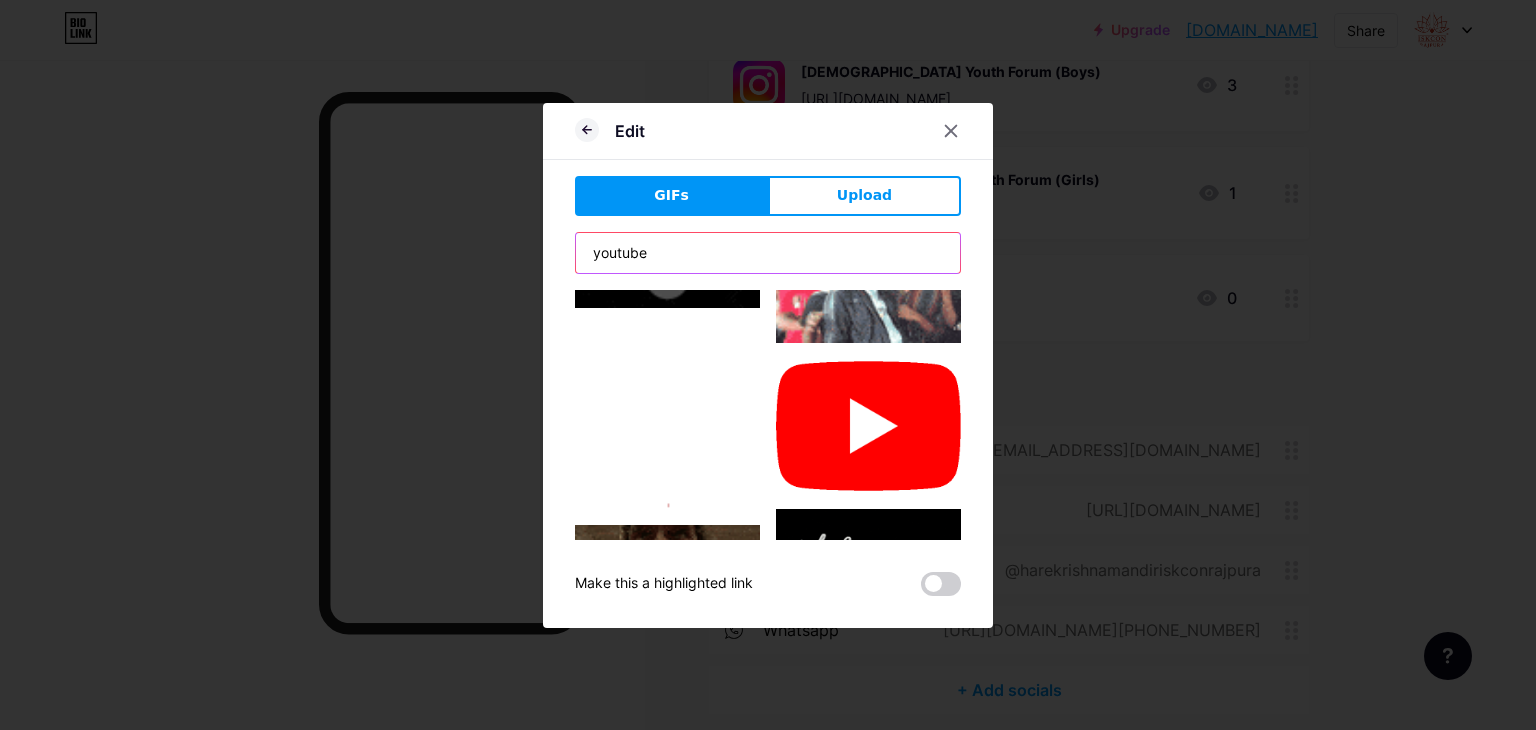
scroll to position [500, 0]
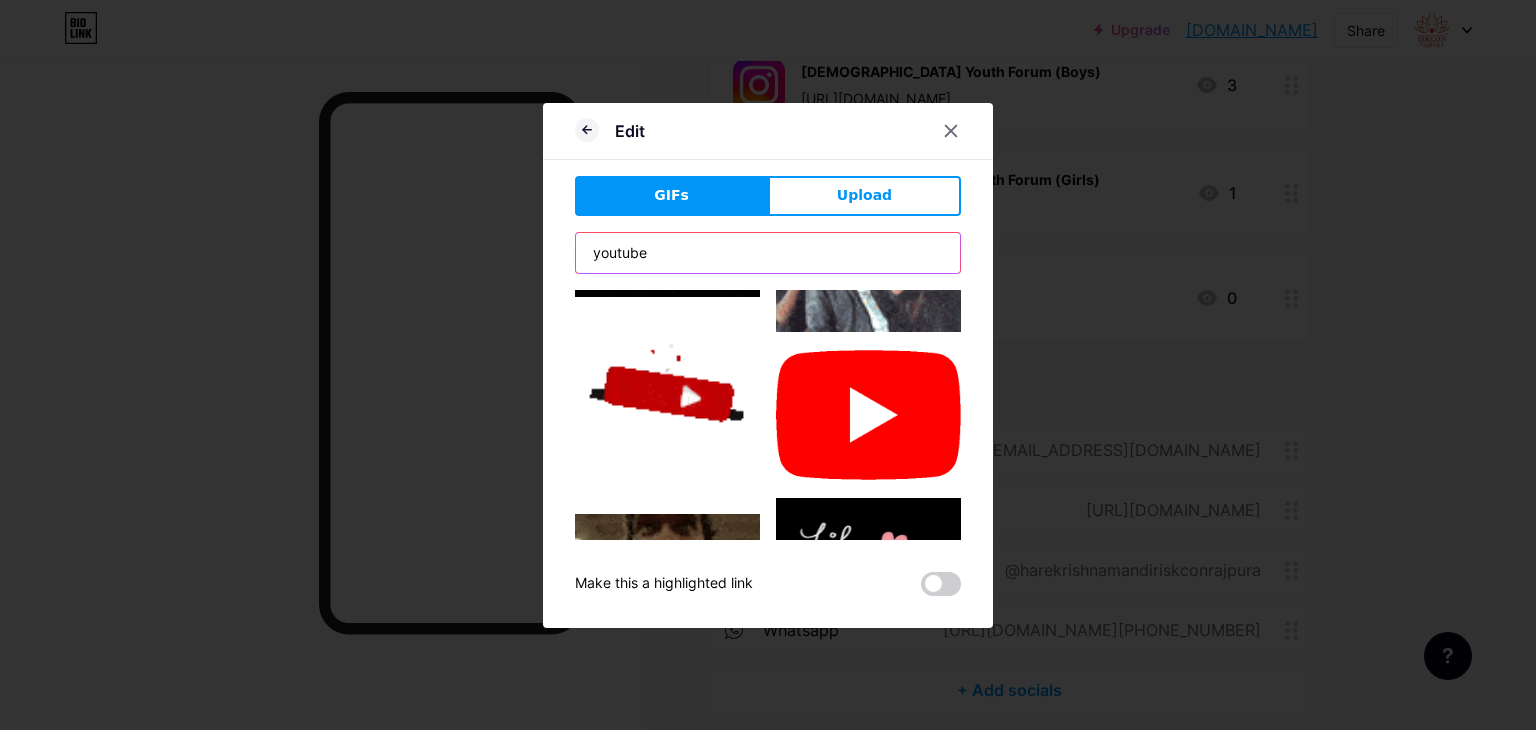
type input "youtube"
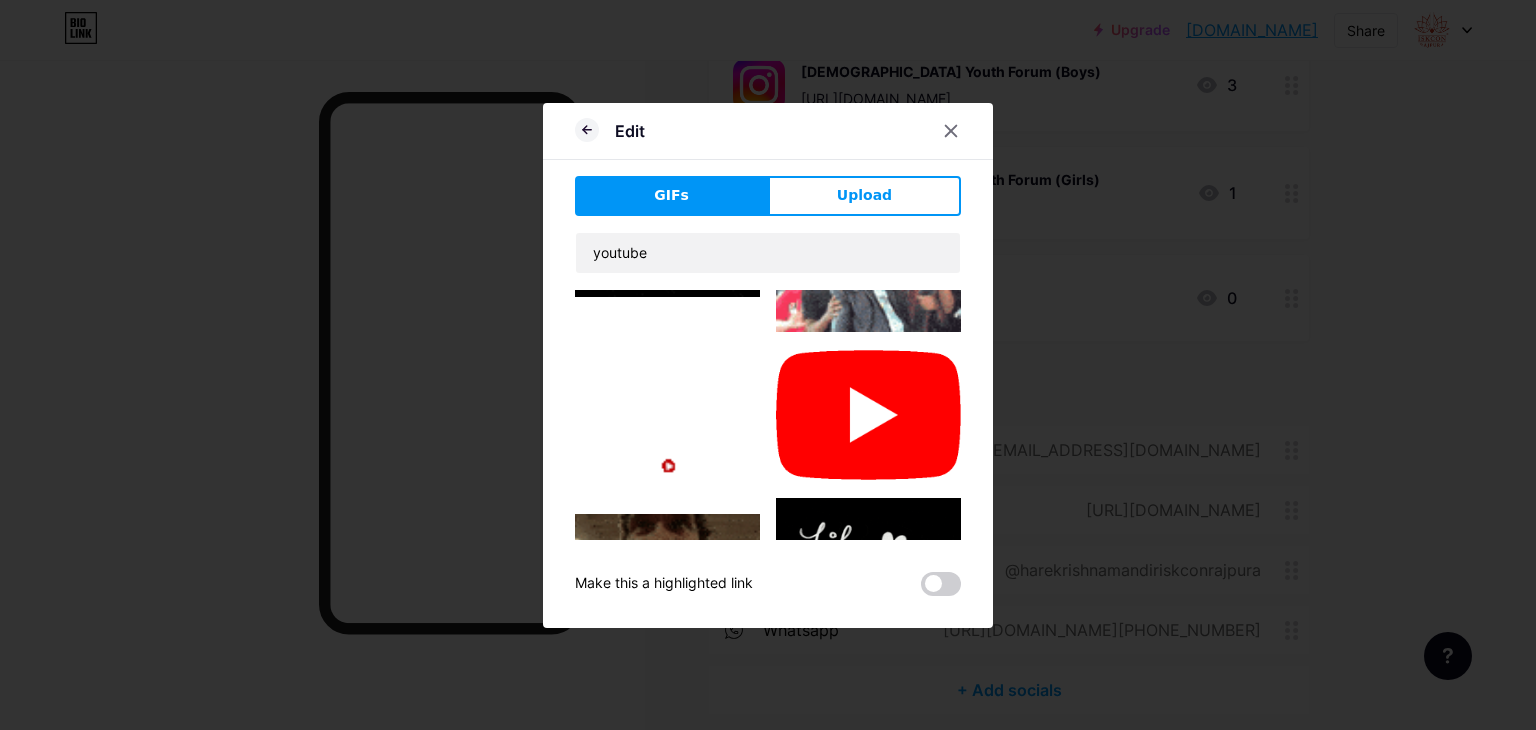
click at [896, 395] on img at bounding box center [868, 415] width 185 height 134
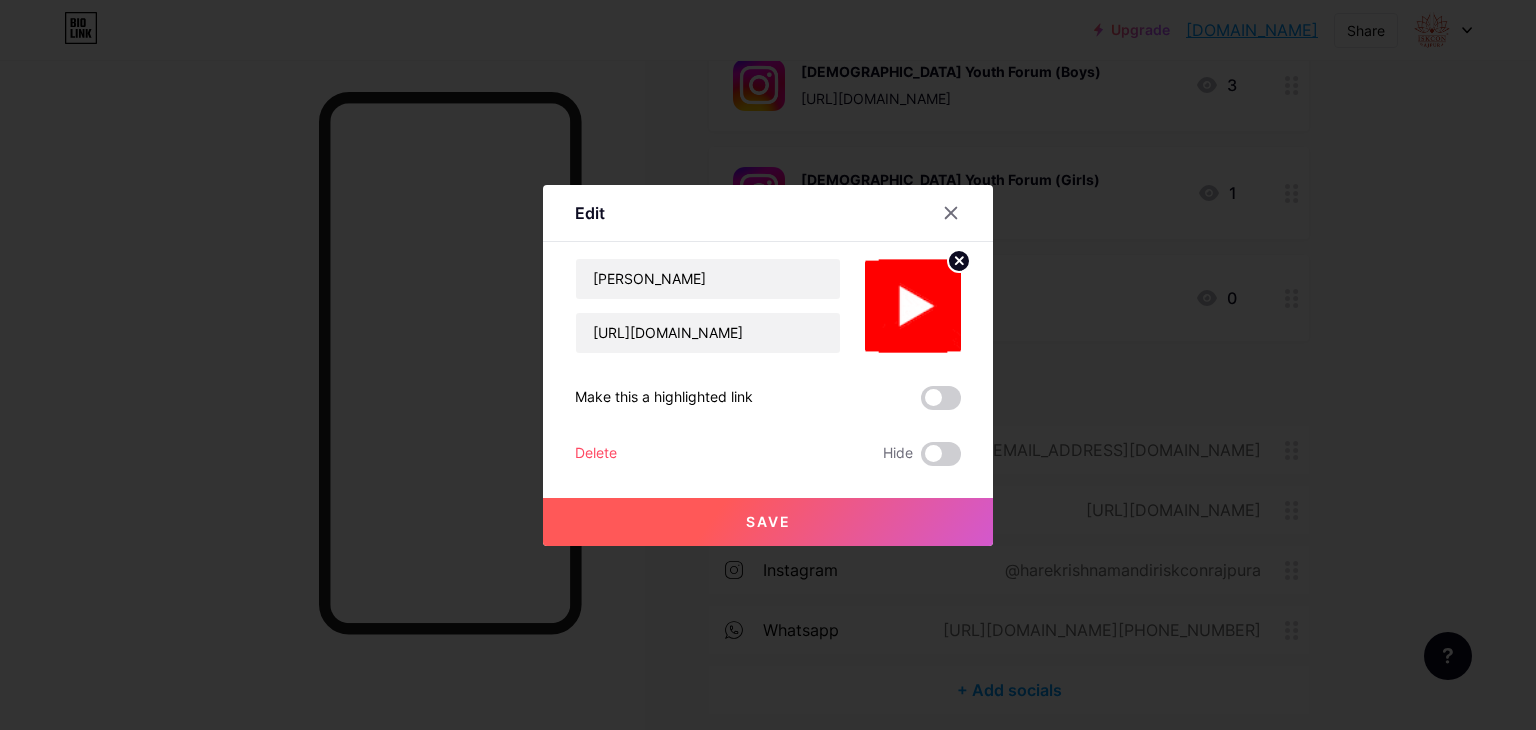
click at [809, 528] on button "Save" at bounding box center [768, 522] width 450 height 48
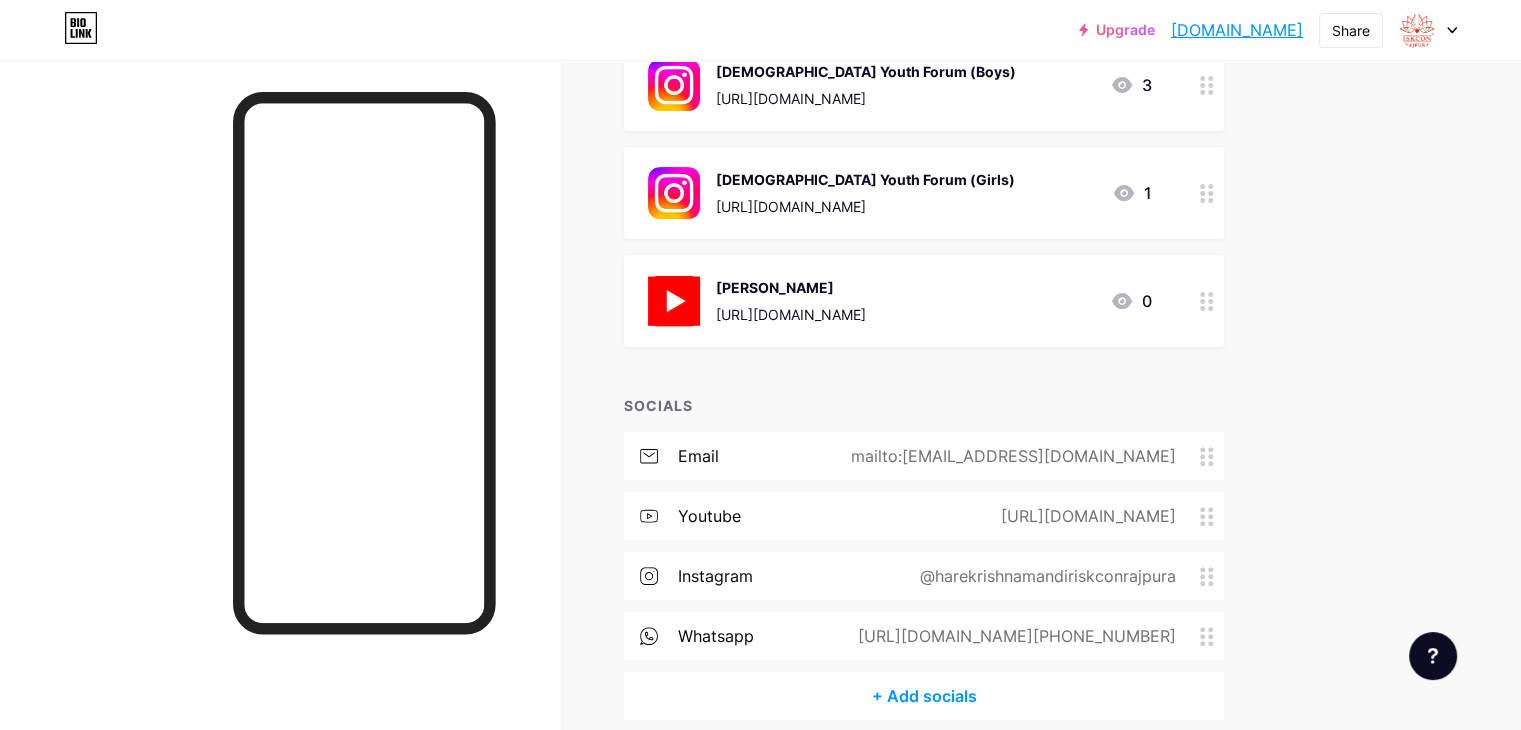
click at [700, 306] on img at bounding box center [674, 301] width 52 height 52
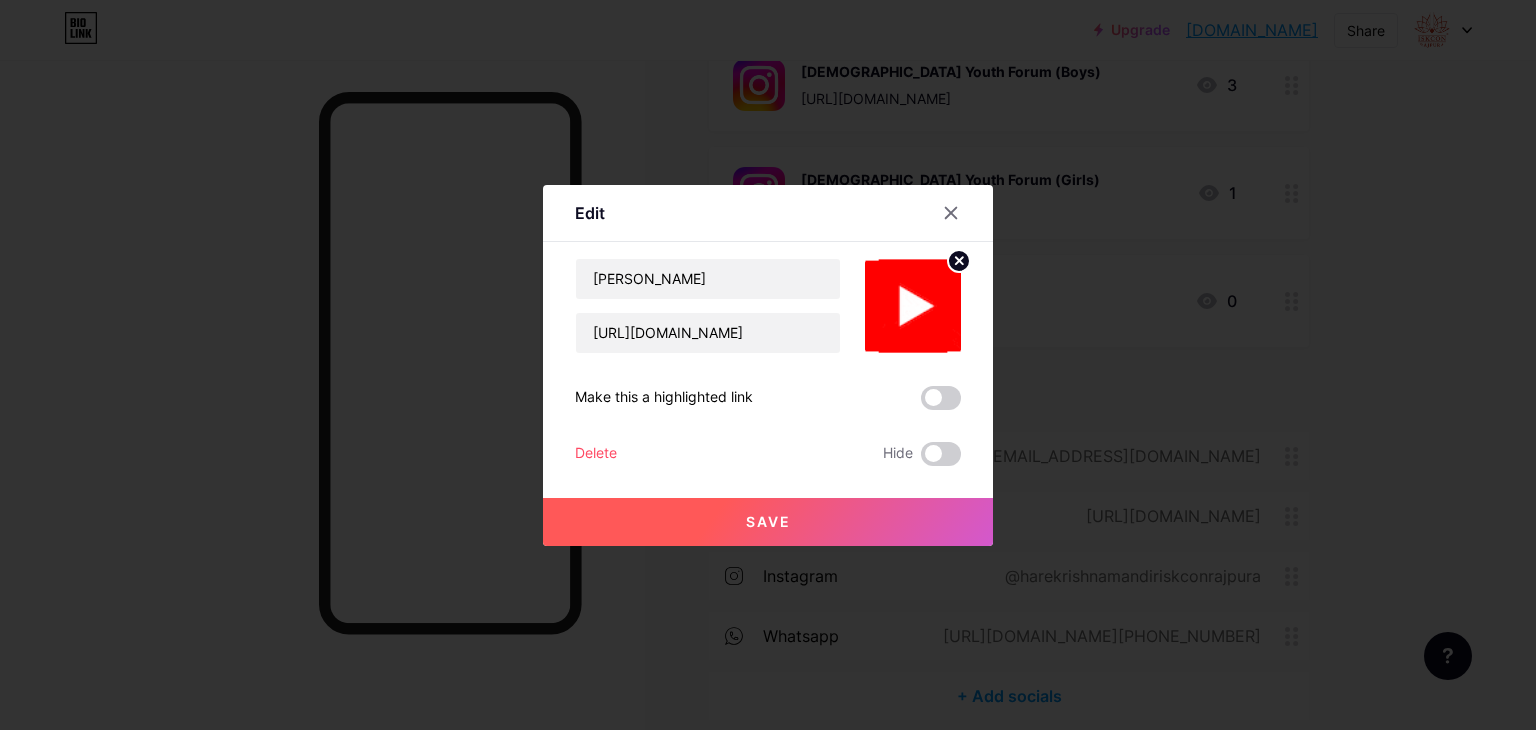
click at [947, 300] on img at bounding box center [913, 306] width 96 height 96
click at [927, 314] on img at bounding box center [913, 306] width 96 height 96
click at [952, 262] on circle at bounding box center [959, 261] width 22 height 22
click at [925, 290] on icon at bounding box center [913, 294] width 40 height 37
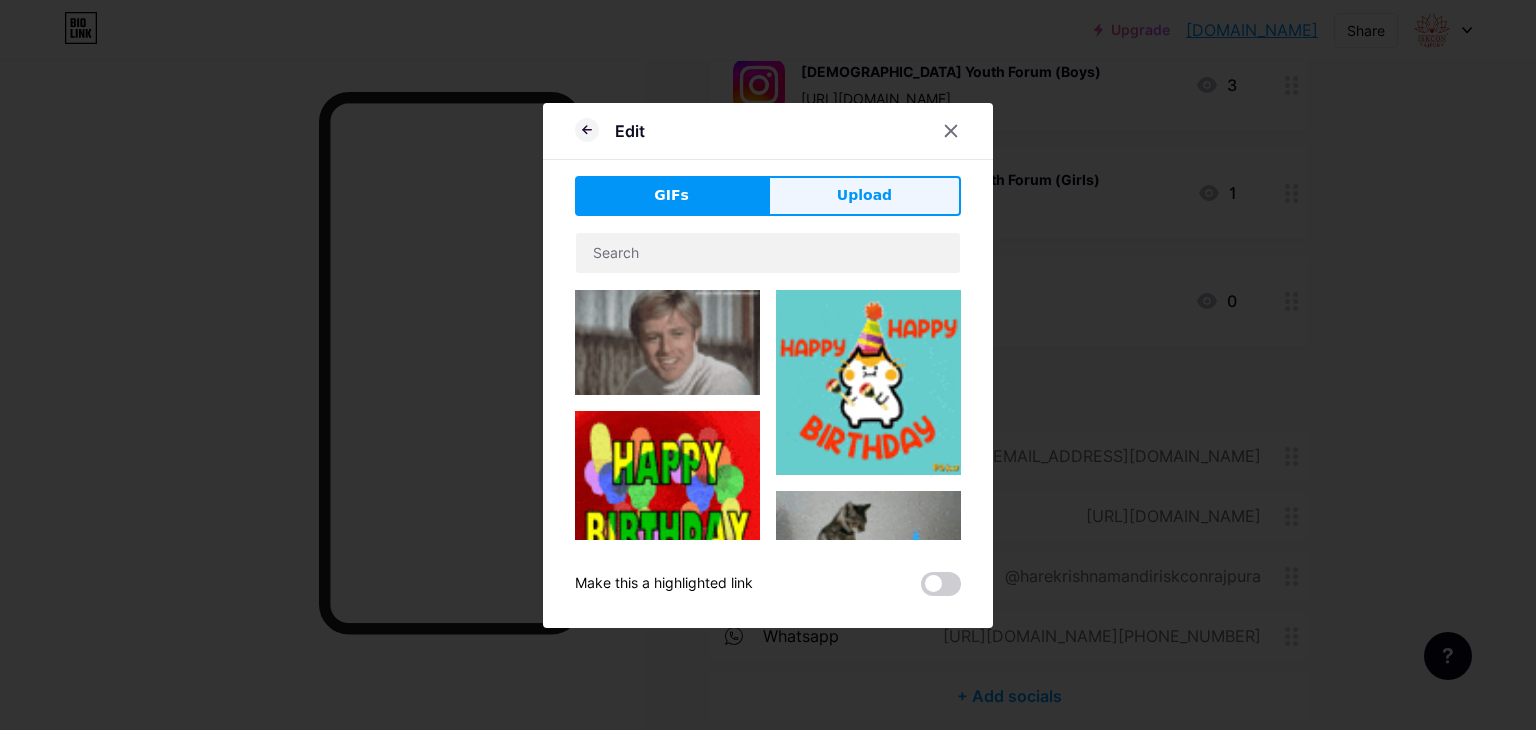
click at [845, 202] on span "Upload" at bounding box center [864, 195] width 55 height 21
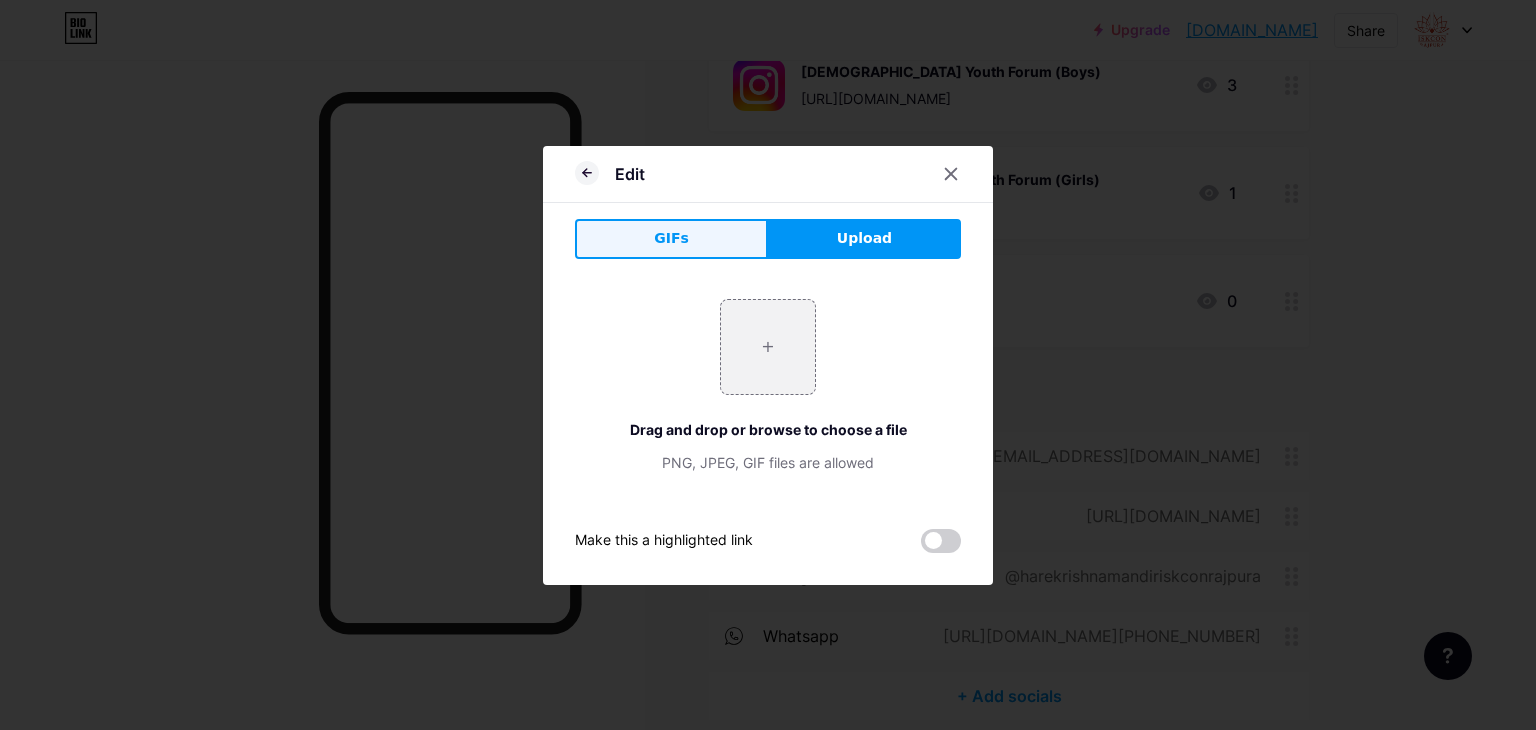
click at [693, 241] on button "GIFs" at bounding box center [671, 239] width 193 height 40
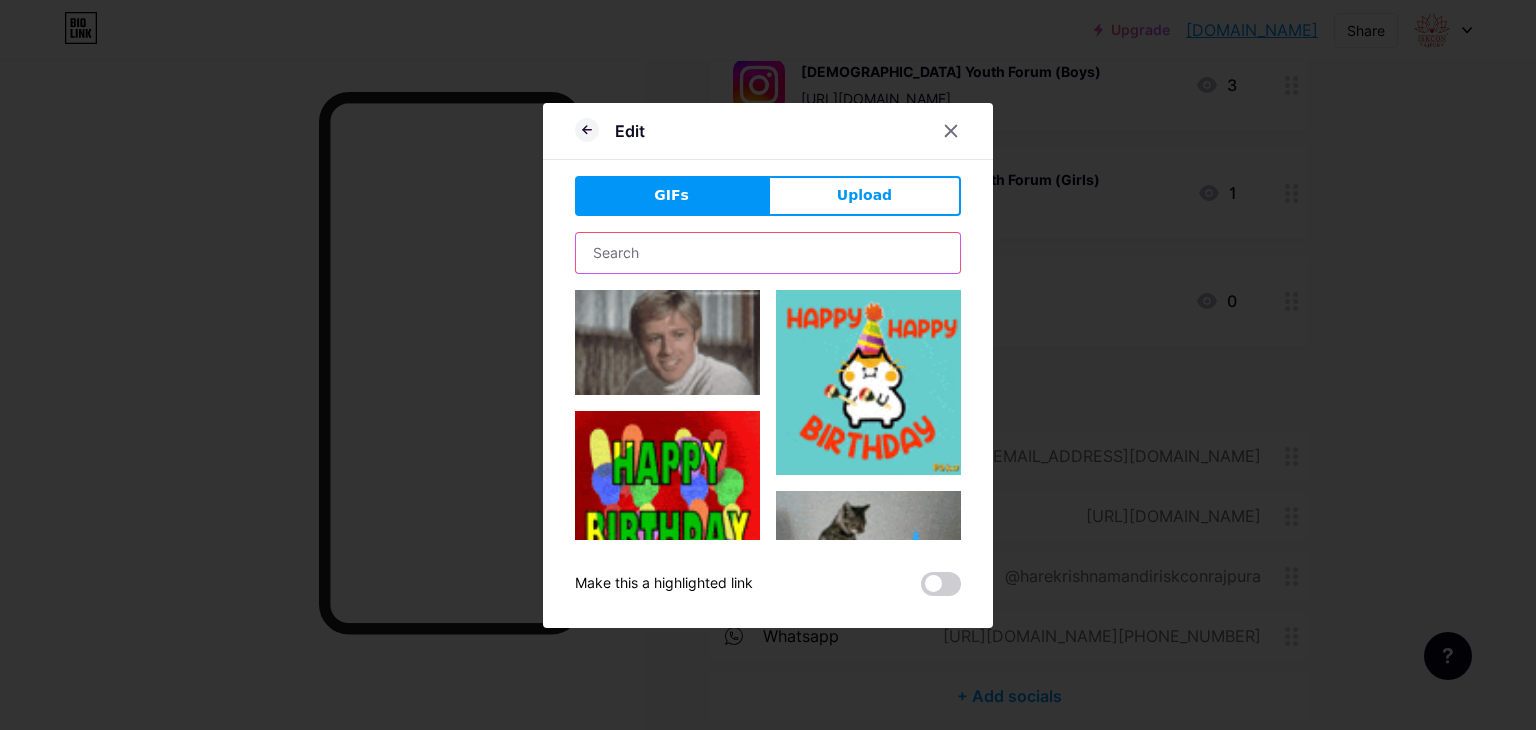
click at [756, 266] on input "text" at bounding box center [768, 253] width 384 height 40
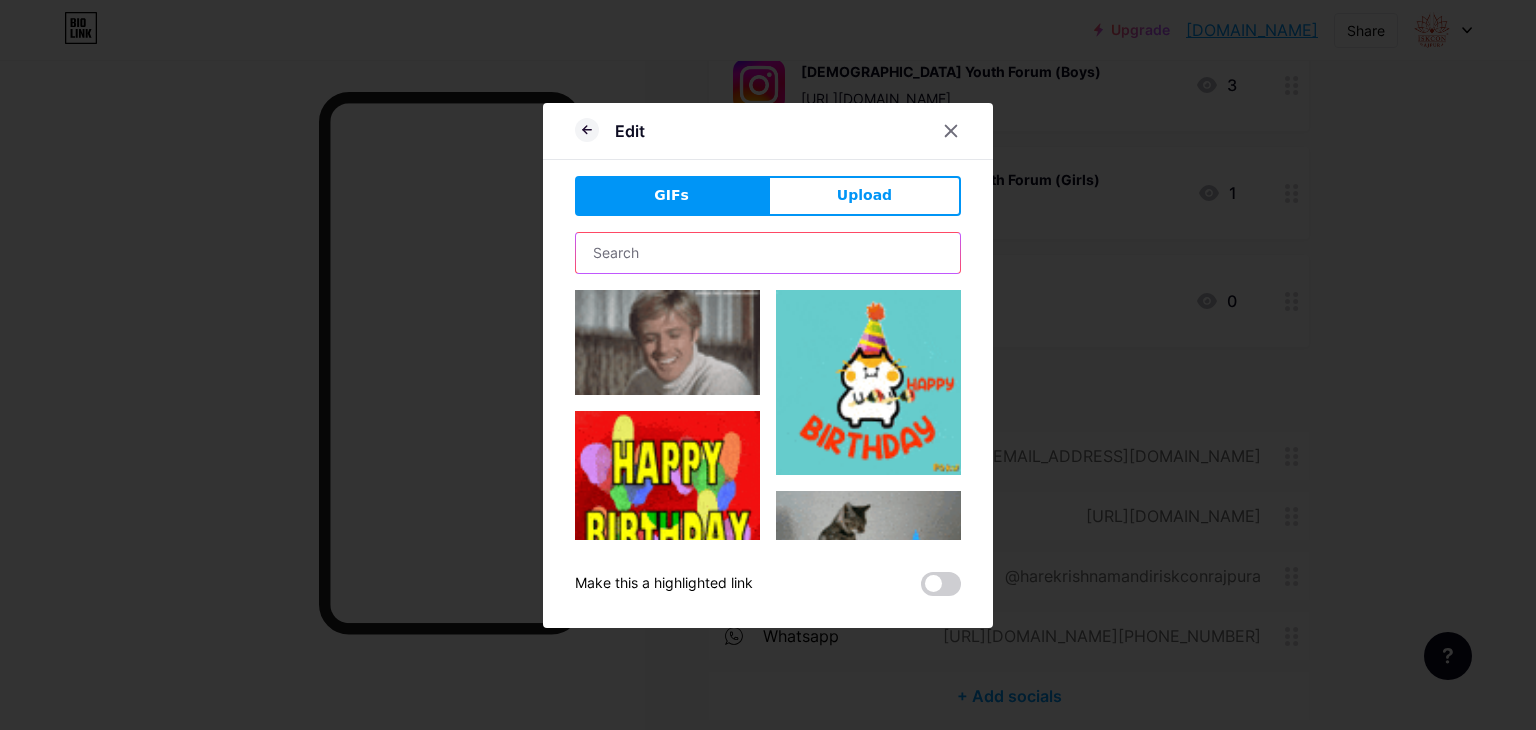
type input "youtube"
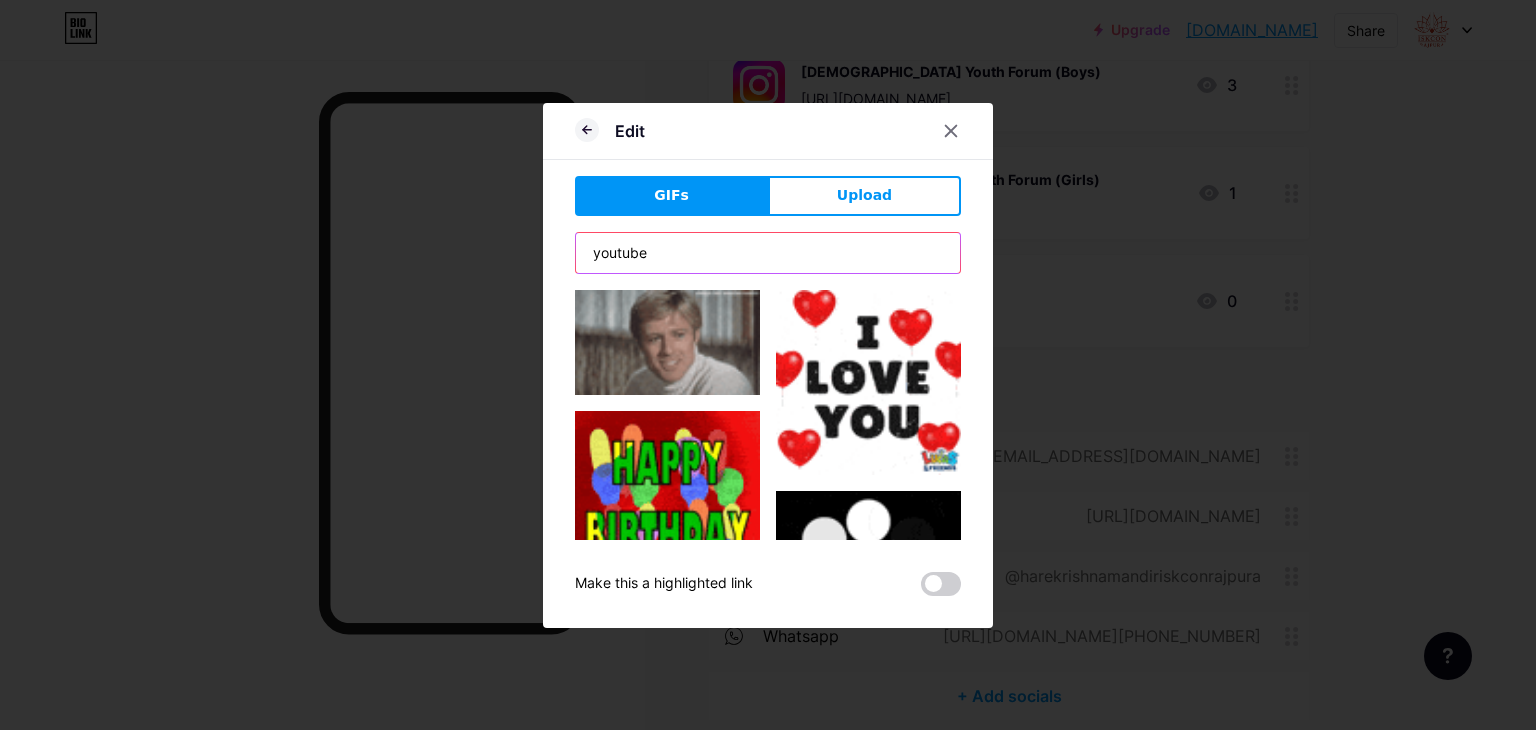
click at [747, 259] on input "youtube" at bounding box center [768, 253] width 384 height 40
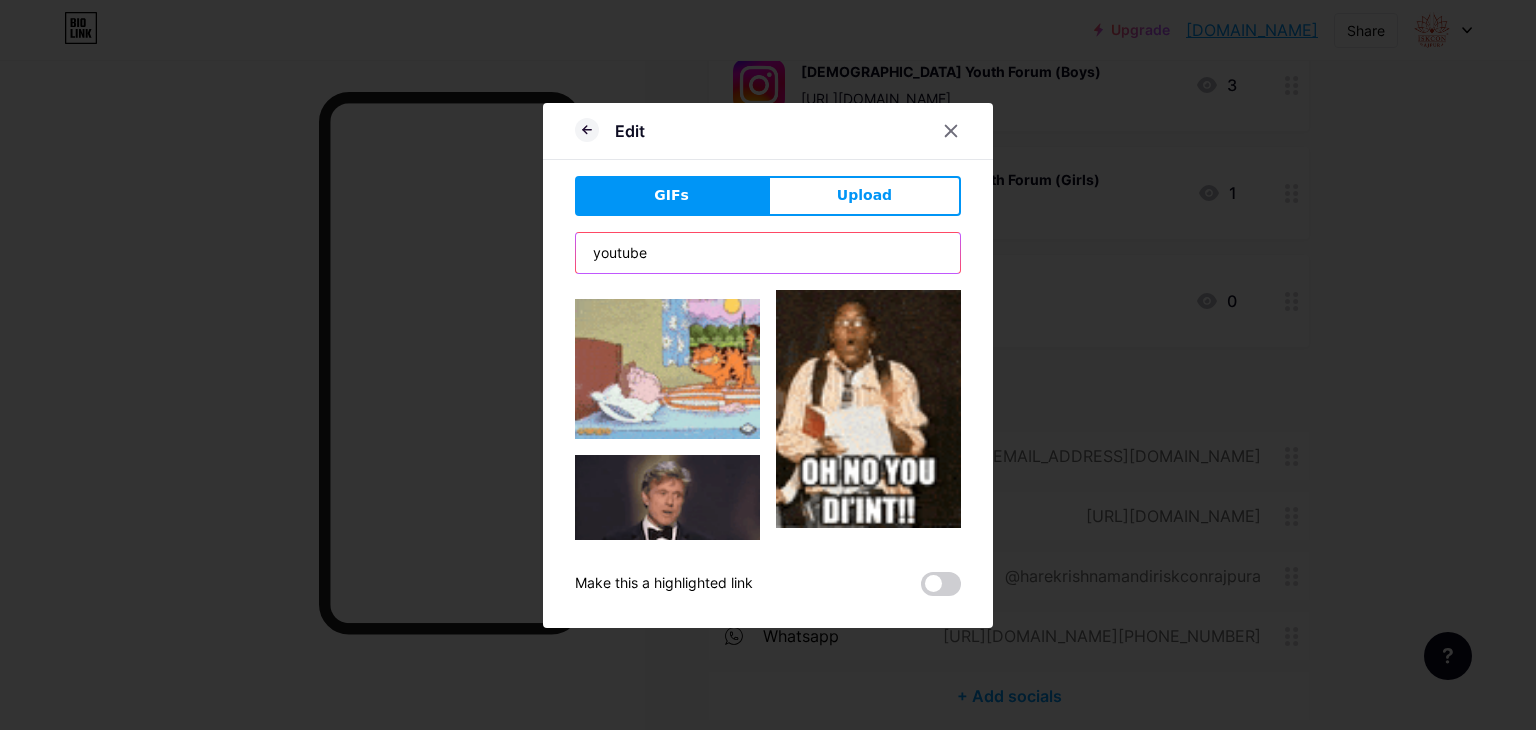
scroll to position [700, 0]
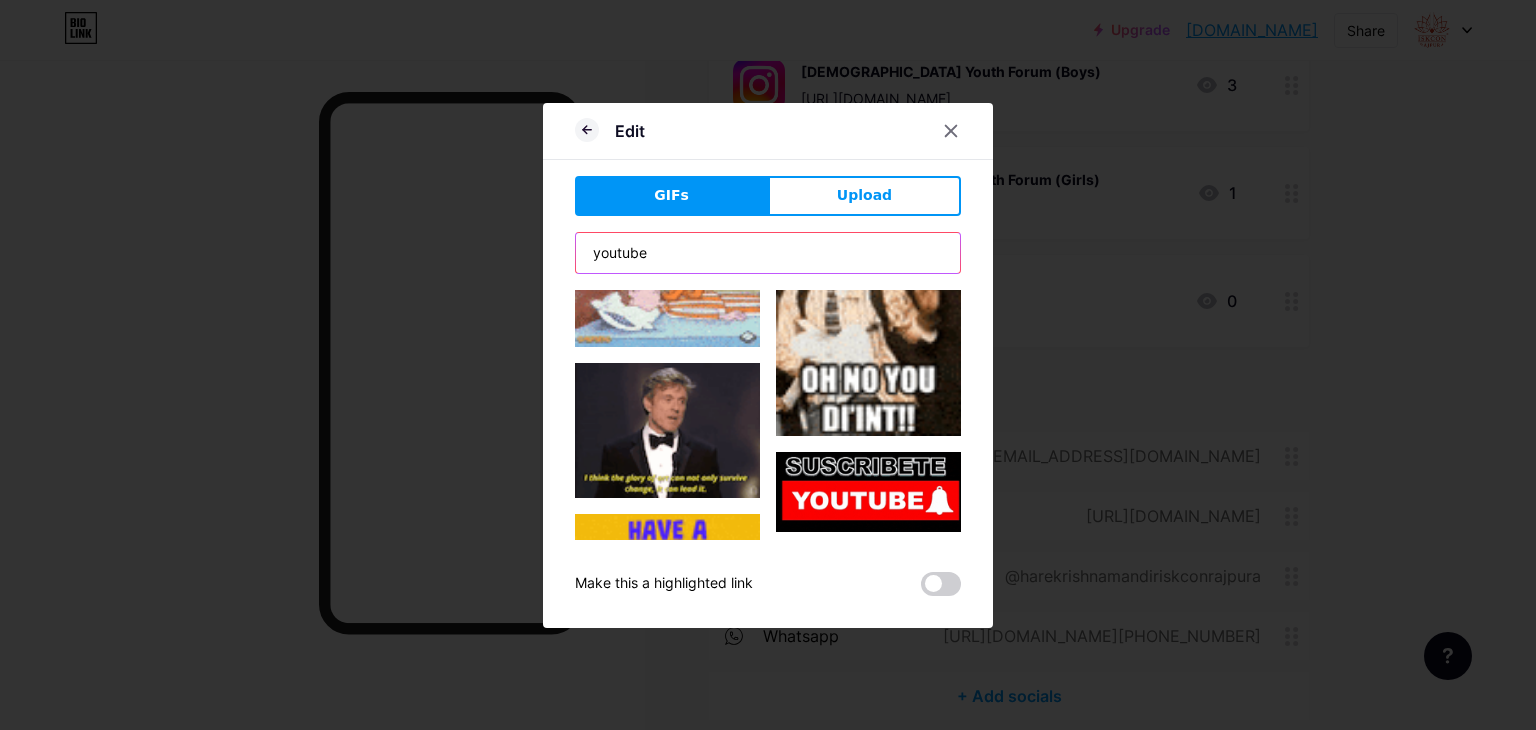
click at [762, 254] on input "youtube" at bounding box center [768, 253] width 384 height 40
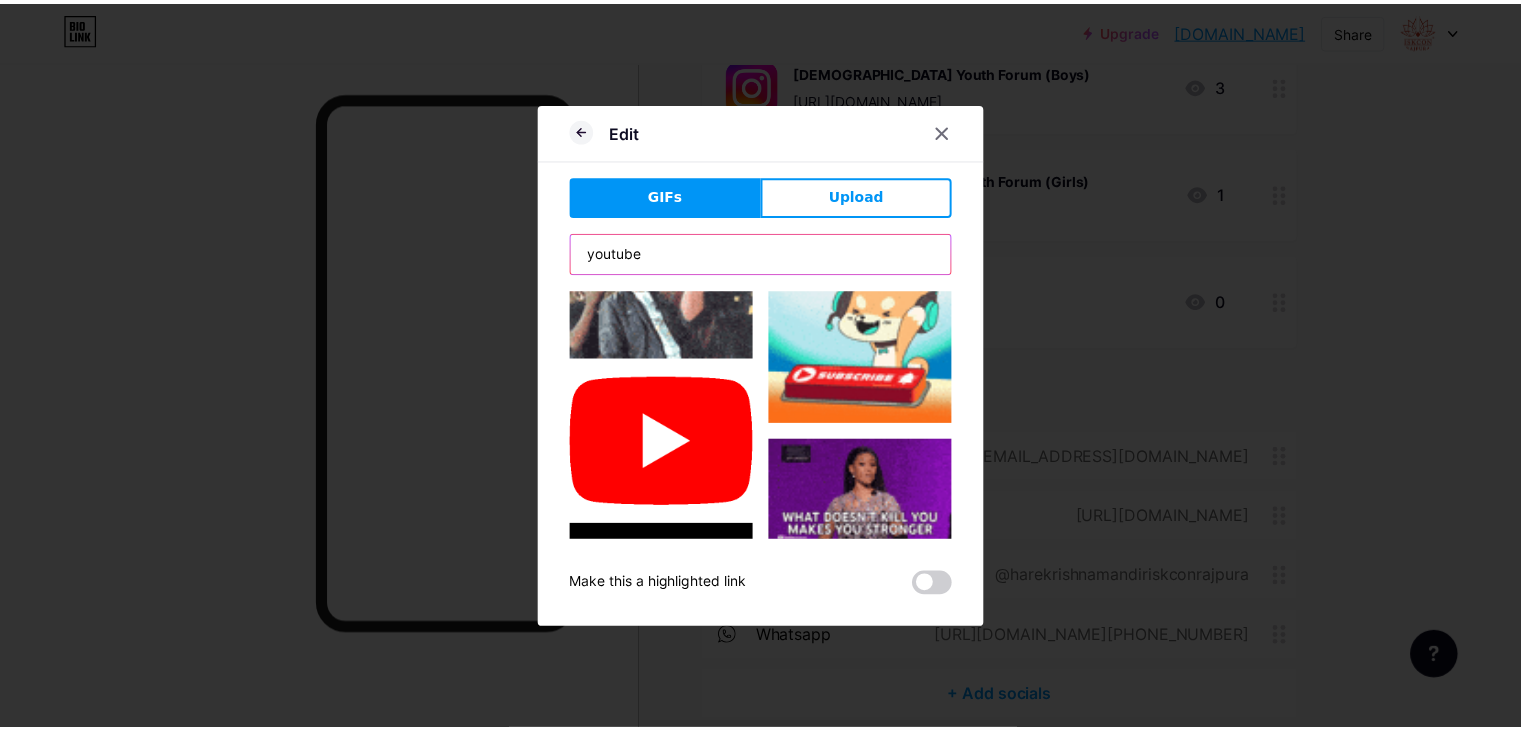
scroll to position [1900, 0]
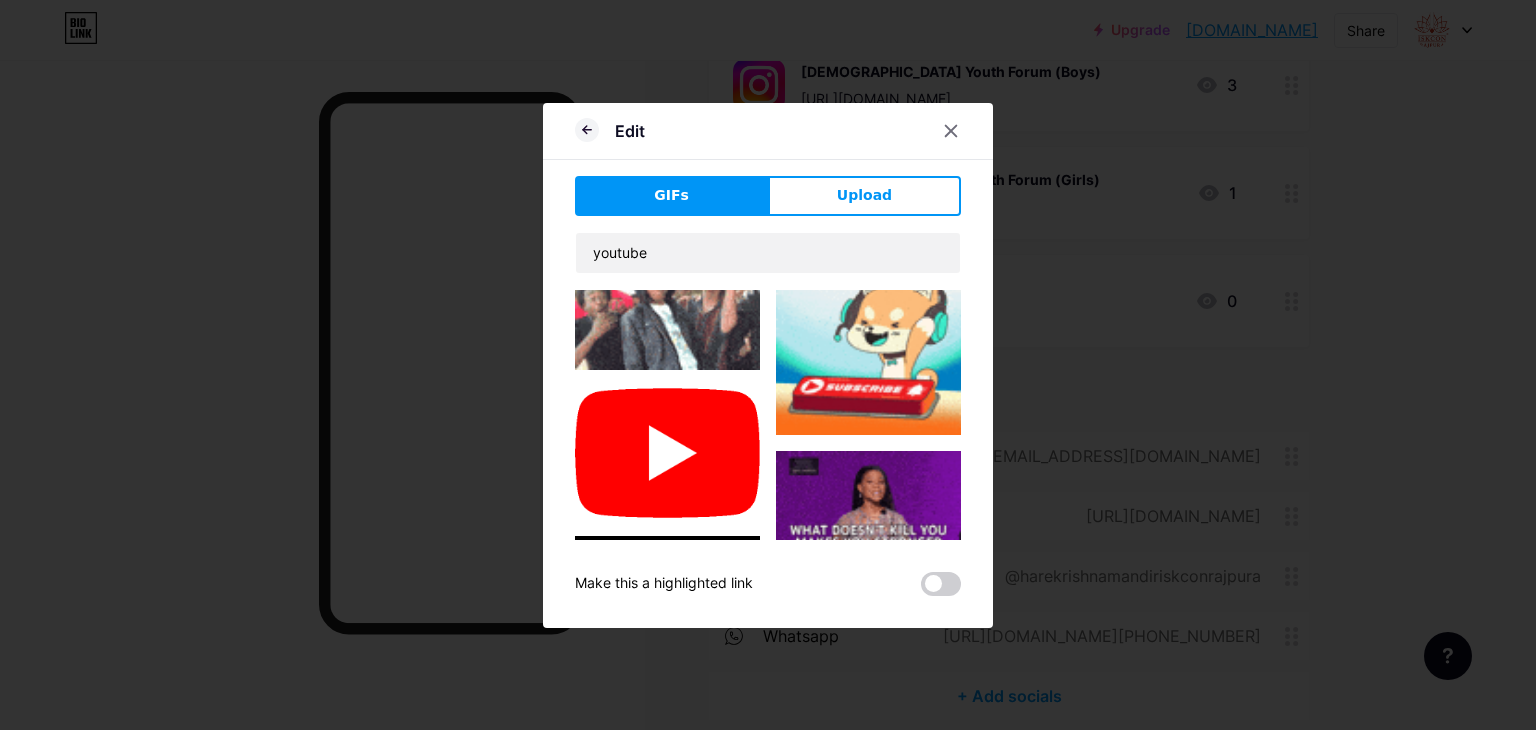
click at [665, 386] on img at bounding box center [667, 453] width 185 height 134
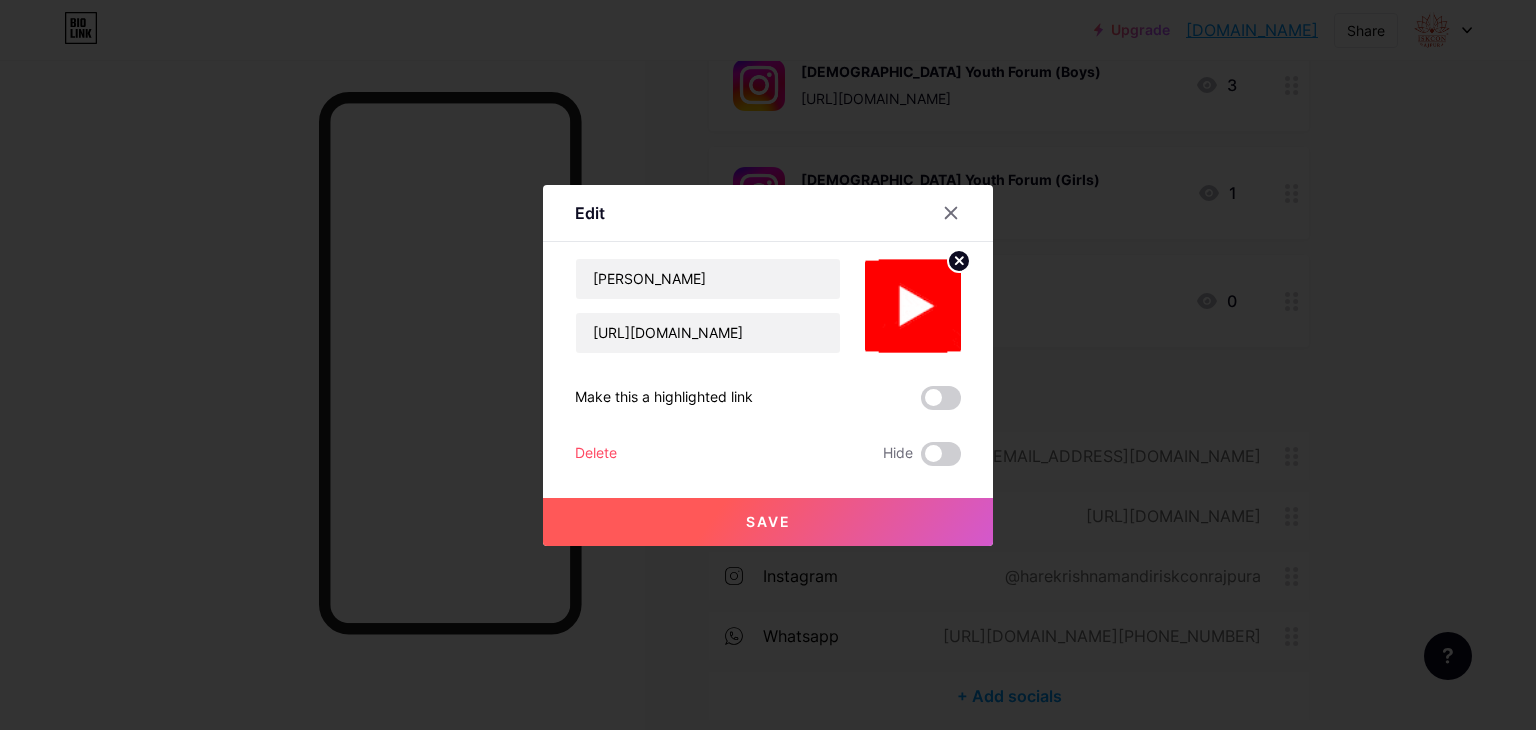
click at [782, 517] on span "Save" at bounding box center [768, 521] width 45 height 17
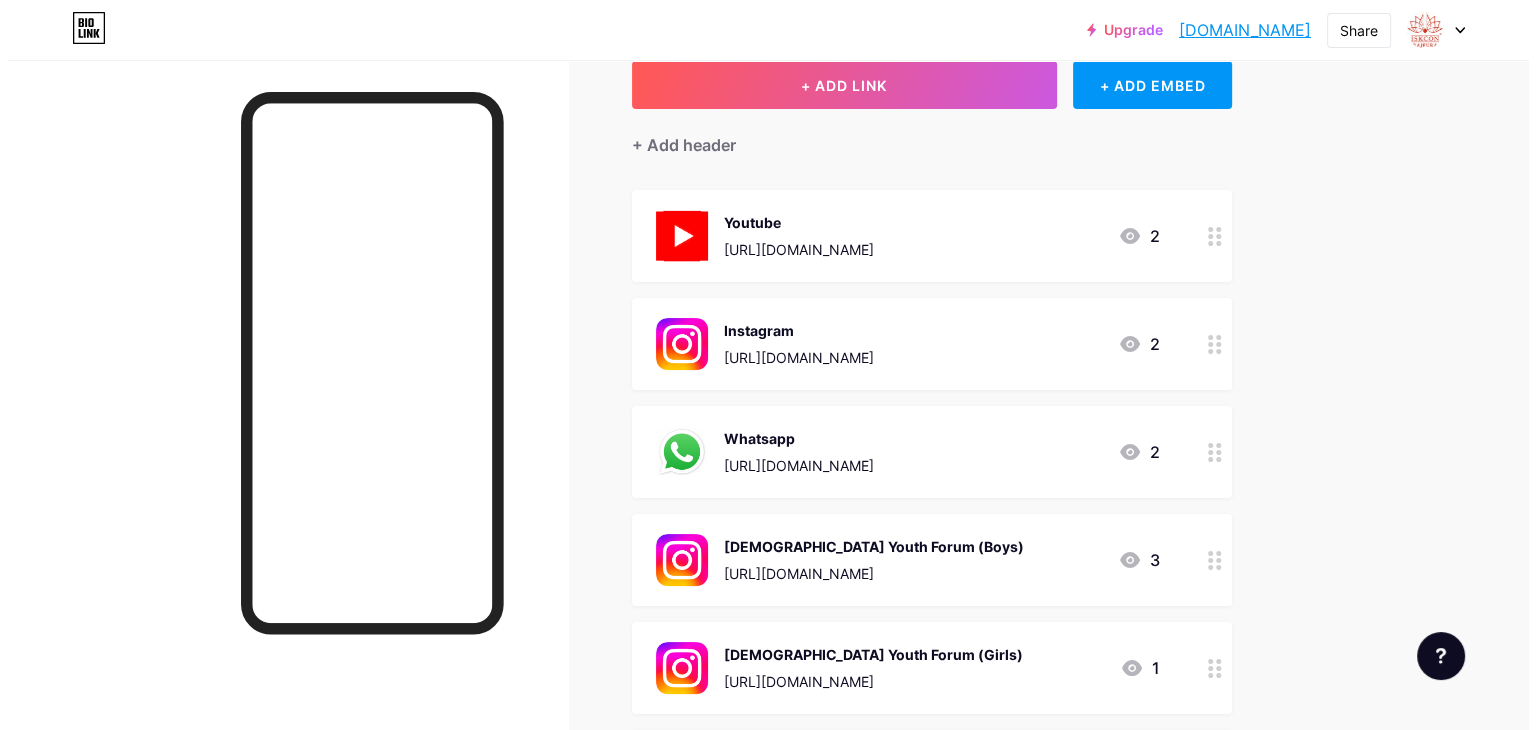
scroll to position [0, 0]
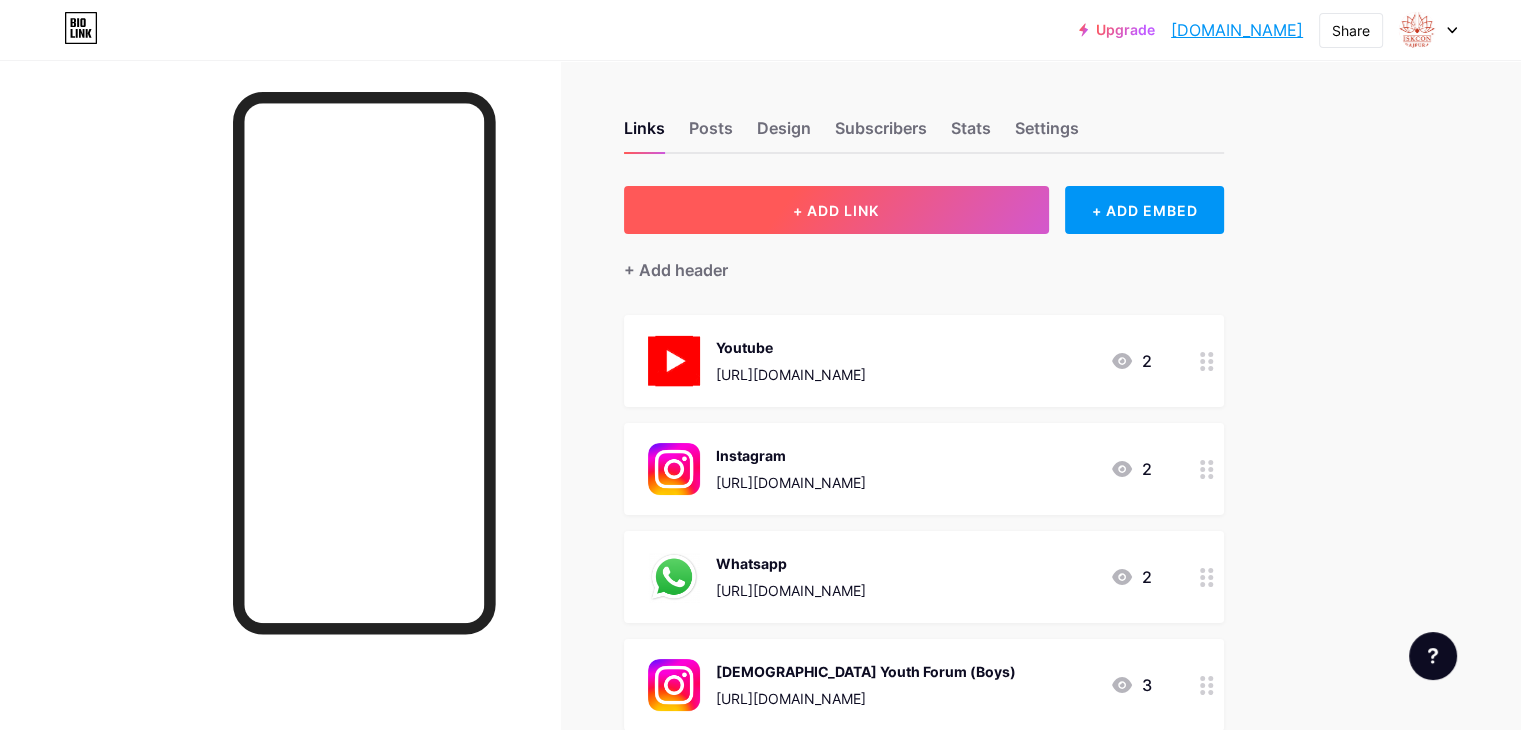
click at [879, 214] on span "+ ADD LINK" at bounding box center [836, 210] width 86 height 17
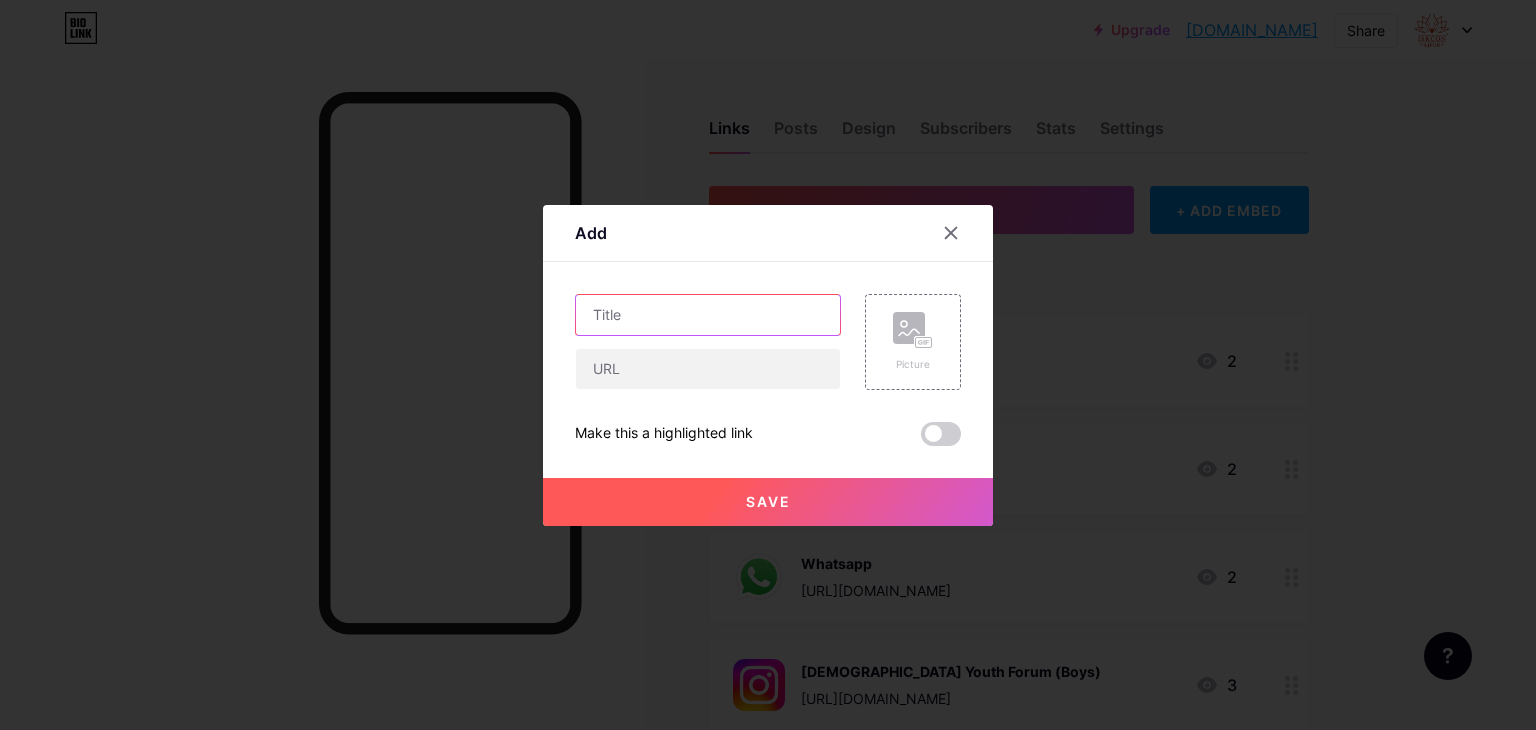
click at [644, 301] on input "text" at bounding box center [708, 315] width 264 height 40
click at [683, 385] on input "text" at bounding box center [708, 369] width 264 height 40
paste input "https://www.youtube.com/playlist?list=PLOsFQwyDmozsApfZc_hA6nn3EM3Dh1zgJ"
type input "https://www.youtube.com/playlist?list=PLOsFQwyDmozsApfZc_hA6nn3EM3Dh1zgJ"
paste input "https://youtube.com/playlist?list=PLOsFQwyDmozsApfZc_hA6nn3EM3Dh1zgJ&feature=sh…"
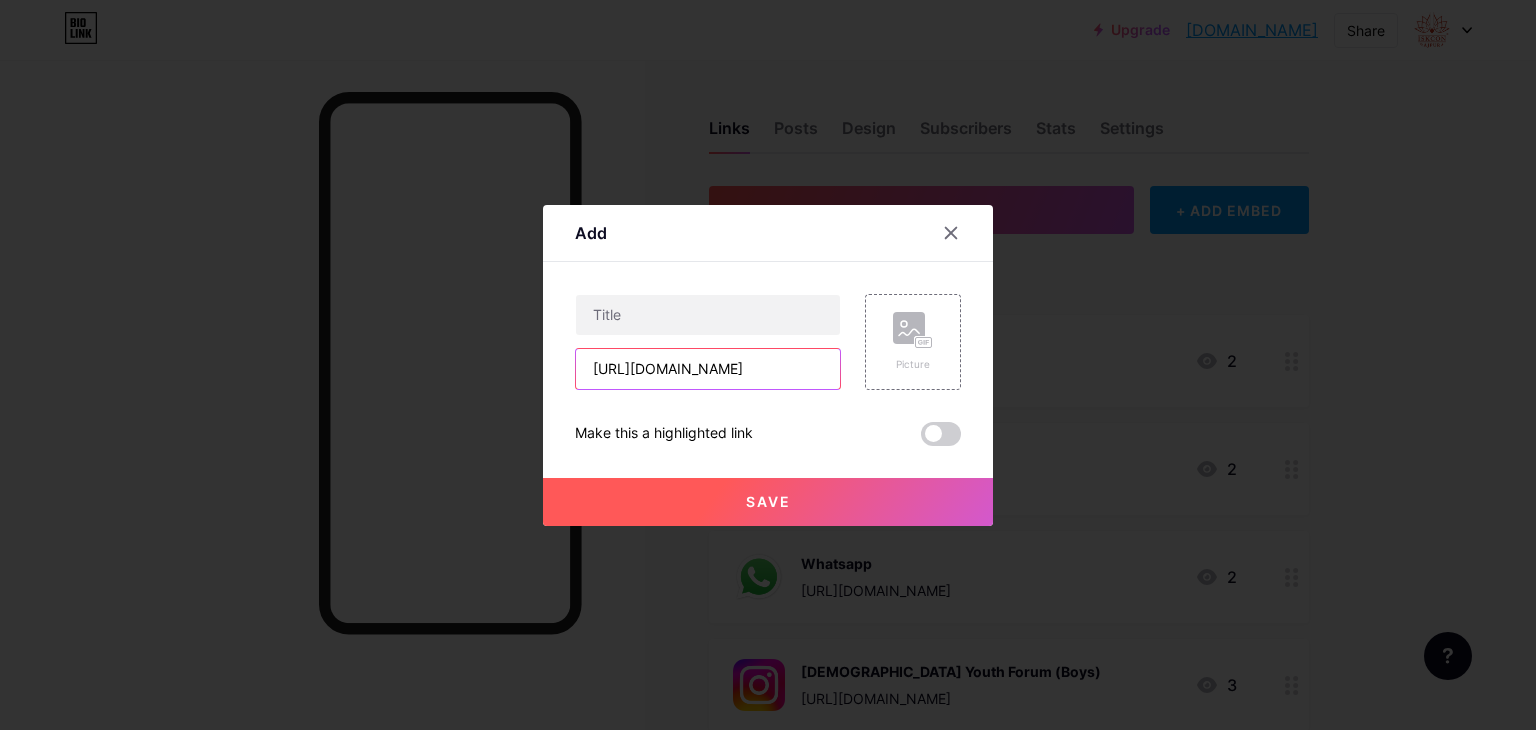
scroll to position [0, 393]
type input "https://youtube.com/playlist?list=PLOsFQwyDmozsApfZc_hA6nn3EM3Dh1zgJ&feature=sh…"
click at [617, 341] on div "https://youtube.com/playlist?list=PLOsFQwyDmozsApfZc_hA6nn3EM3Dh1zgJ&feature=sh…" at bounding box center [708, 342] width 266 height 96
click at [598, 305] on input "text" at bounding box center [708, 315] width 264 height 40
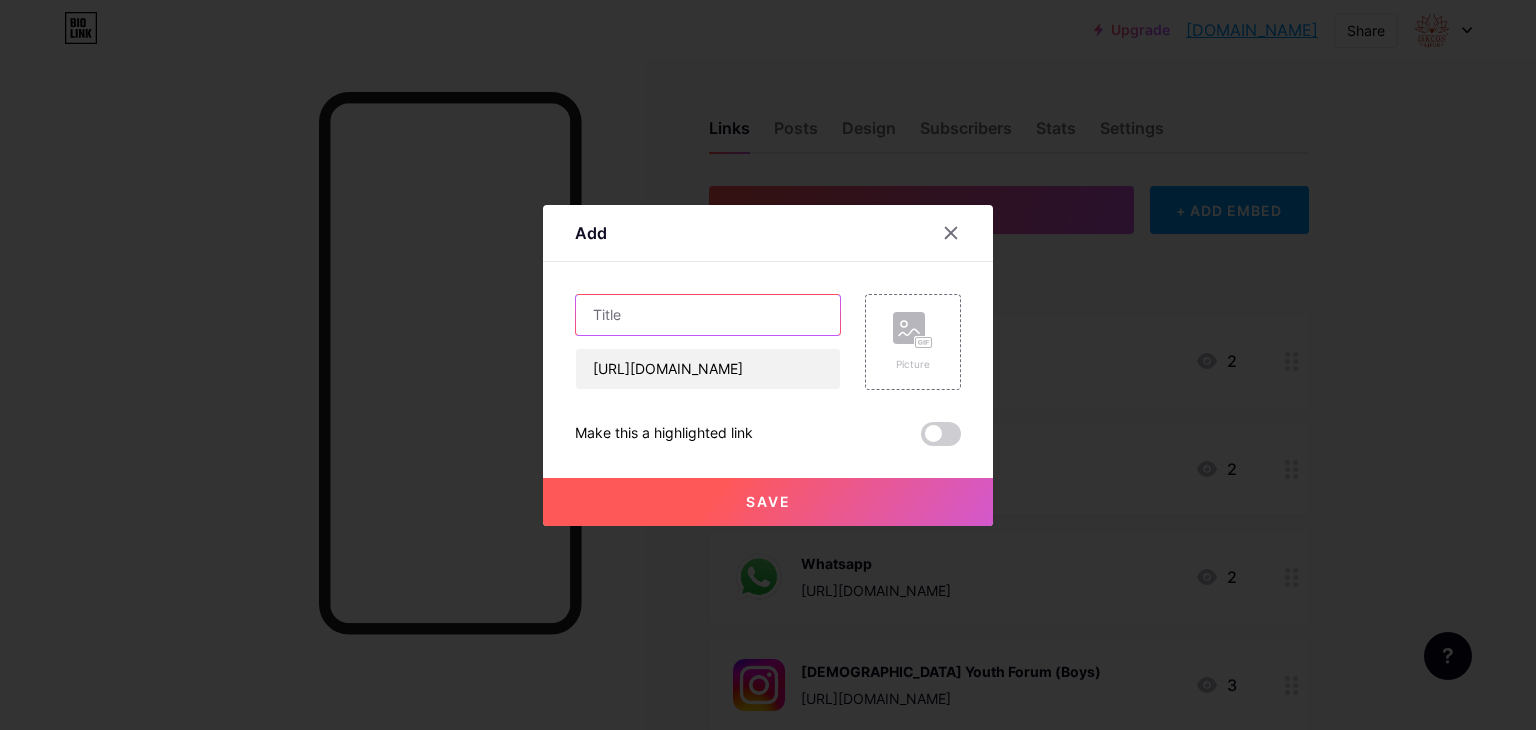
paste input "HG Achintya Chaitanya Das"
type input "HG Achintya Chaitanya Das"
click at [919, 339] on rect at bounding box center [924, 342] width 16 height 10
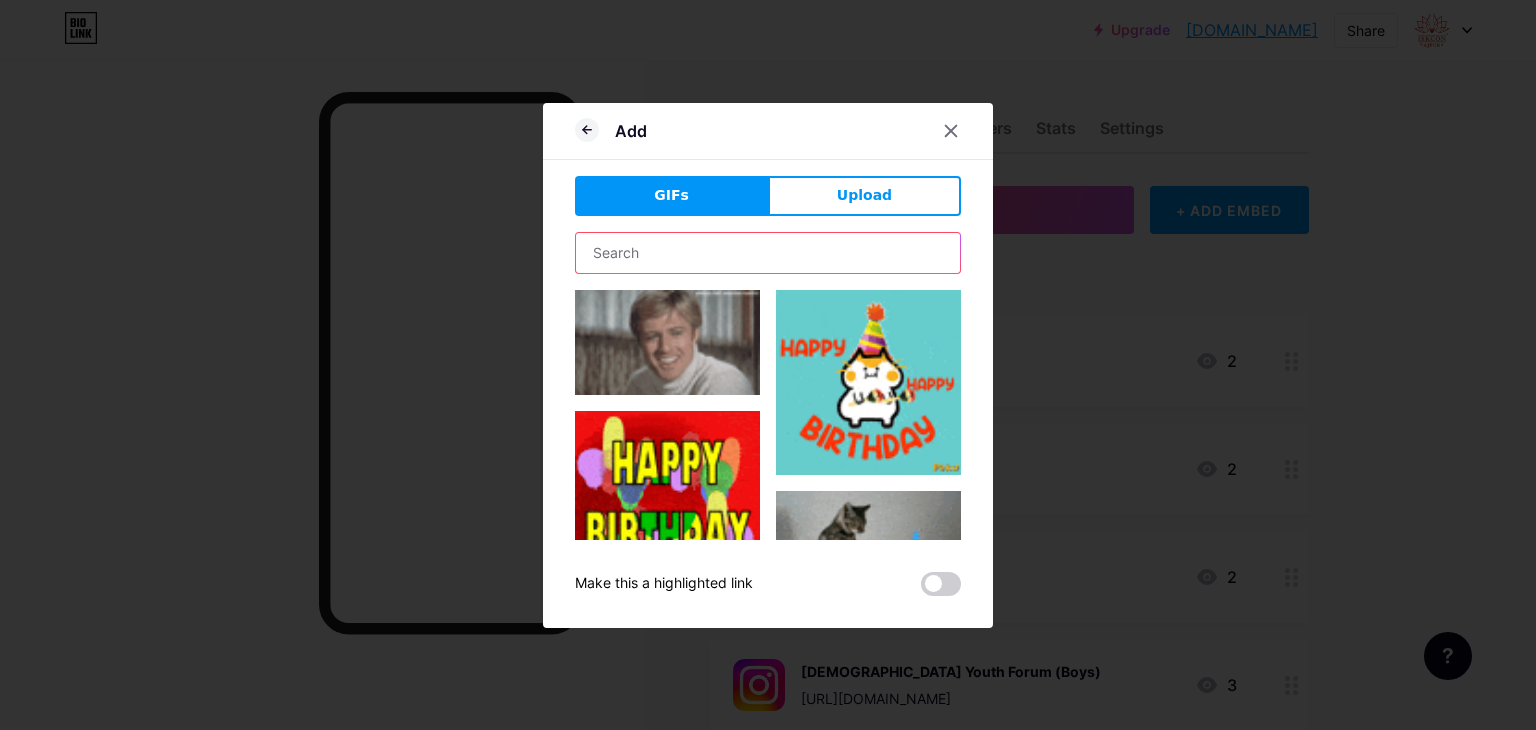
click at [746, 257] on input "text" at bounding box center [768, 253] width 384 height 40
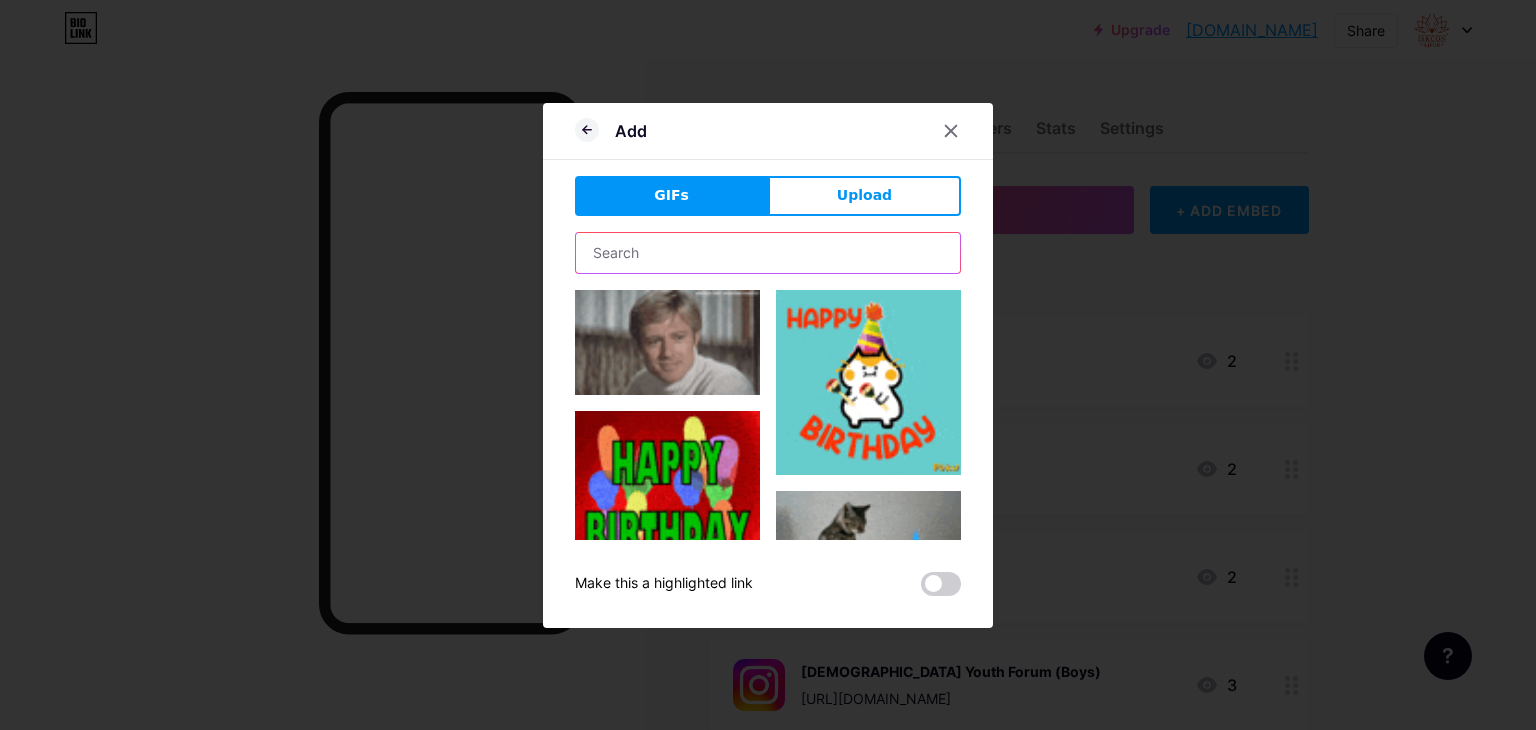
type input "youtube"
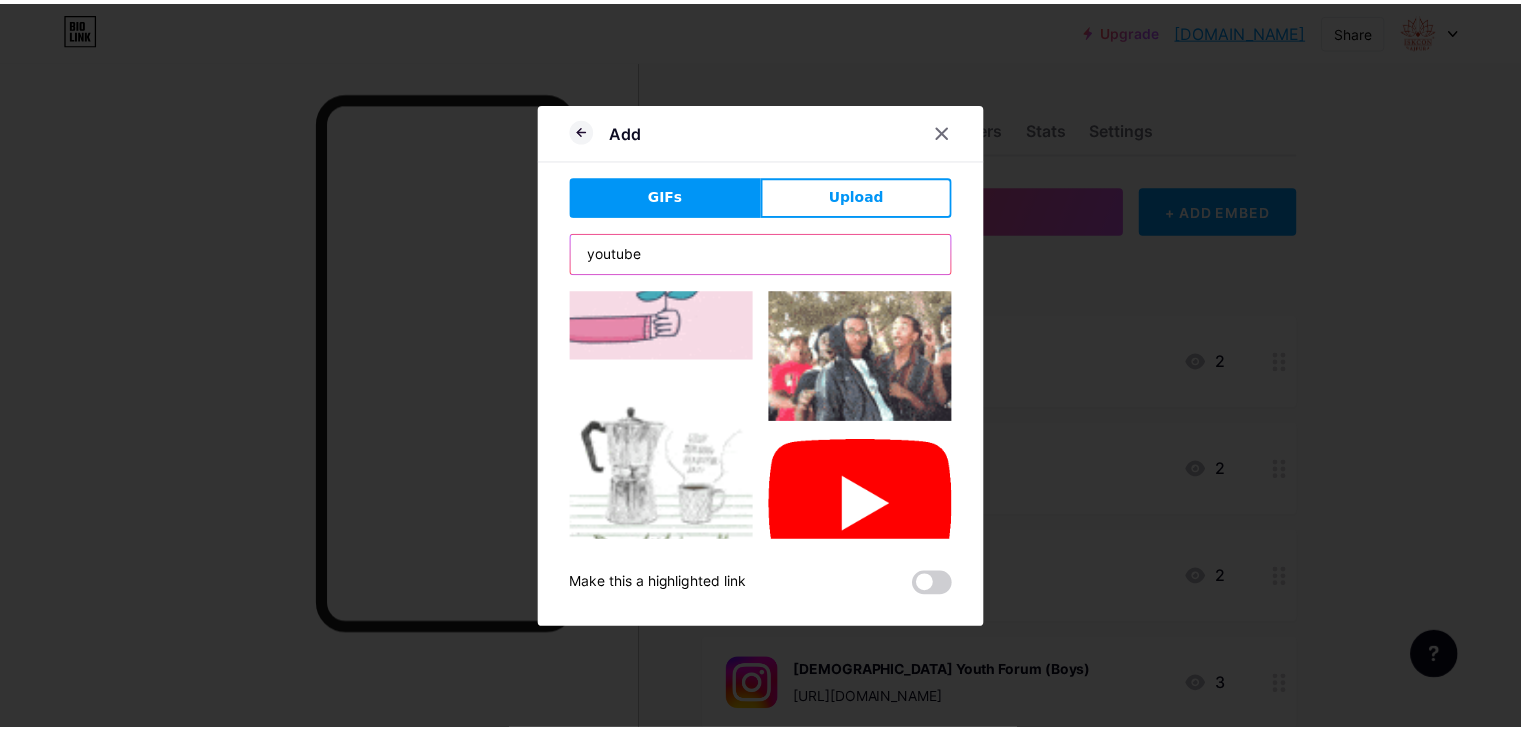
scroll to position [1371, 0]
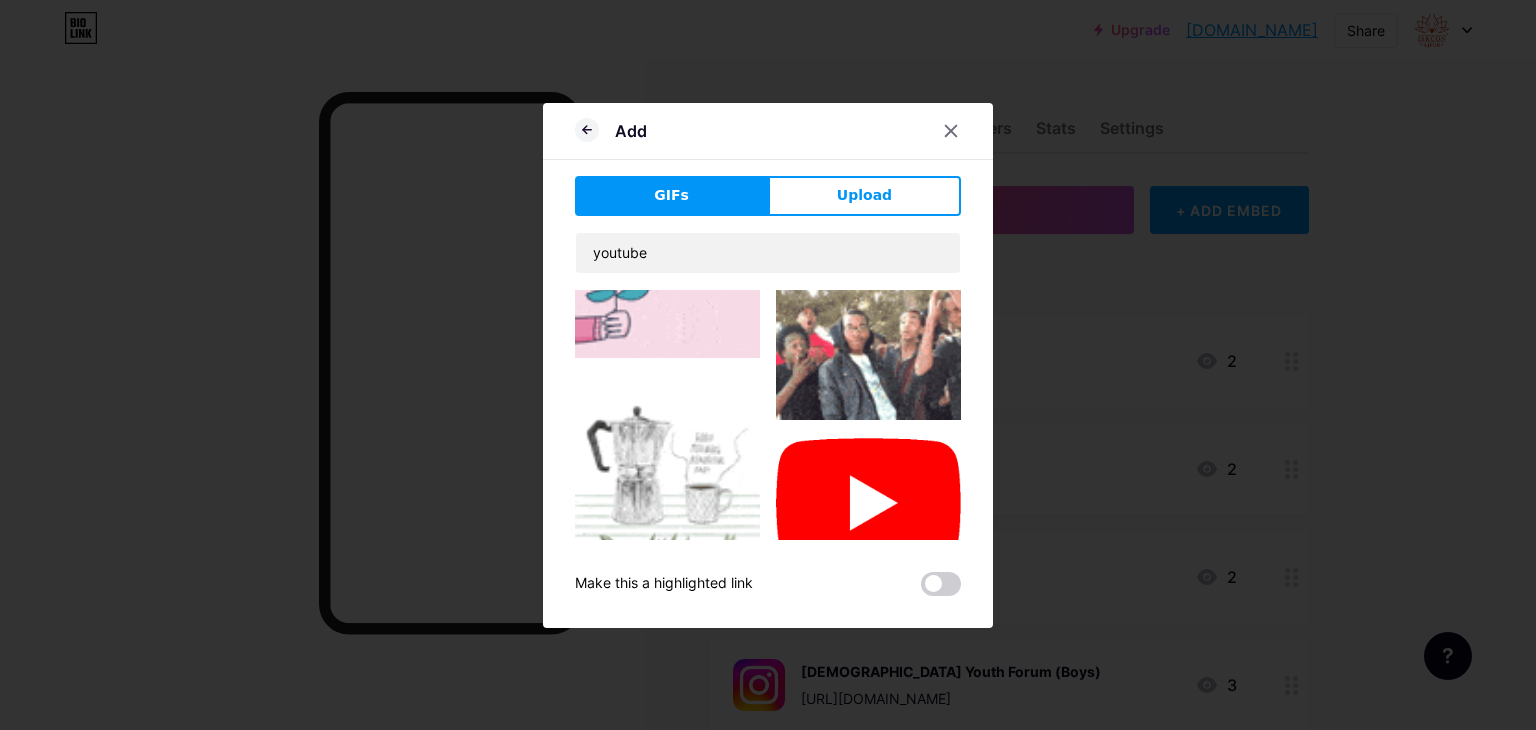
click at [888, 436] on img at bounding box center [868, 503] width 185 height 134
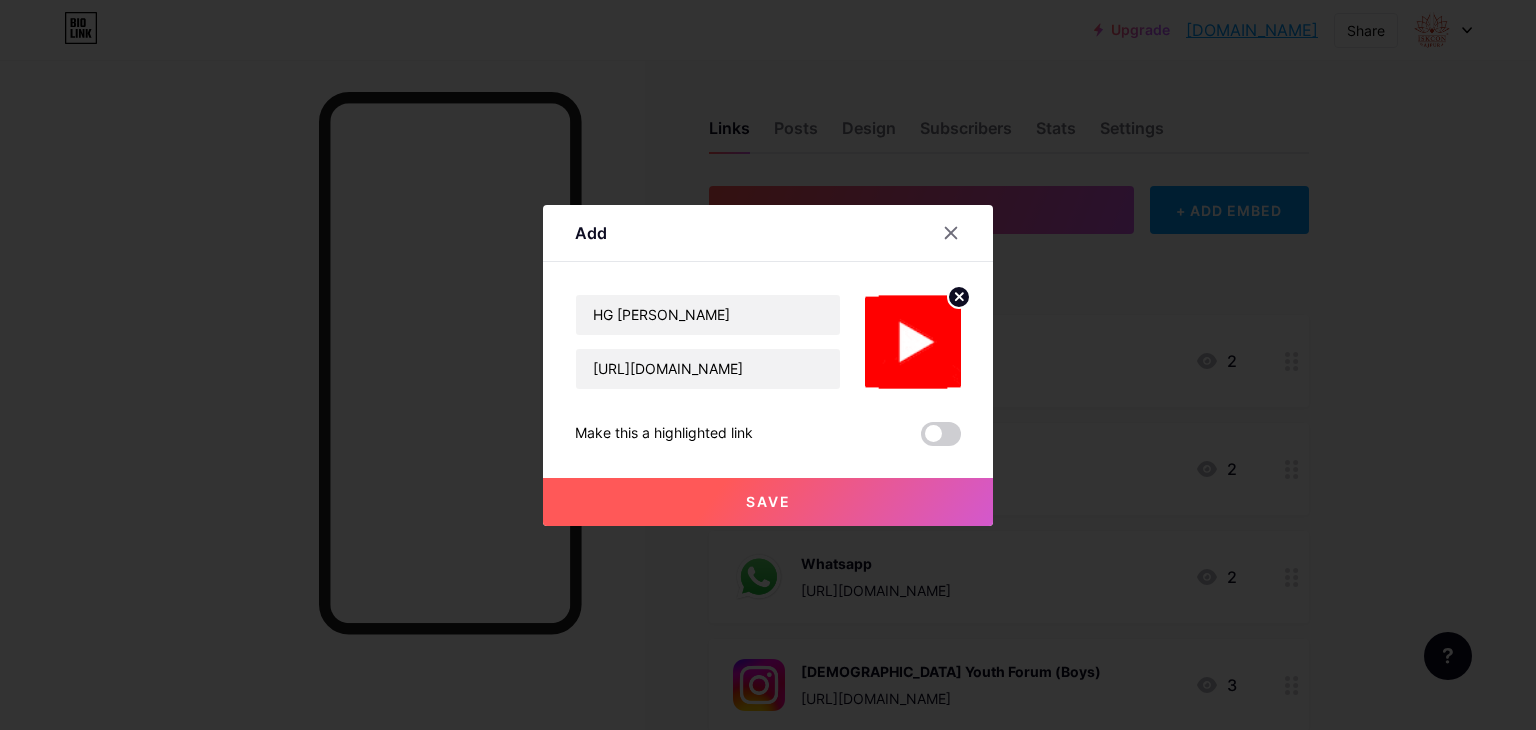
click at [791, 505] on button "Save" at bounding box center [768, 502] width 450 height 48
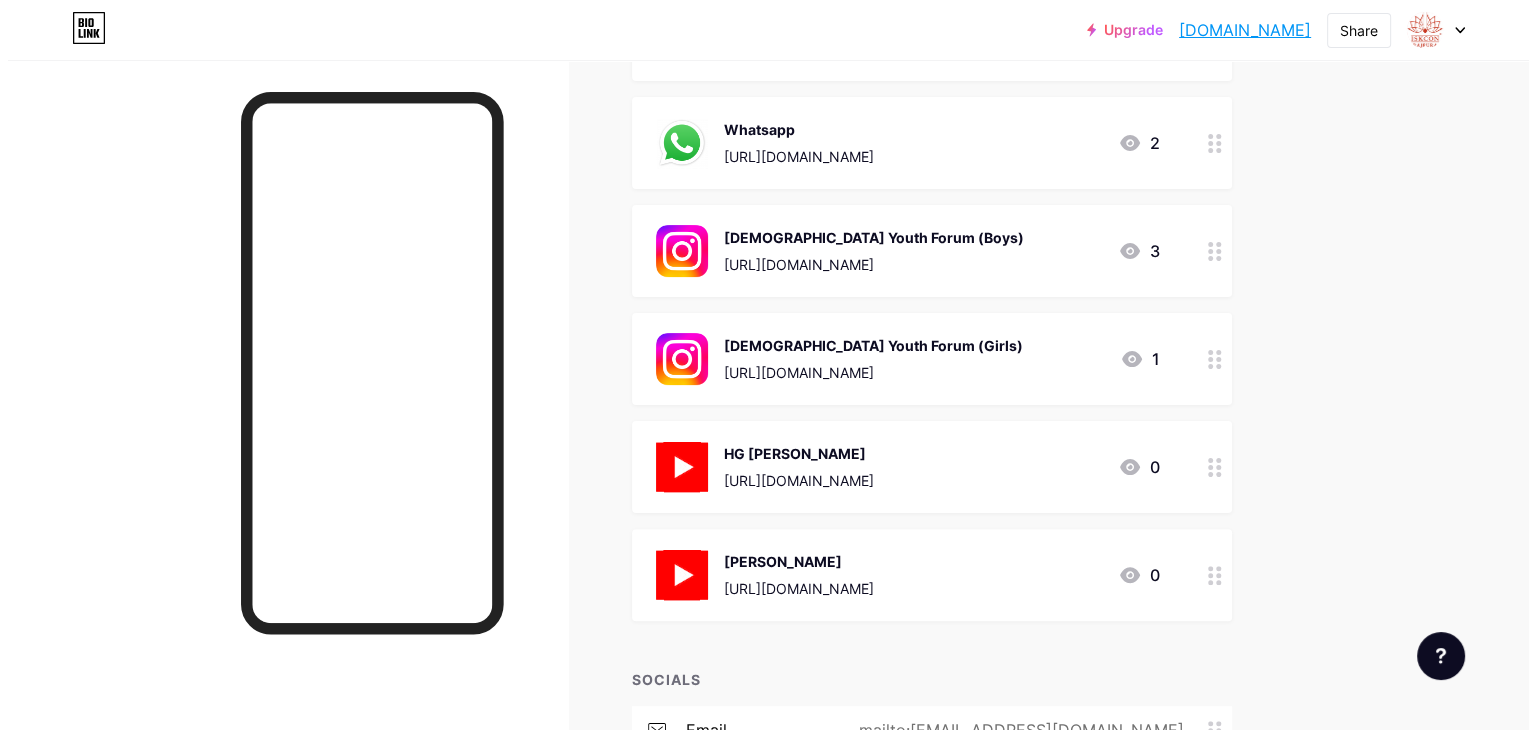
scroll to position [0, 0]
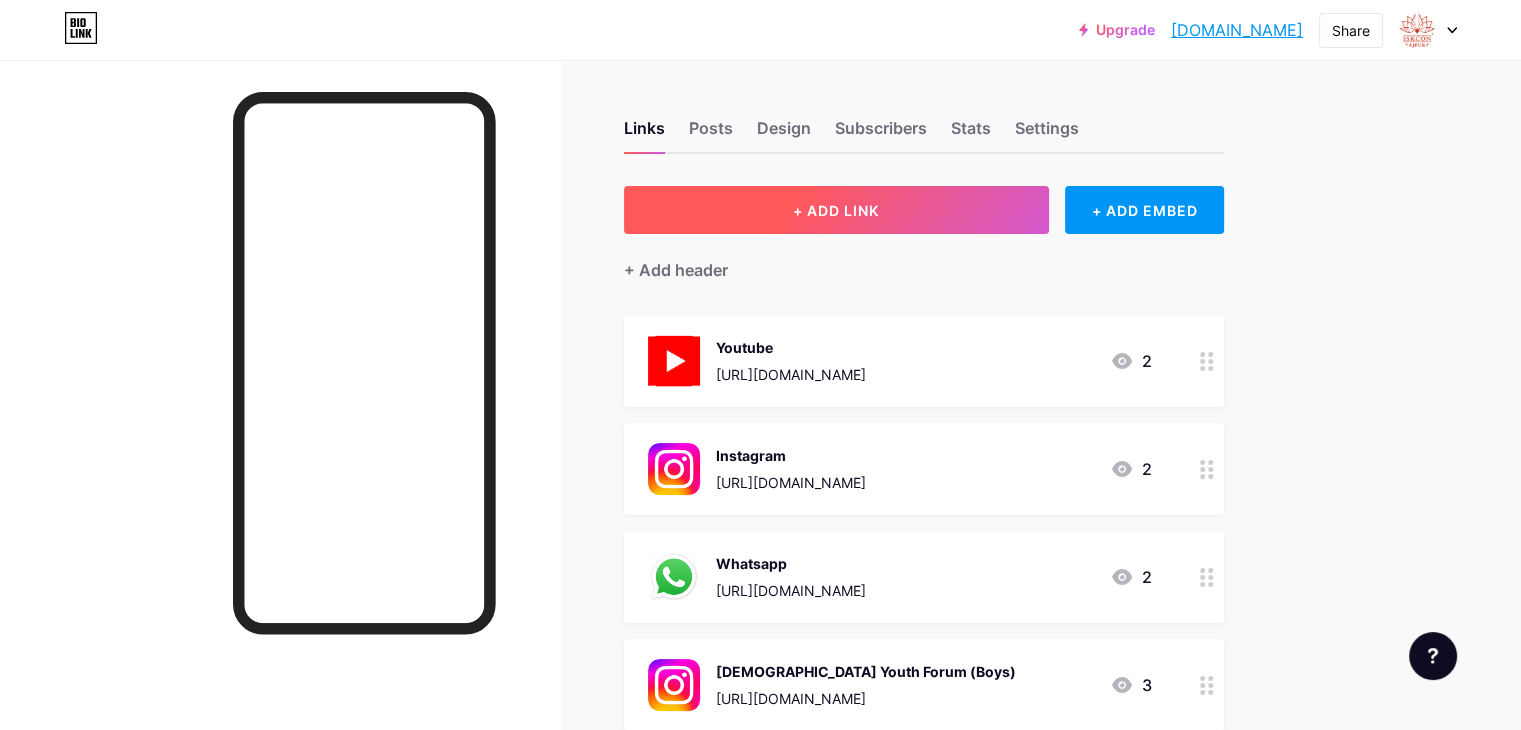
click at [918, 191] on button "+ ADD LINK" at bounding box center [836, 210] width 425 height 48
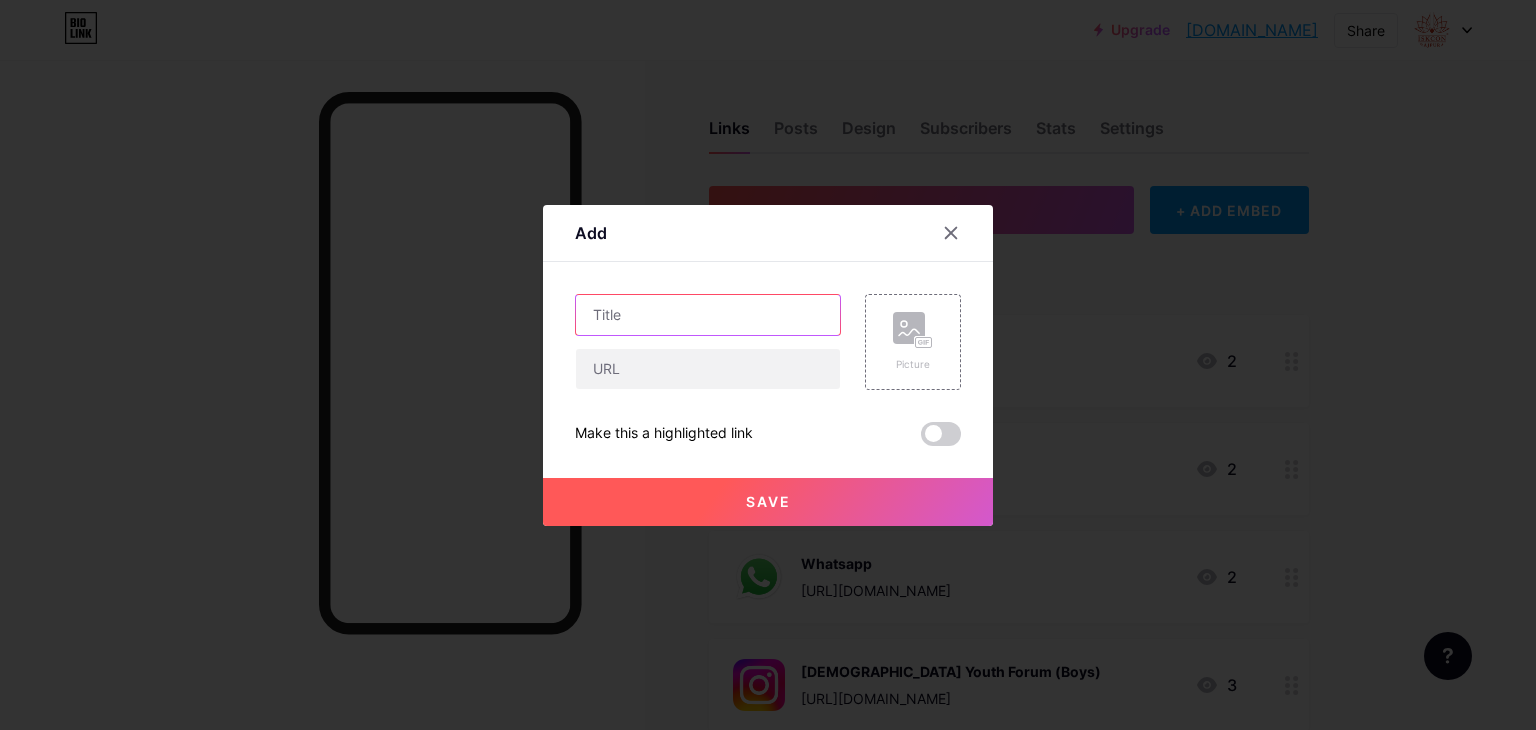
click at [680, 333] on input "text" at bounding box center [708, 315] width 264 height 40
paste input "HG Vrajvasi Das"
type input "HG Vrajvasi Das"
click at [703, 384] on input "text" at bounding box center [708, 369] width 264 height 40
paste input "https://youtube.com/playlist?list=PLOsFQwyDmozuoLfZKUQC-hxDJXw1qnFCy&feature=sh…"
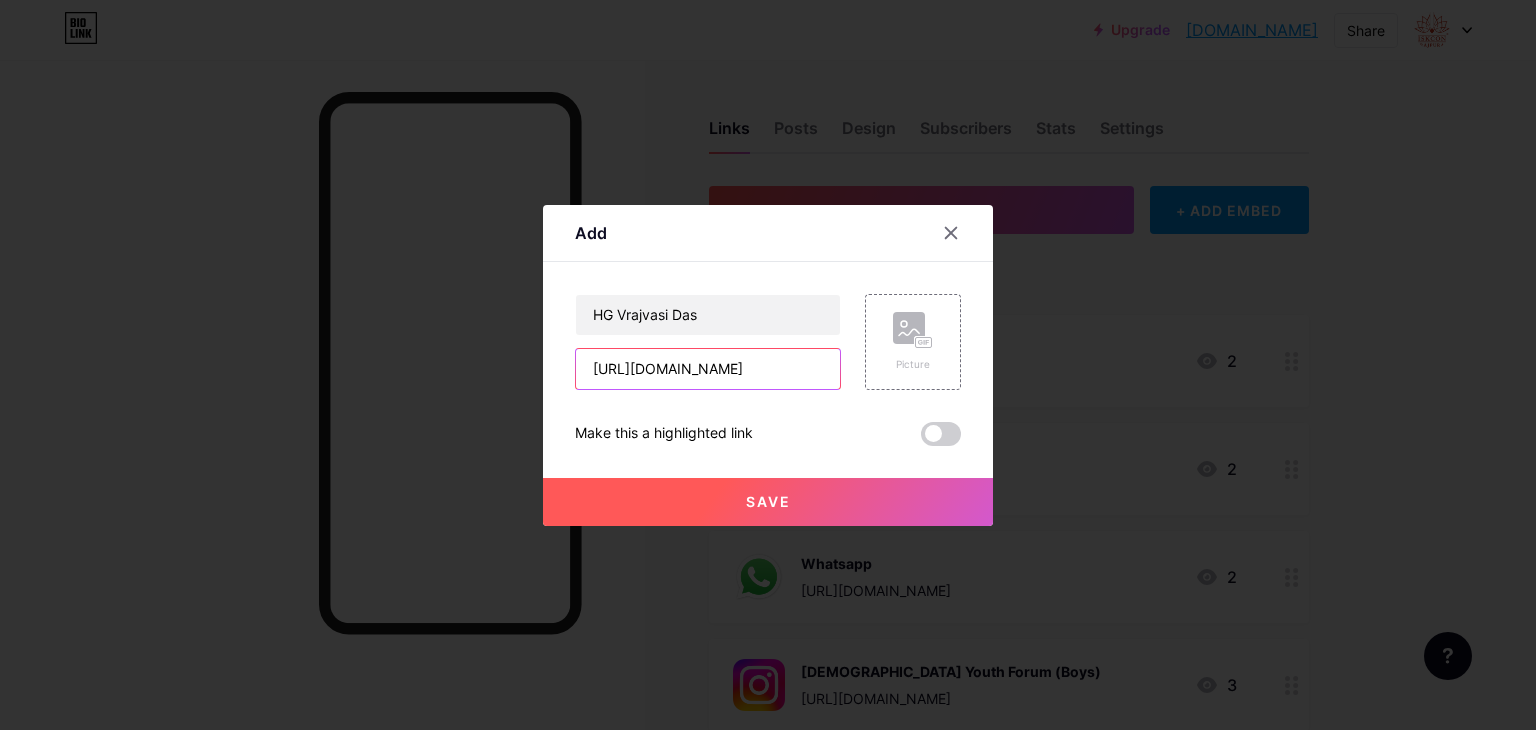
scroll to position [0, 399]
type input "https://youtube.com/playlist?list=PLOsFQwyDmozuoLfZKUQC-hxDJXw1qnFCy&feature=sh…"
click at [922, 320] on rect at bounding box center [909, 328] width 32 height 32
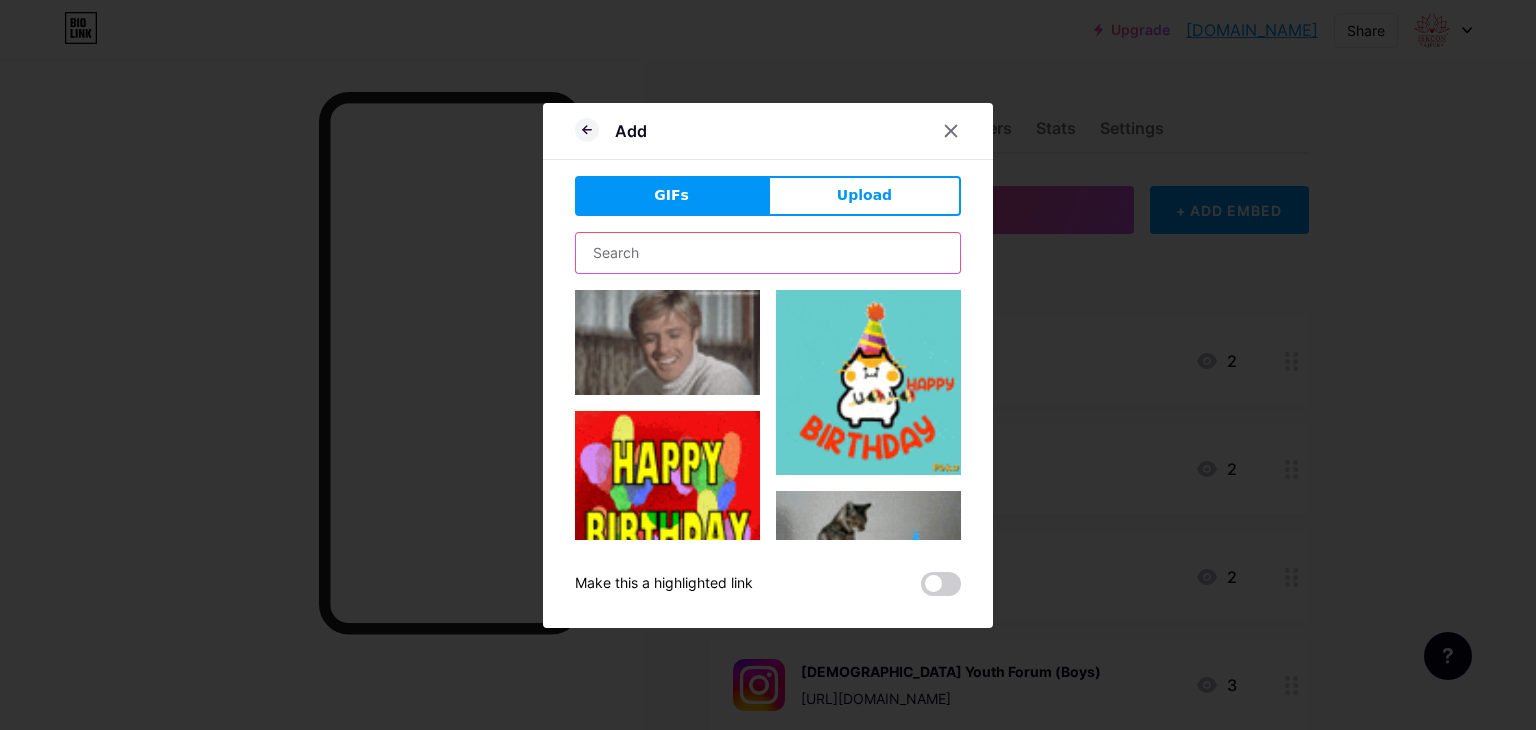
click at [796, 253] on input "text" at bounding box center [768, 253] width 384 height 40
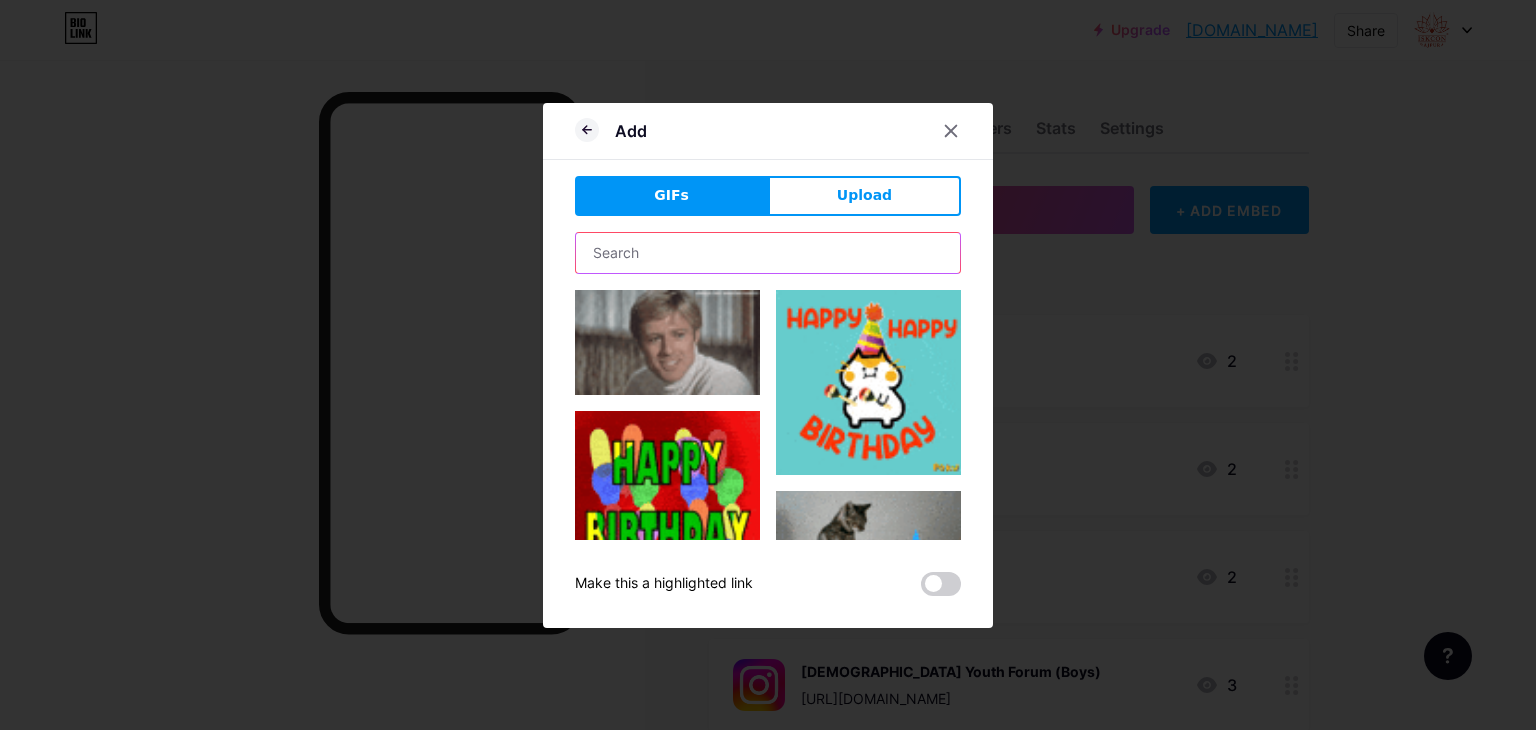
type input "youtube"
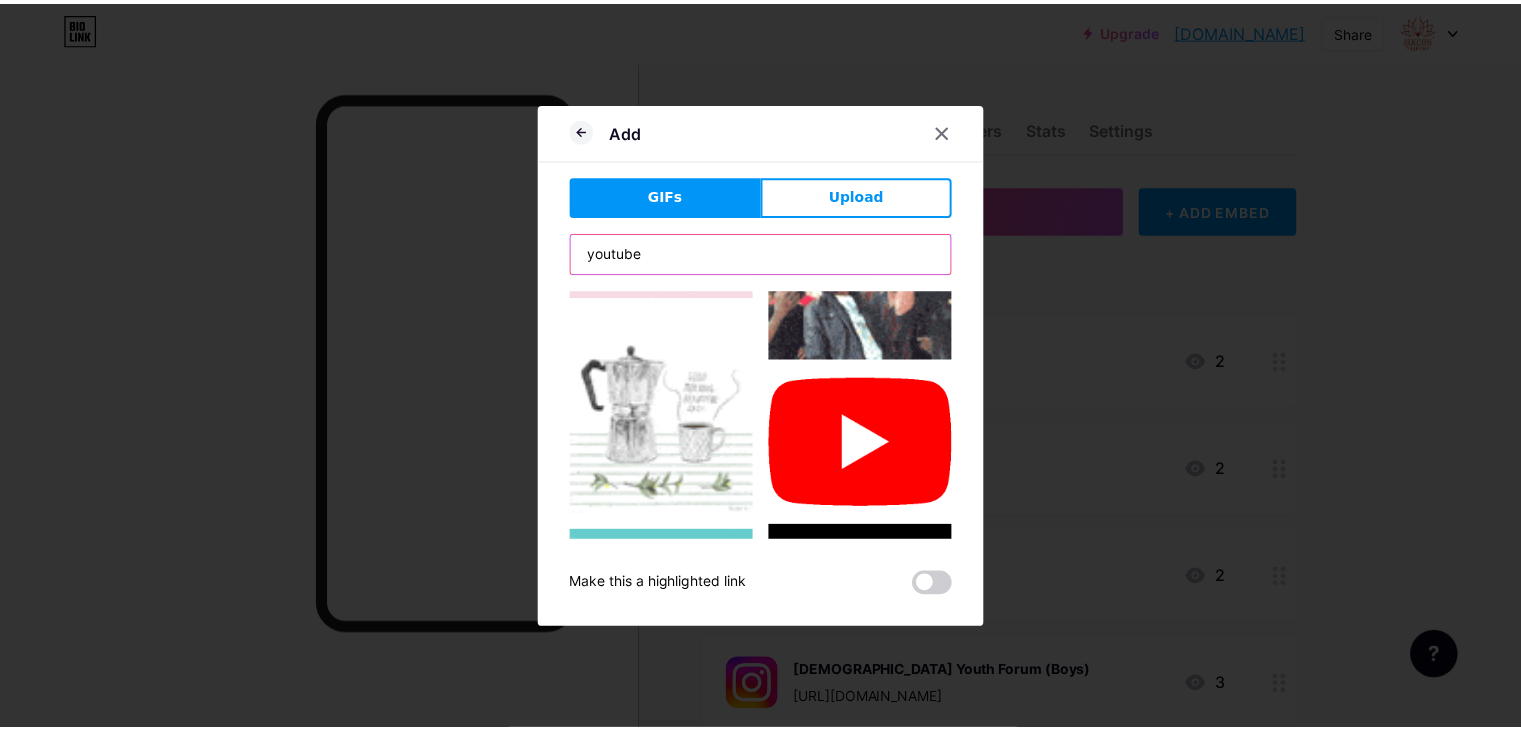
scroll to position [1438, 0]
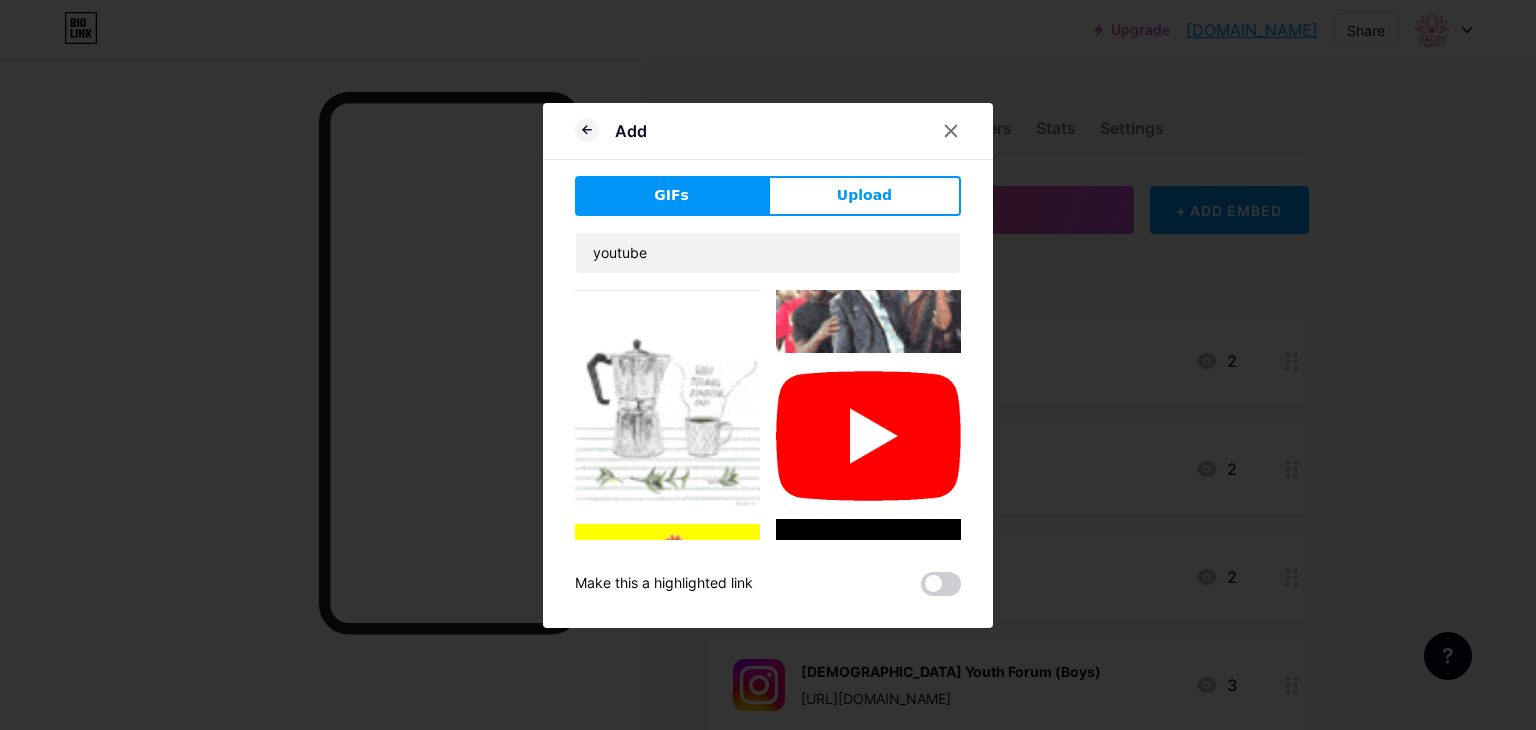
click at [844, 405] on img at bounding box center [868, 436] width 185 height 134
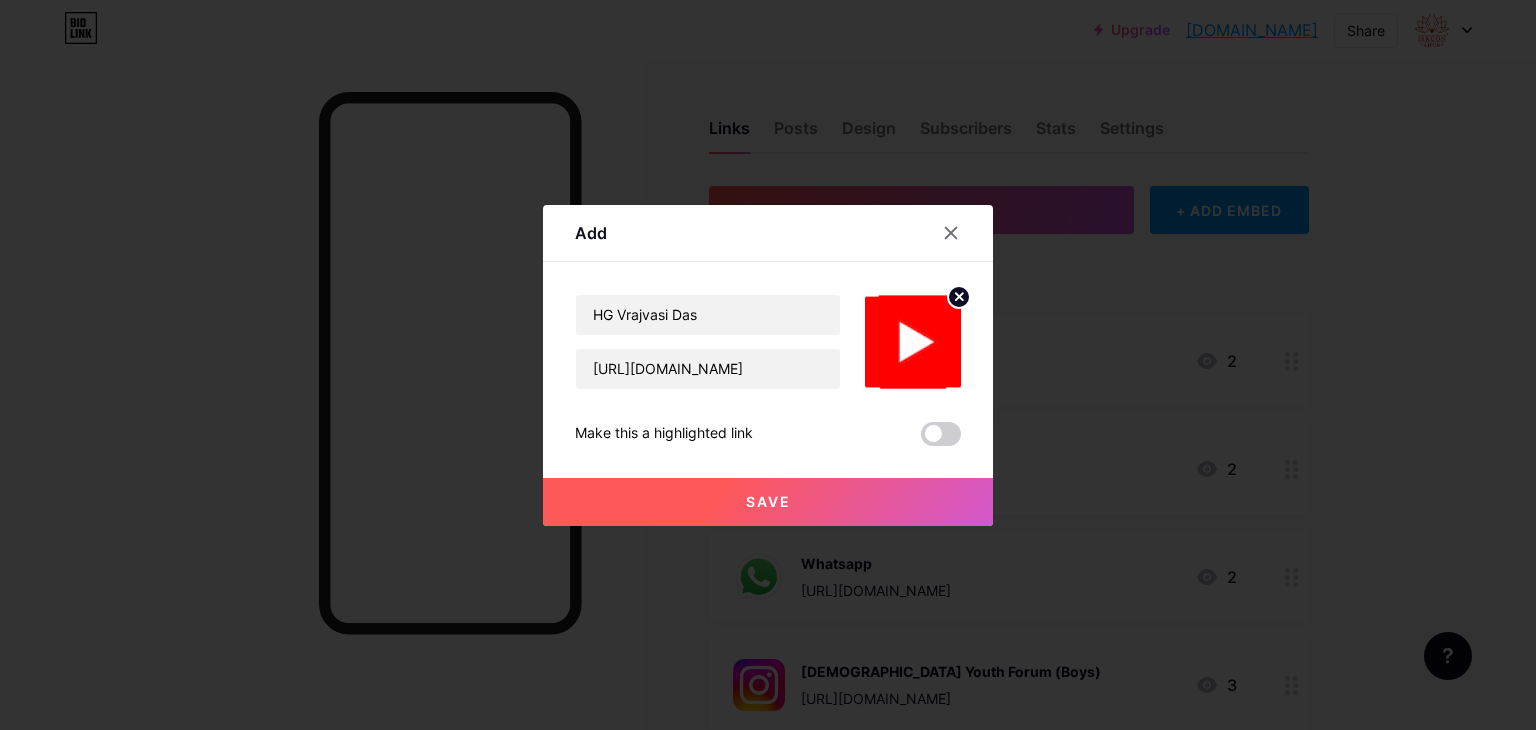
click at [830, 493] on button "Save" at bounding box center [768, 502] width 450 height 48
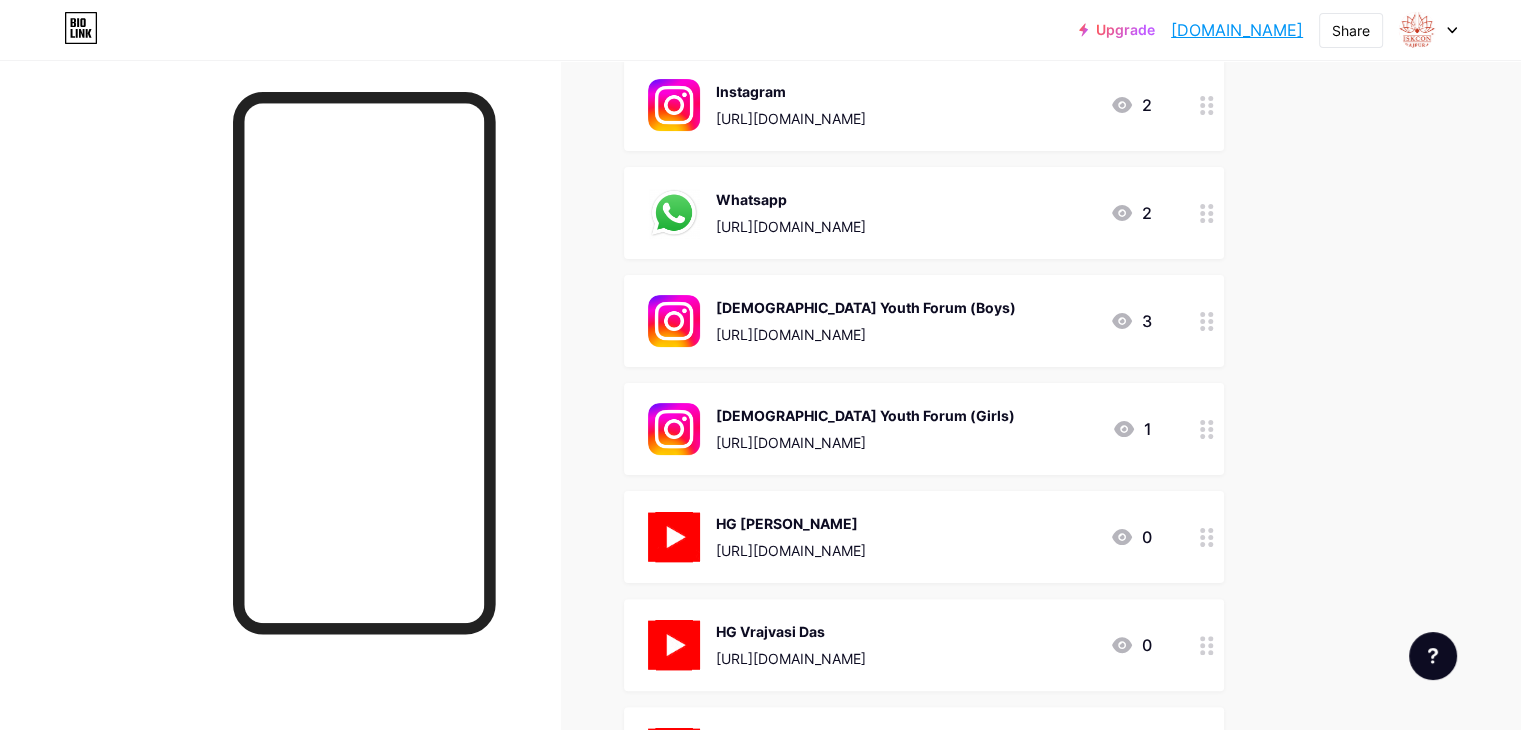
scroll to position [366, 0]
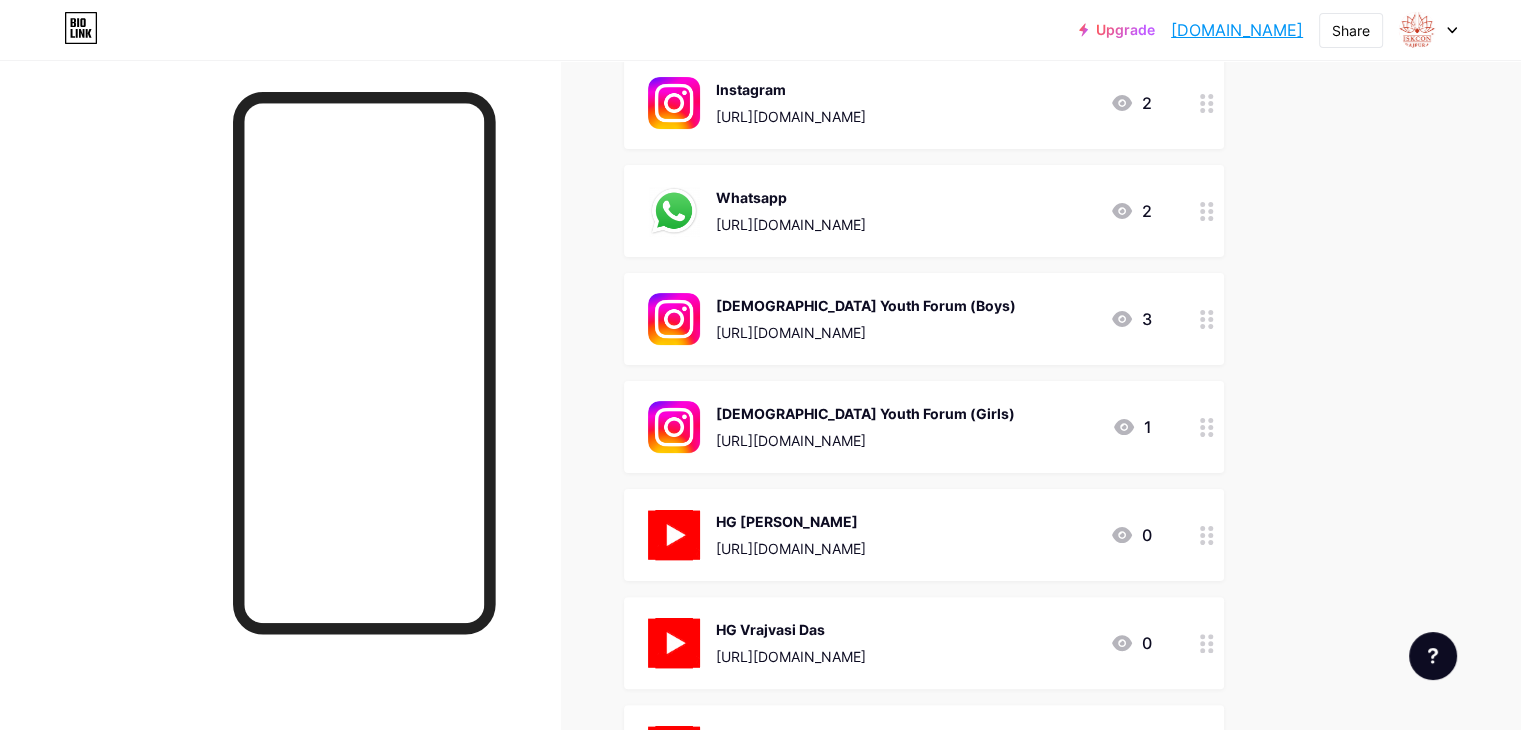
click at [866, 517] on div "HG Achintya Chaitanya Das" at bounding box center [791, 521] width 150 height 21
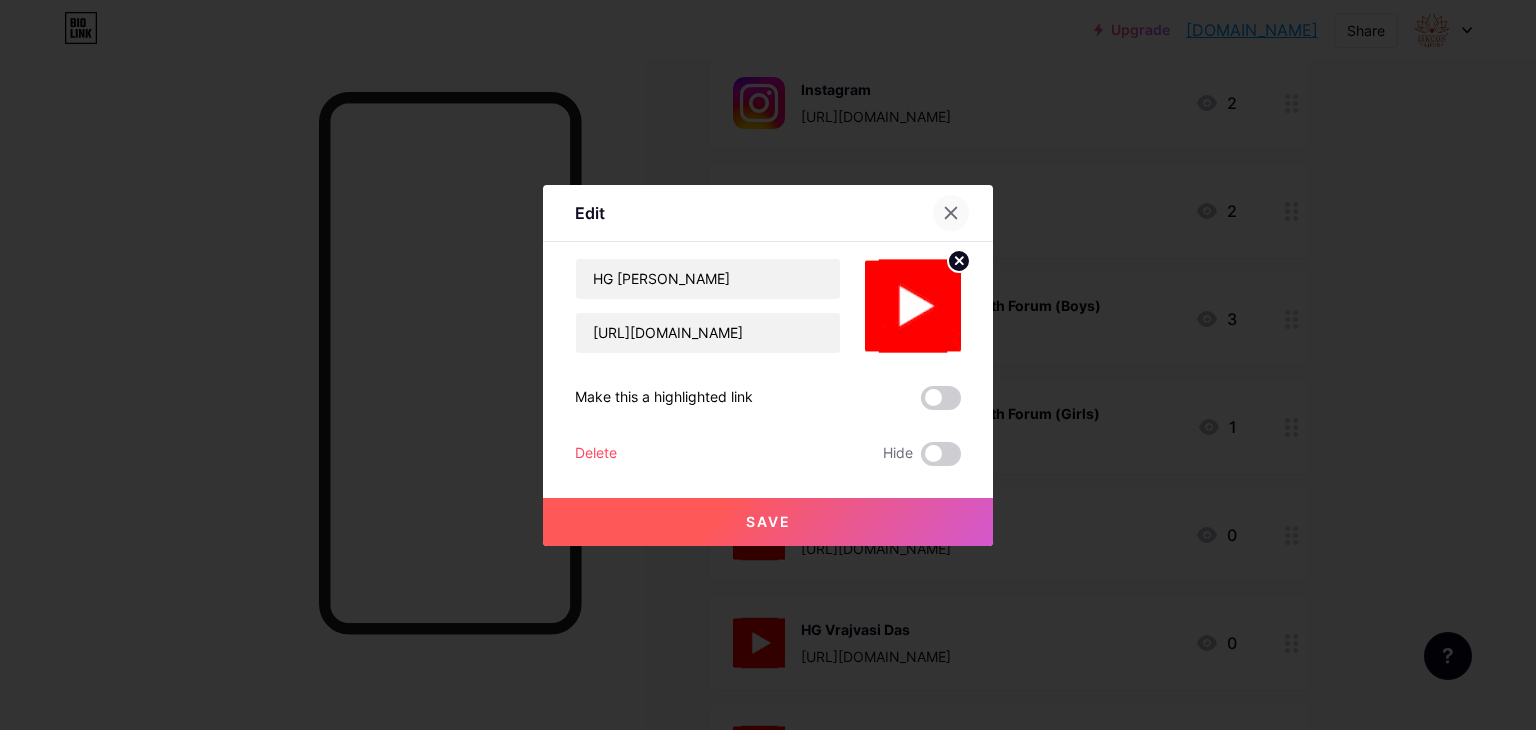
click at [956, 208] on icon at bounding box center [951, 212] width 11 height 11
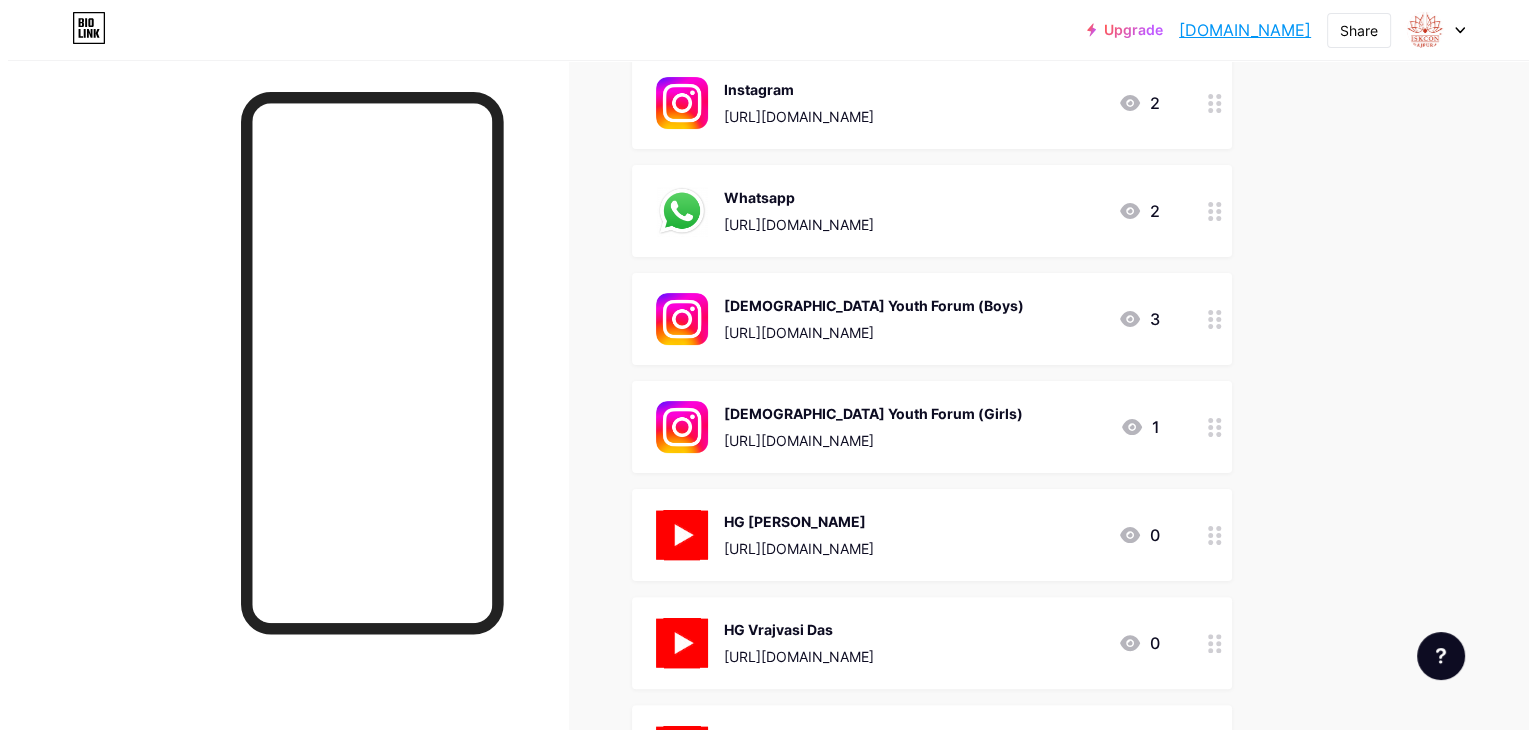
scroll to position [0, 0]
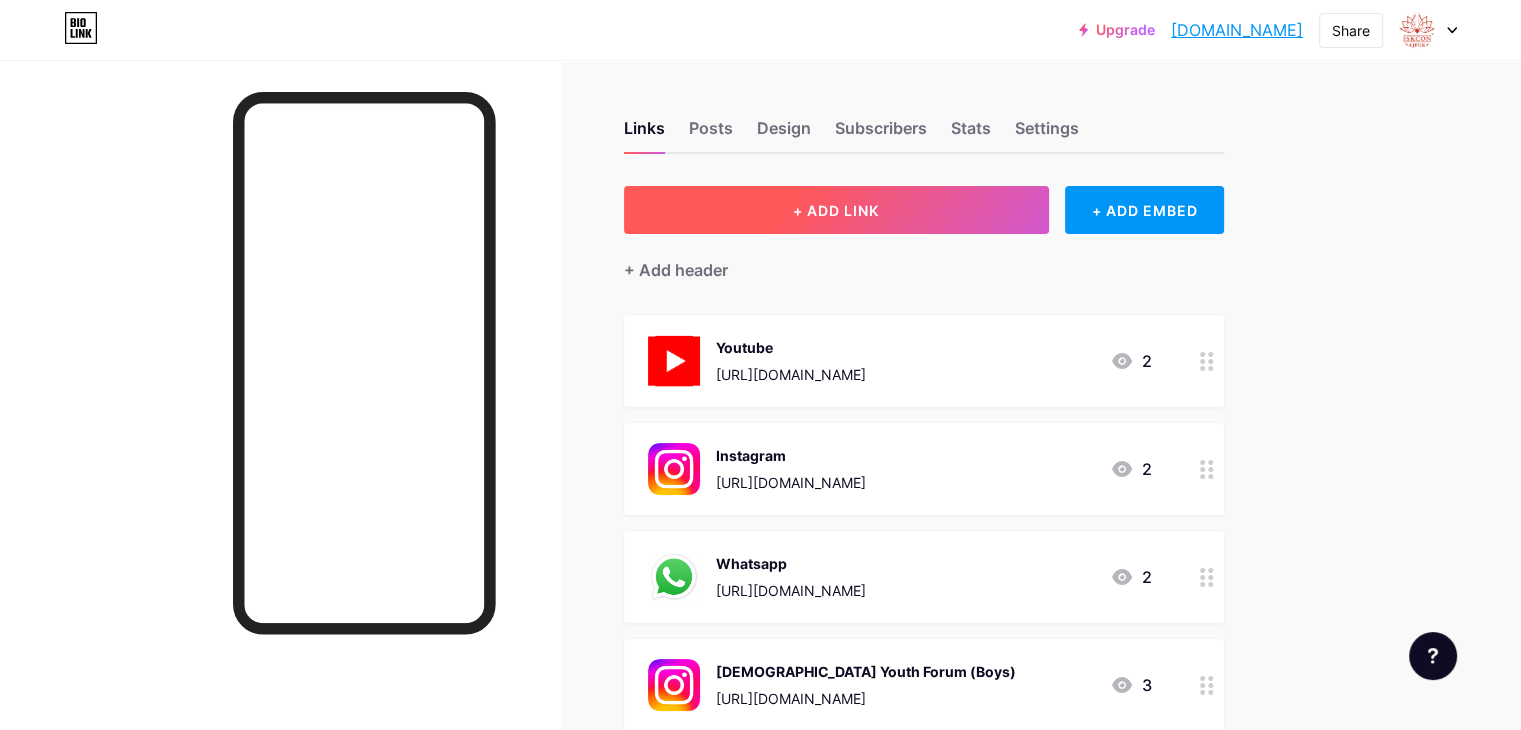
click at [995, 213] on button "+ ADD LINK" at bounding box center [836, 210] width 425 height 48
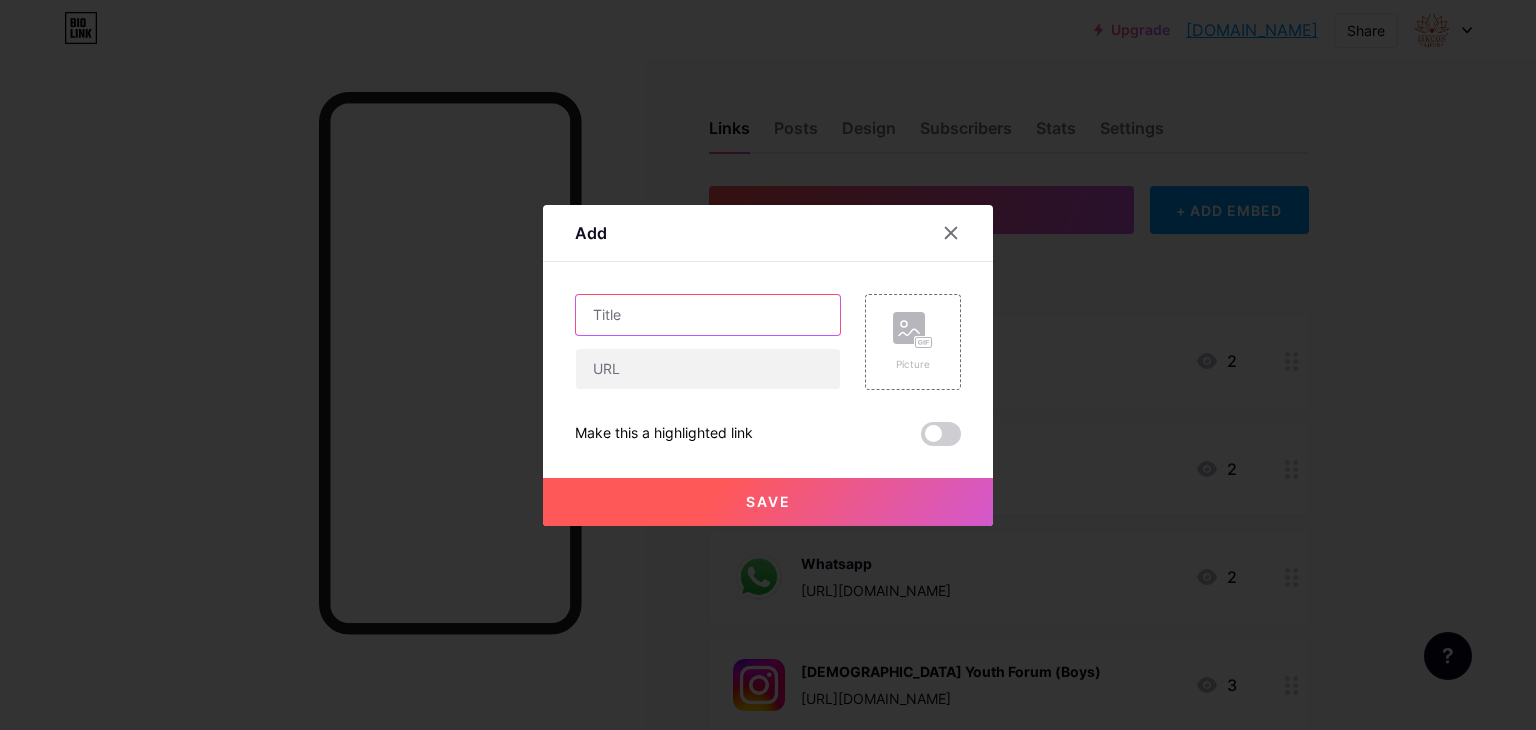
click at [679, 313] on input "text" at bounding box center [708, 315] width 264 height 40
paste input "HG Anadi Madhusudhan Das"
type input "HG Anadi Madhusudhan Das"
click at [691, 379] on input "text" at bounding box center [708, 369] width 264 height 40
paste input "https://youtube.com/playlist?list=PLOsFQwyDmozul2PexYjWDOTT7U8_N7zpy&feature=sh…"
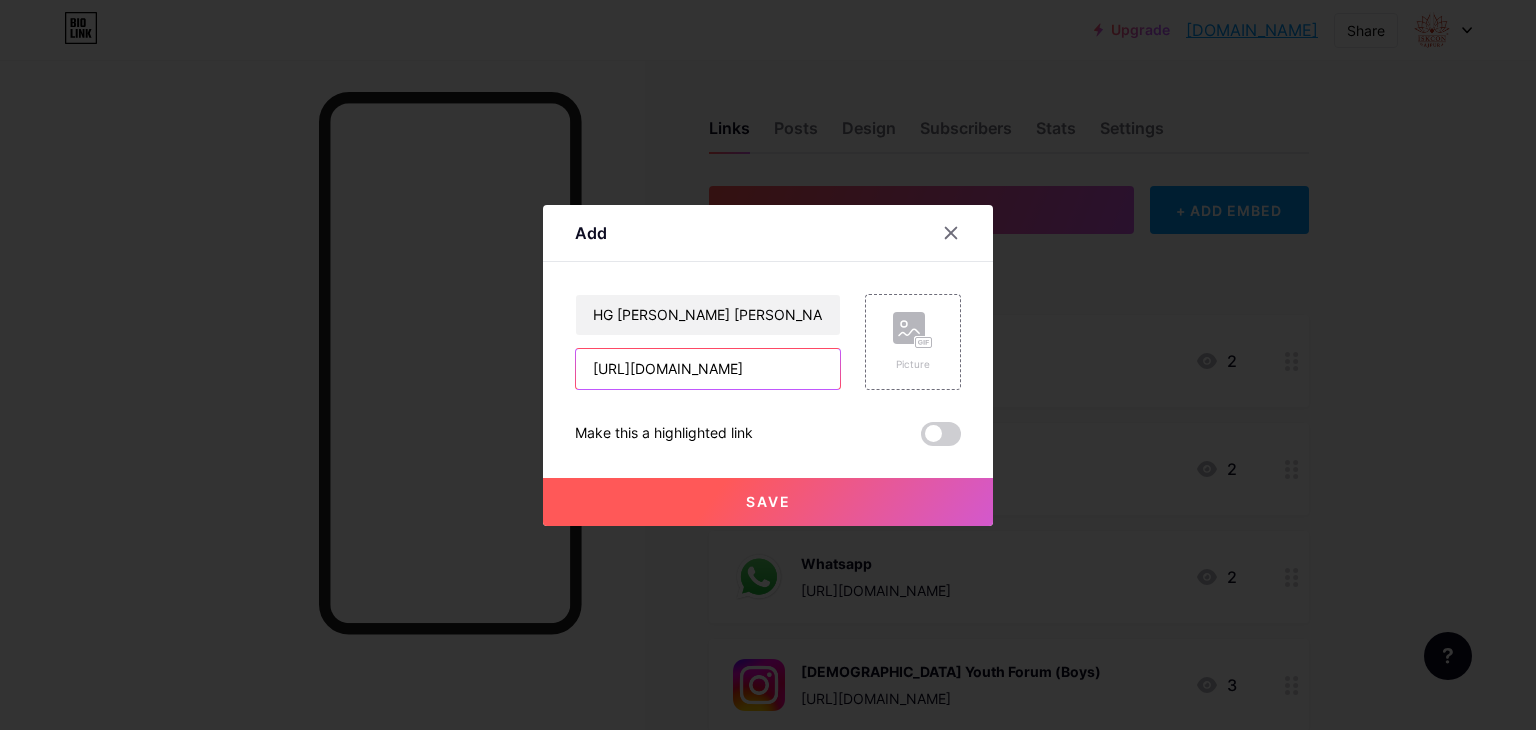
scroll to position [0, 395]
type input "https://youtube.com/playlist?list=PLOsFQwyDmozul2PexYjWDOTT7U8_N7zpy&feature=sh…"
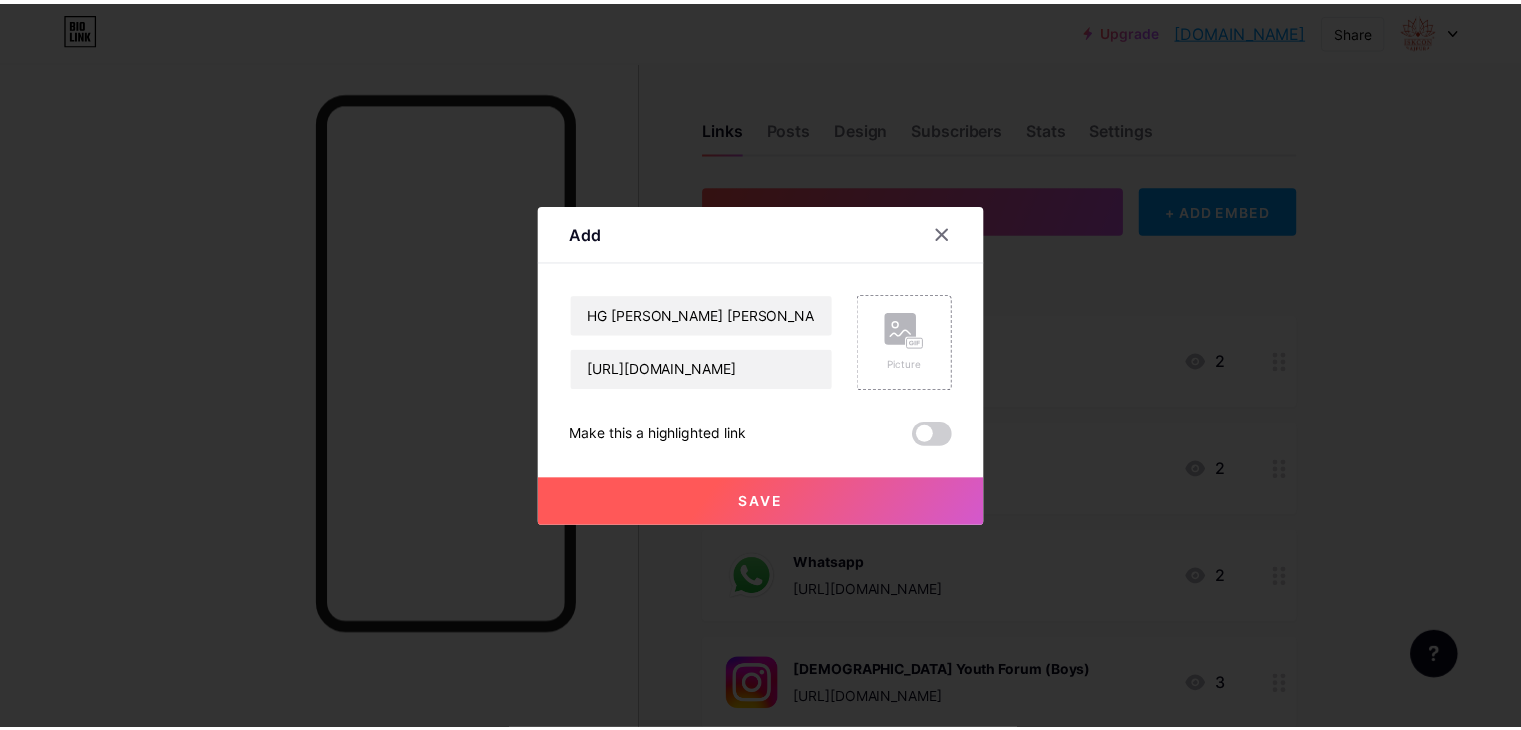
scroll to position [0, 0]
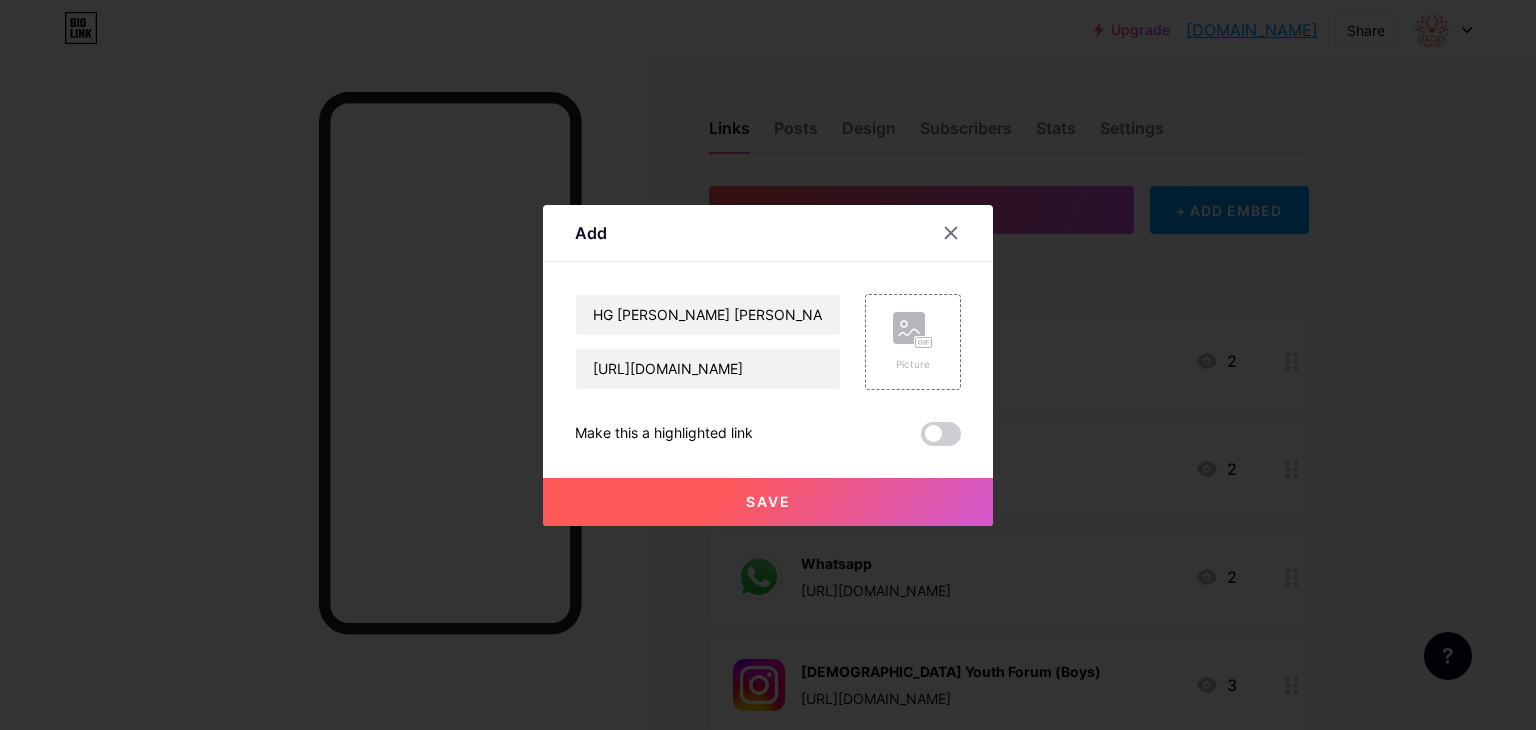
click at [809, 502] on button "Save" at bounding box center [768, 502] width 450 height 48
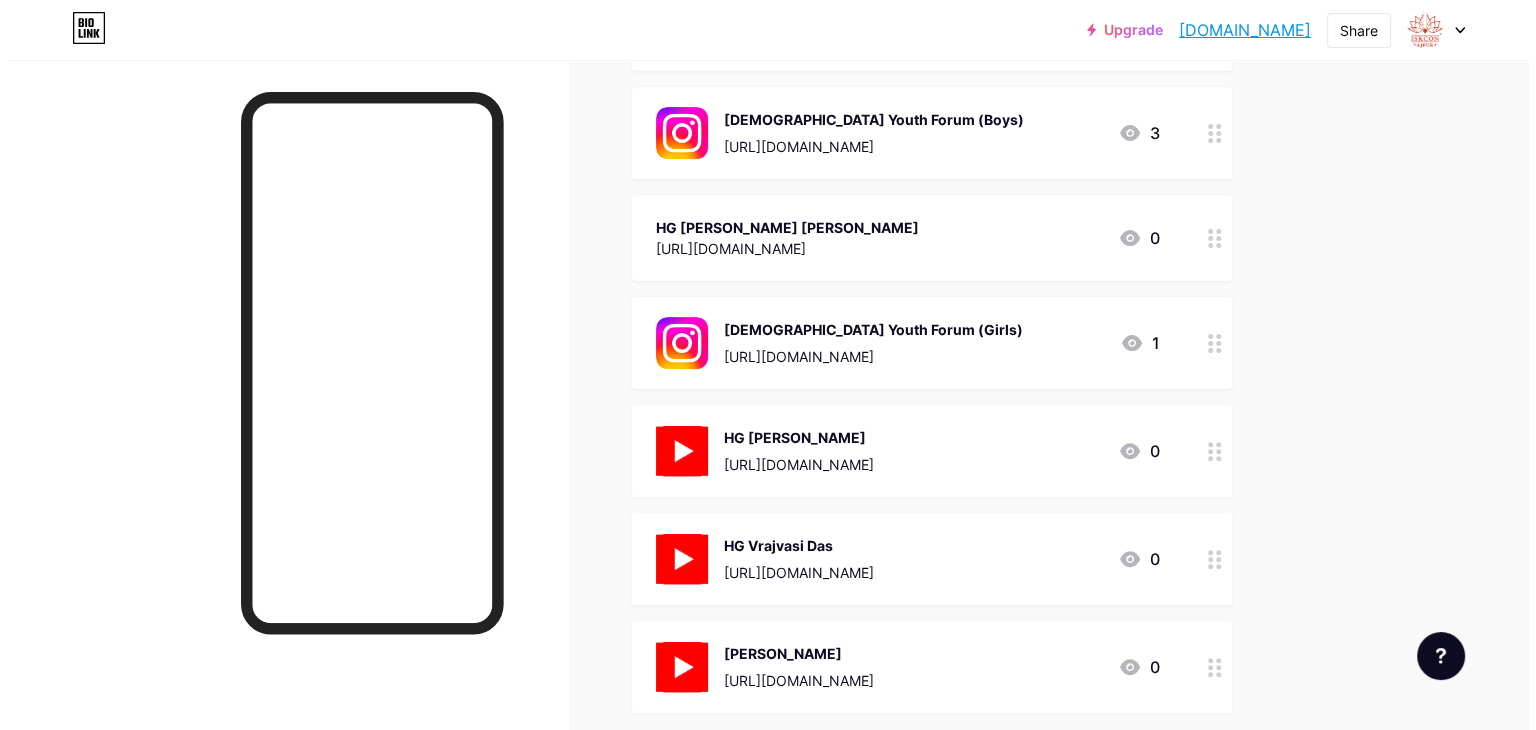
scroll to position [558, 0]
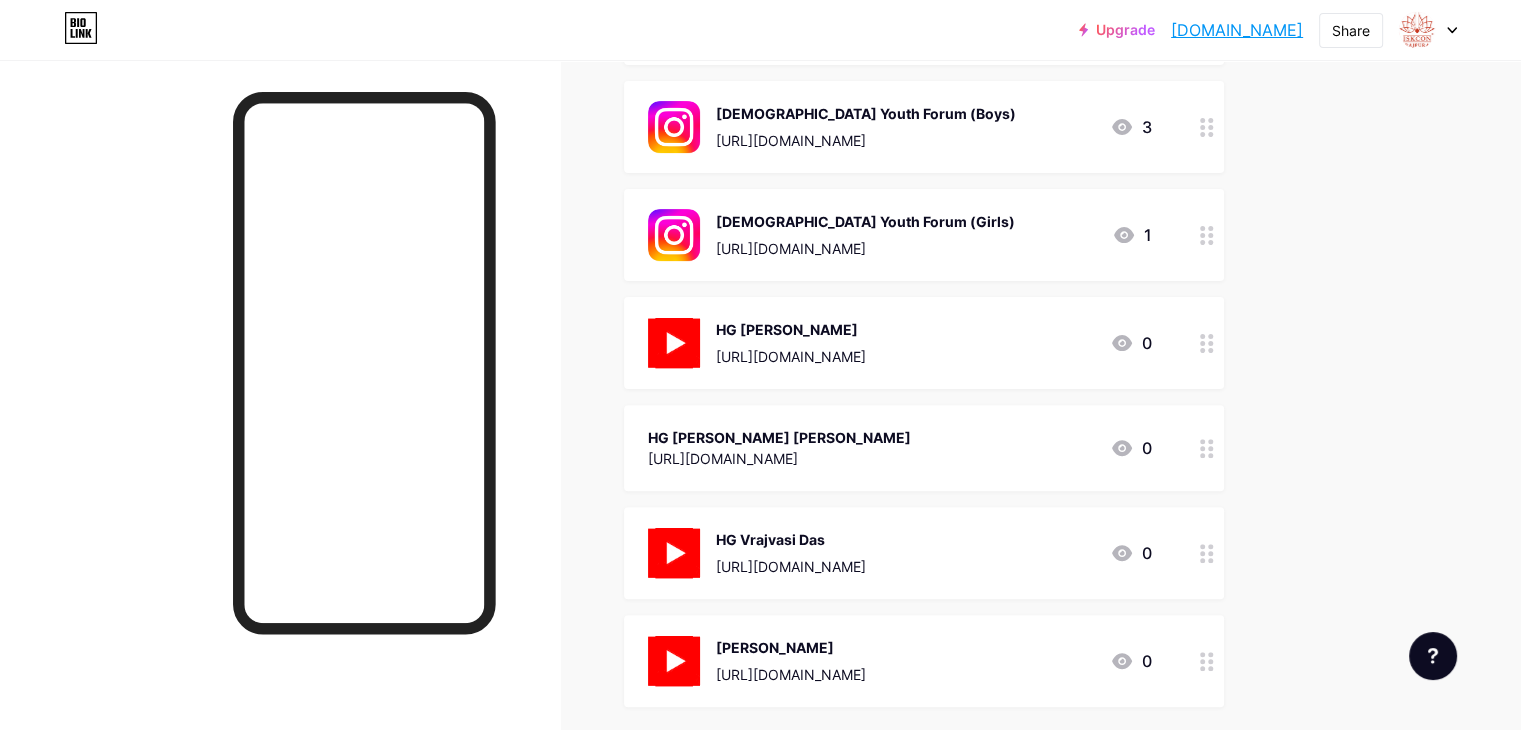
click at [911, 453] on div "https://youtube.com/playlist?list=PLOsFQwyDmozul2PexYjWDOTT7U8_N7zpy&feature=sh…" at bounding box center [779, 458] width 263 height 21
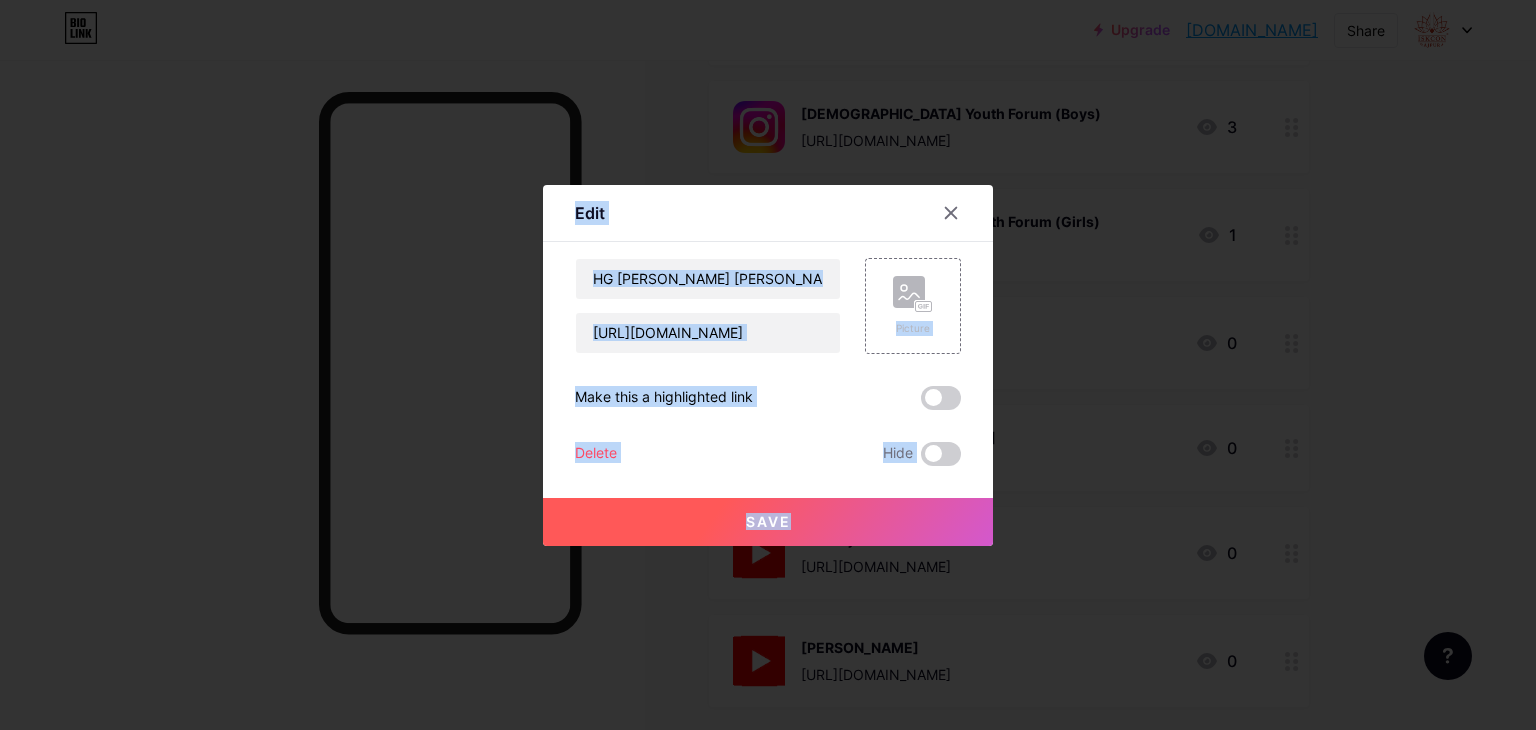
click at [1027, 453] on div at bounding box center [768, 365] width 1536 height 730
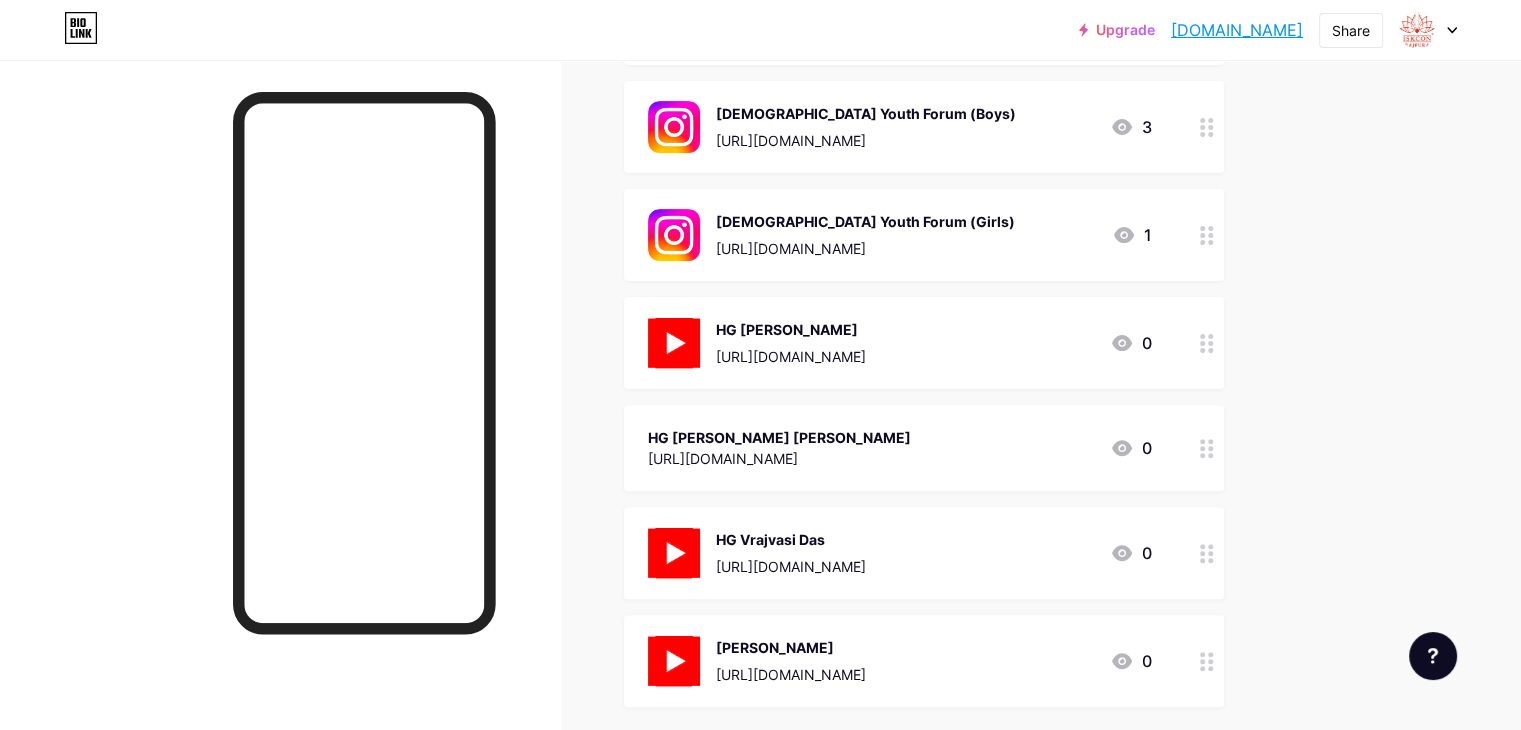
click at [866, 367] on div "https://youtube.com/playlist?list=PLOsFQwyDmozsApfZc_hA6nn3EM3Dh1zgJ&feature=sh…" at bounding box center [791, 356] width 150 height 21
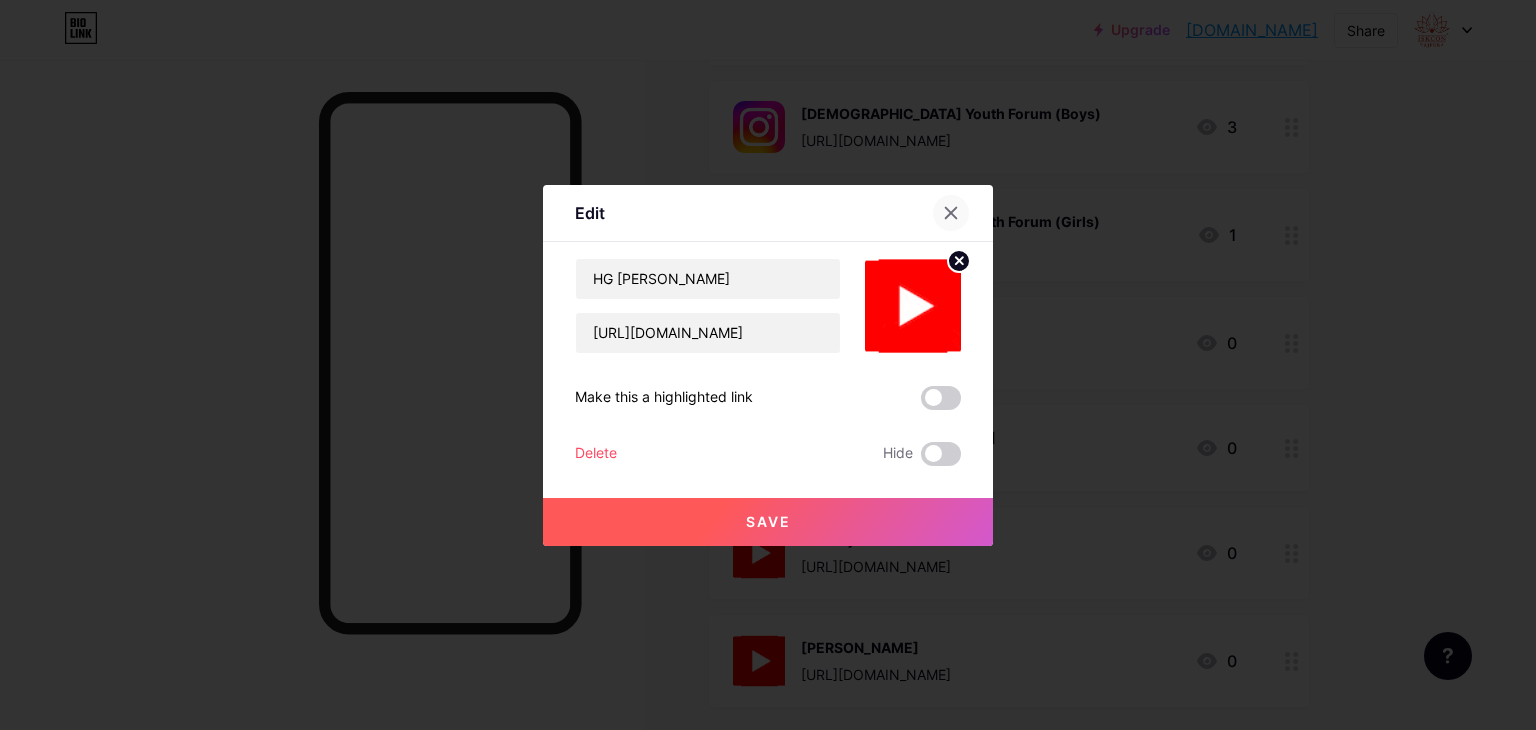
click at [958, 208] on icon at bounding box center [951, 213] width 16 height 16
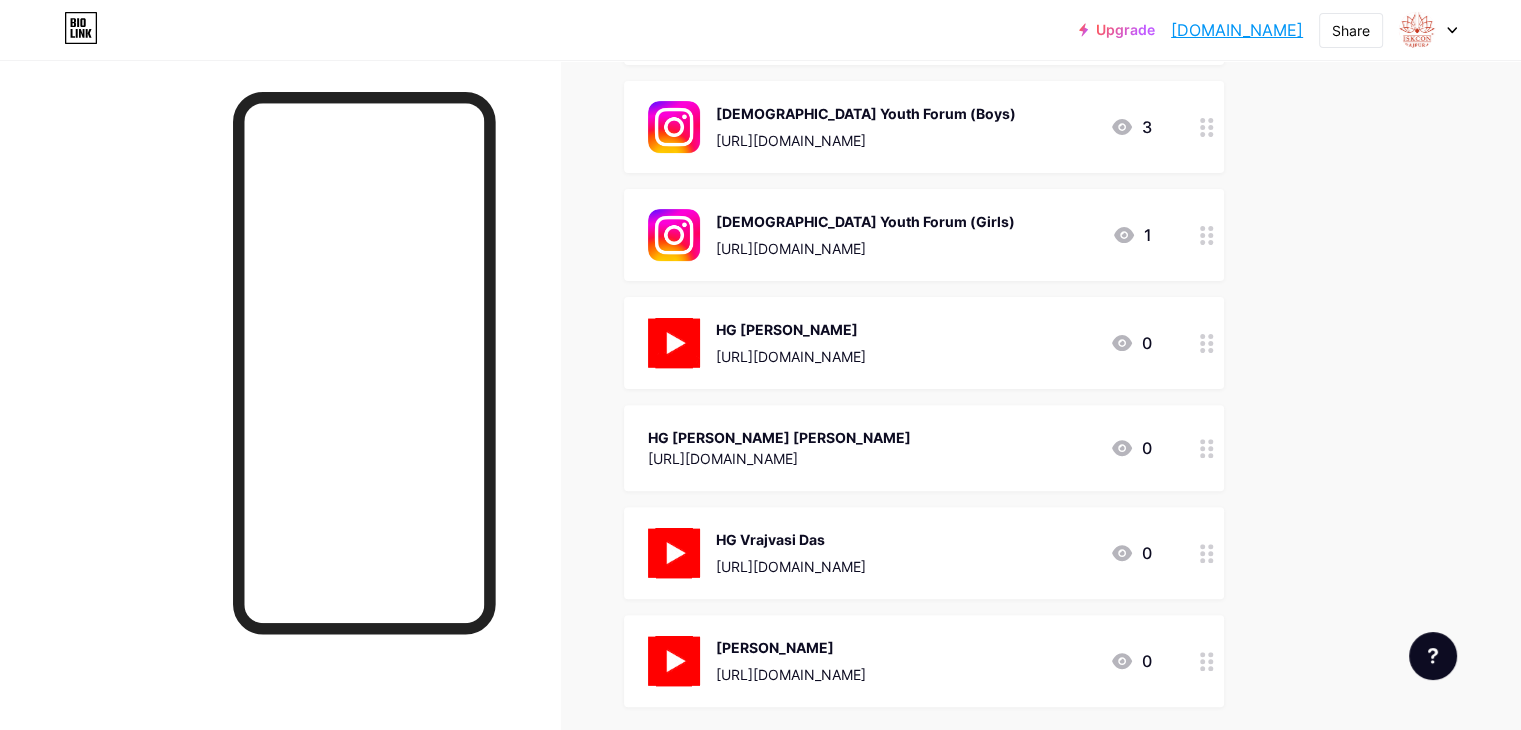
click at [878, 441] on div "HG Anadi Madhusudhan Das" at bounding box center [779, 437] width 263 height 21
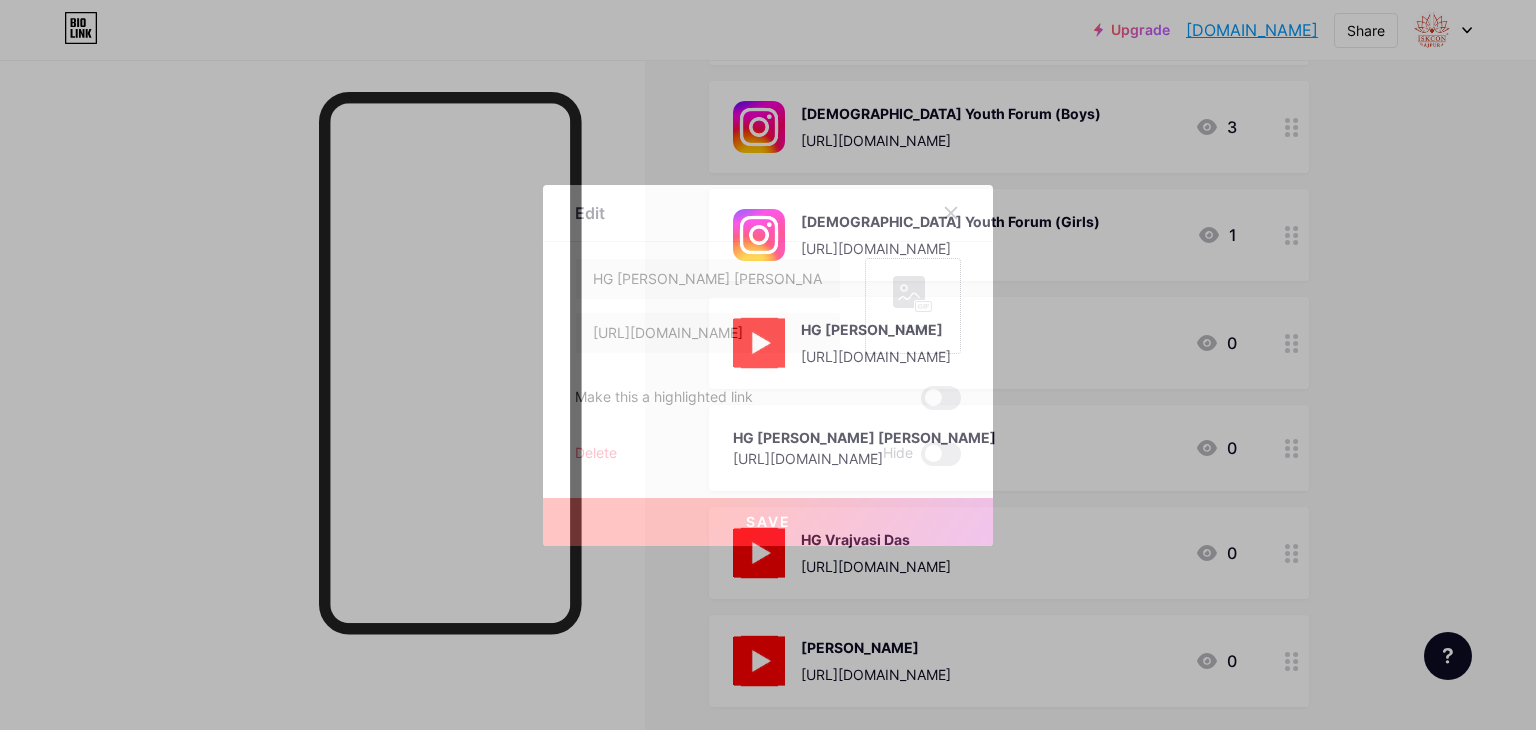
click at [908, 305] on rect at bounding box center [909, 292] width 32 height 32
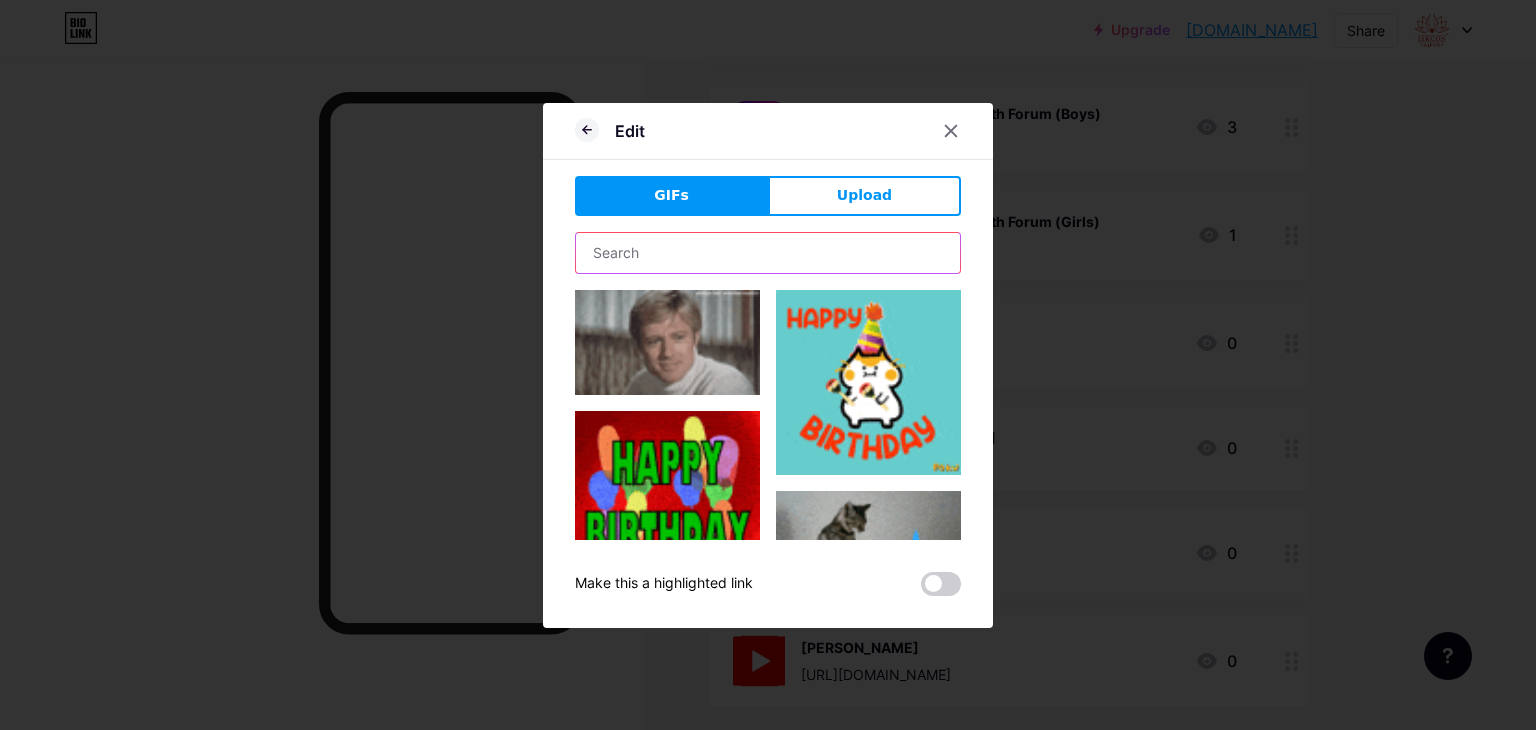
click at [727, 253] on input "text" at bounding box center [768, 253] width 384 height 40
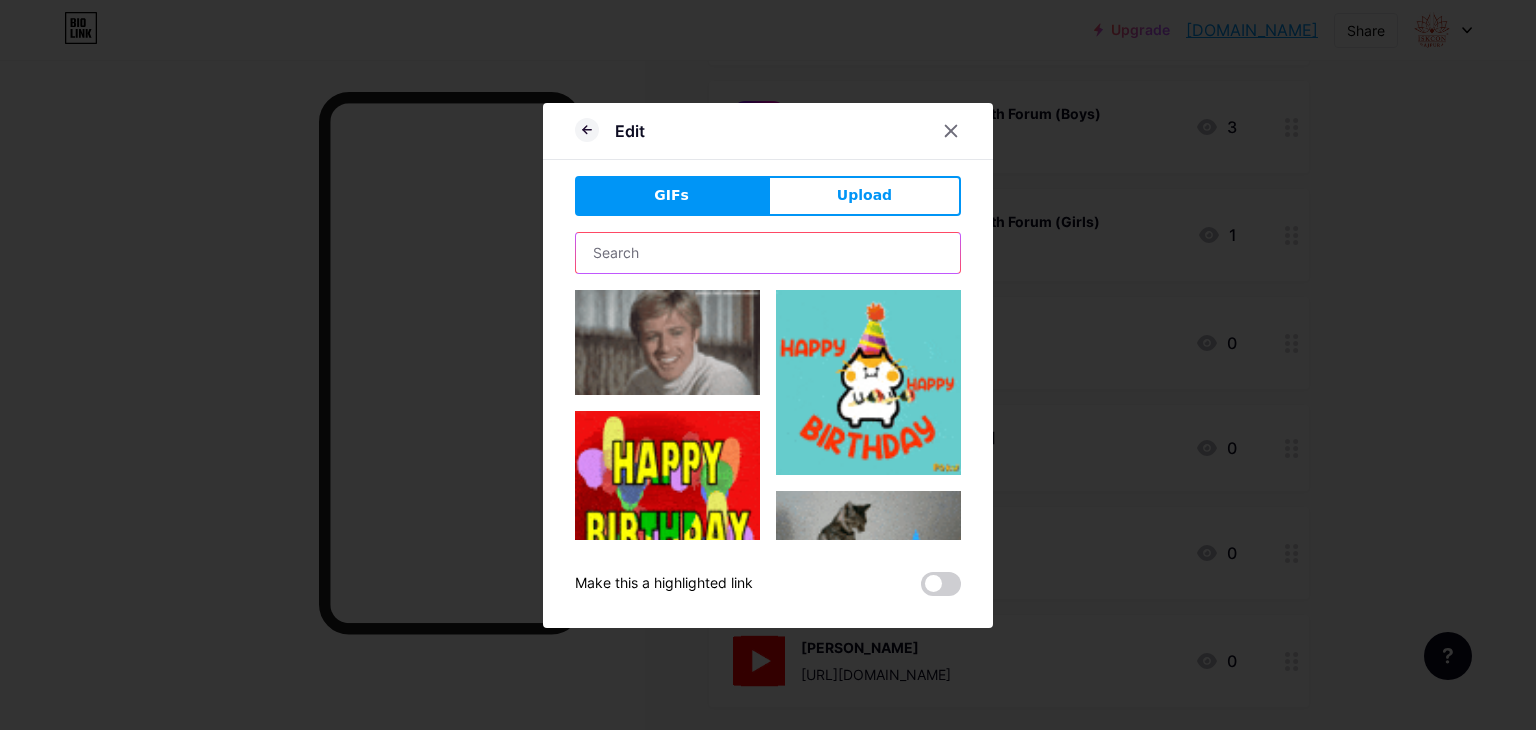
type input "youtube"
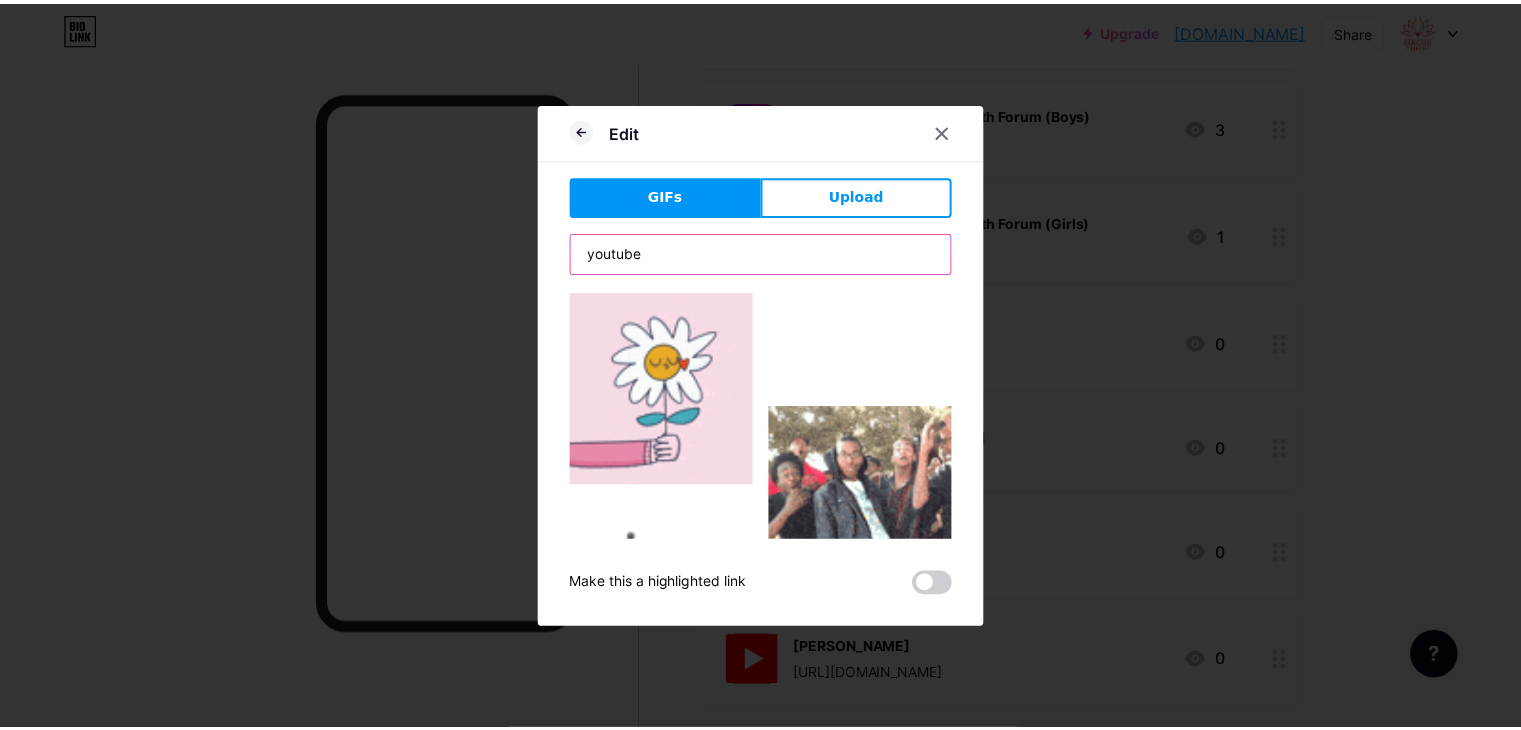
scroll to position [1240, 0]
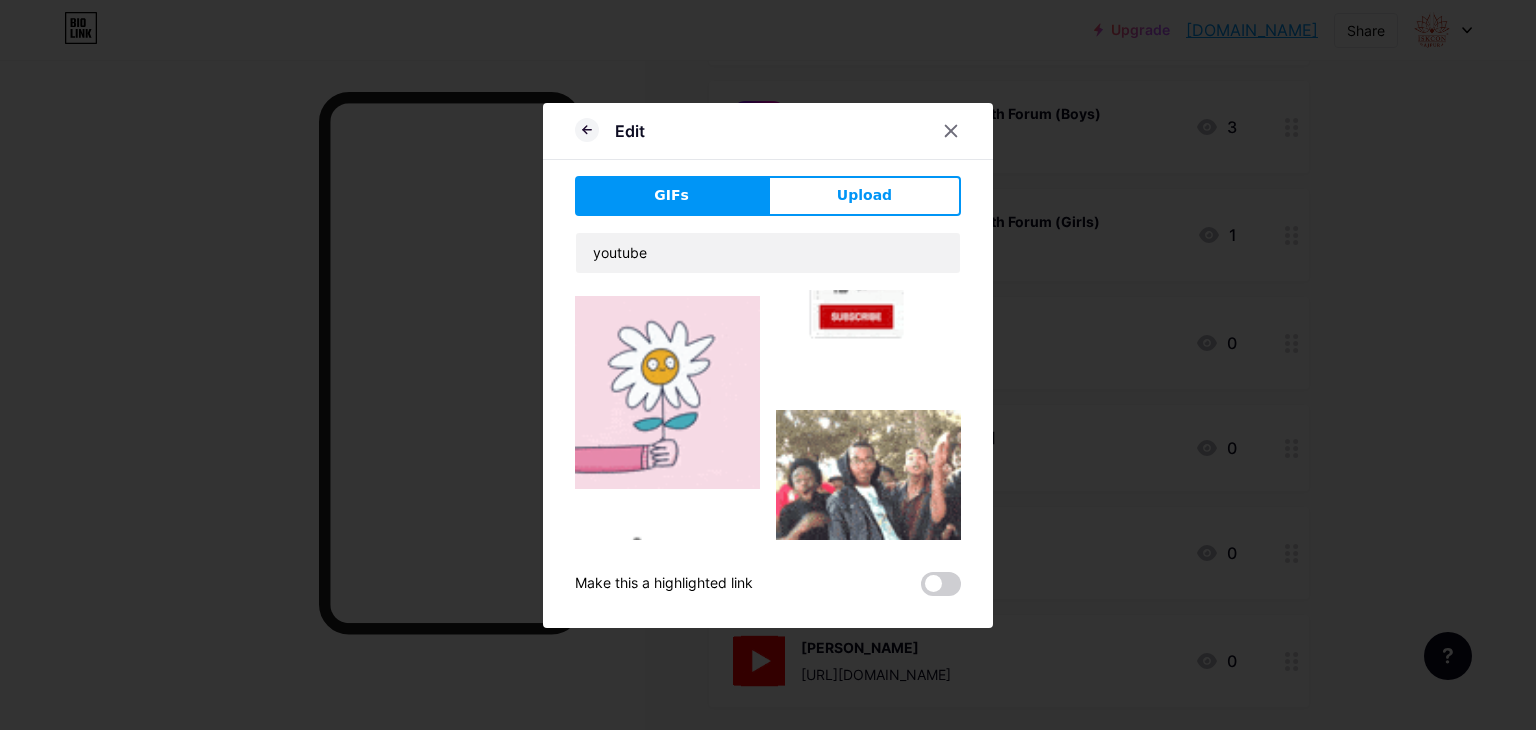
click at [885, 567] on img at bounding box center [868, 634] width 185 height 134
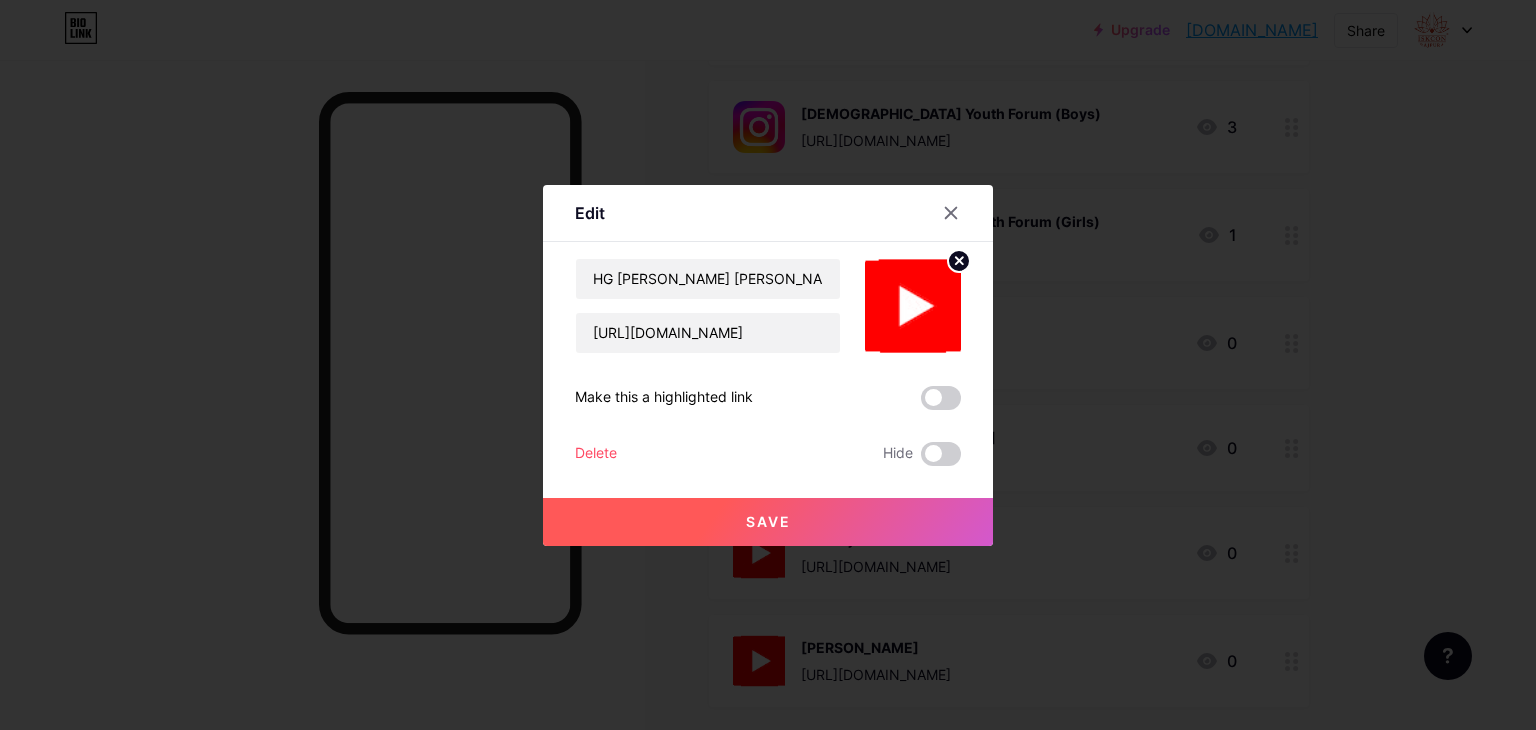
click at [842, 512] on button "Save" at bounding box center [768, 522] width 450 height 48
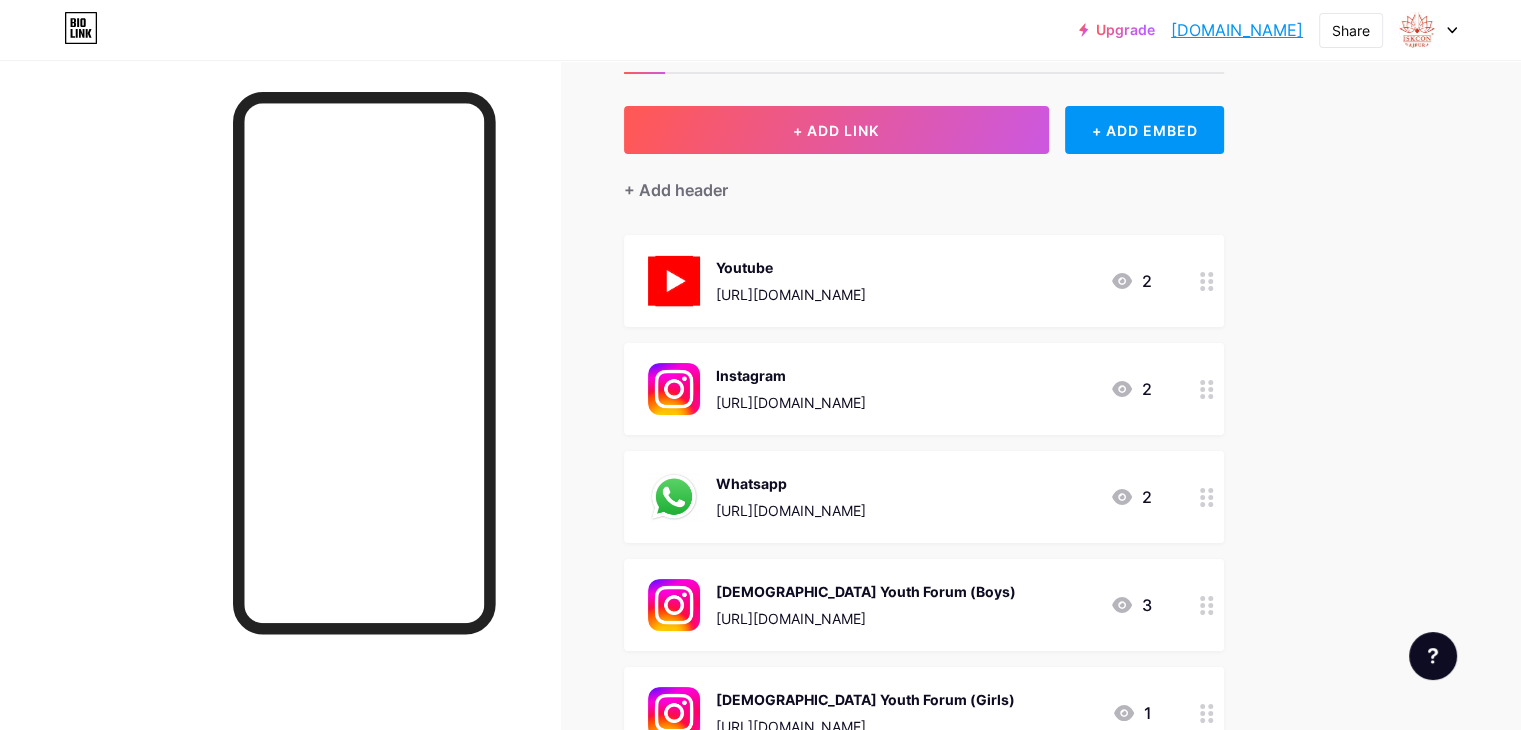
scroll to position [0, 0]
